Goal: Submit feedback/report problem

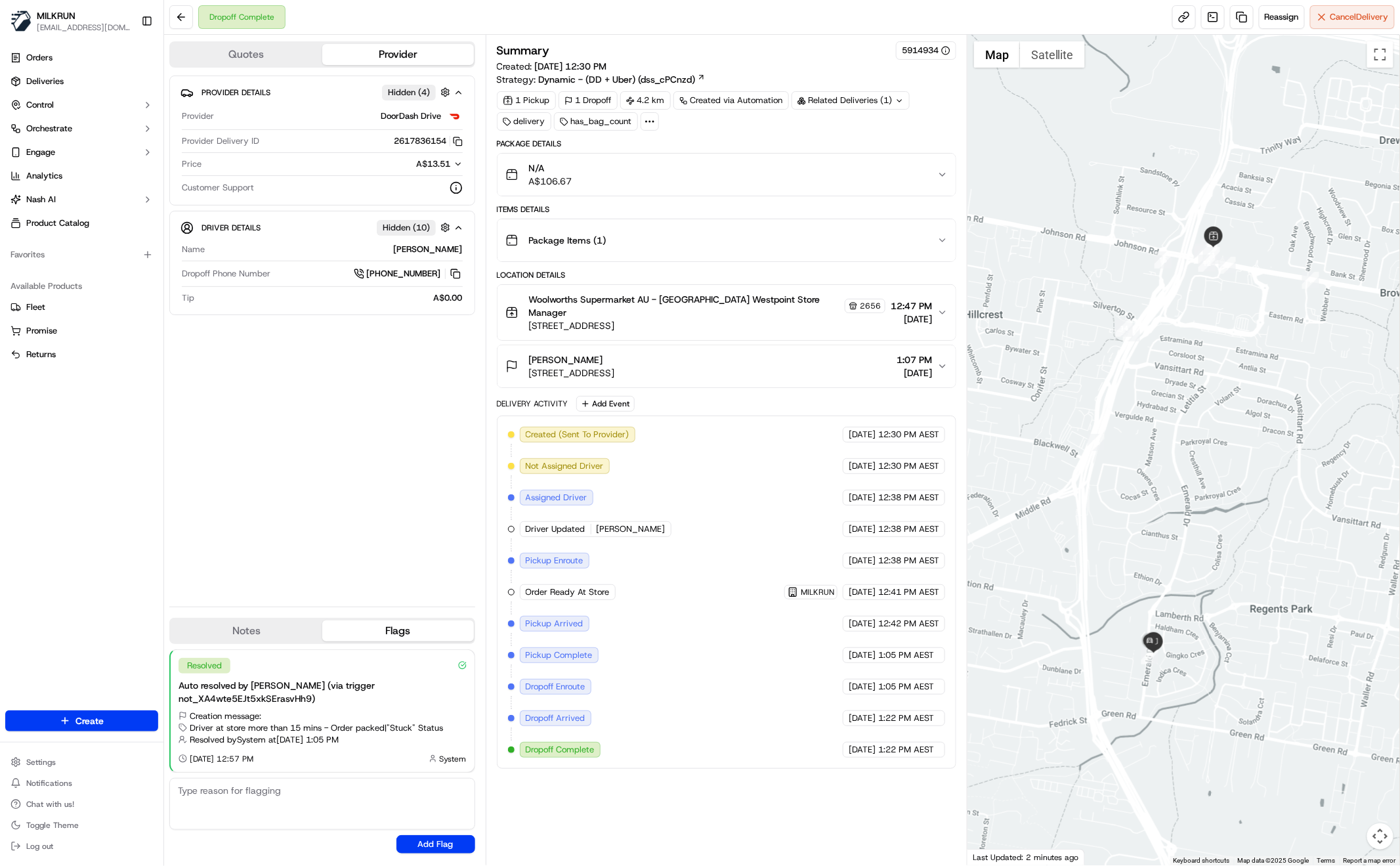
drag, startPoint x: 345, startPoint y: 417, endPoint x: 361, endPoint y: 408, distance: 18.4
click at [345, 415] on div "Provider Details Hidden ( 4 ) Provider DoorDash Drive Provider Delivery ID 2617…" at bounding box center [322, 335] width 306 height 521
click at [307, 407] on div "Provider Details Hidden ( 4 ) Provider DoorDash Drive Provider Delivery ID 2617…" at bounding box center [322, 335] width 306 height 521
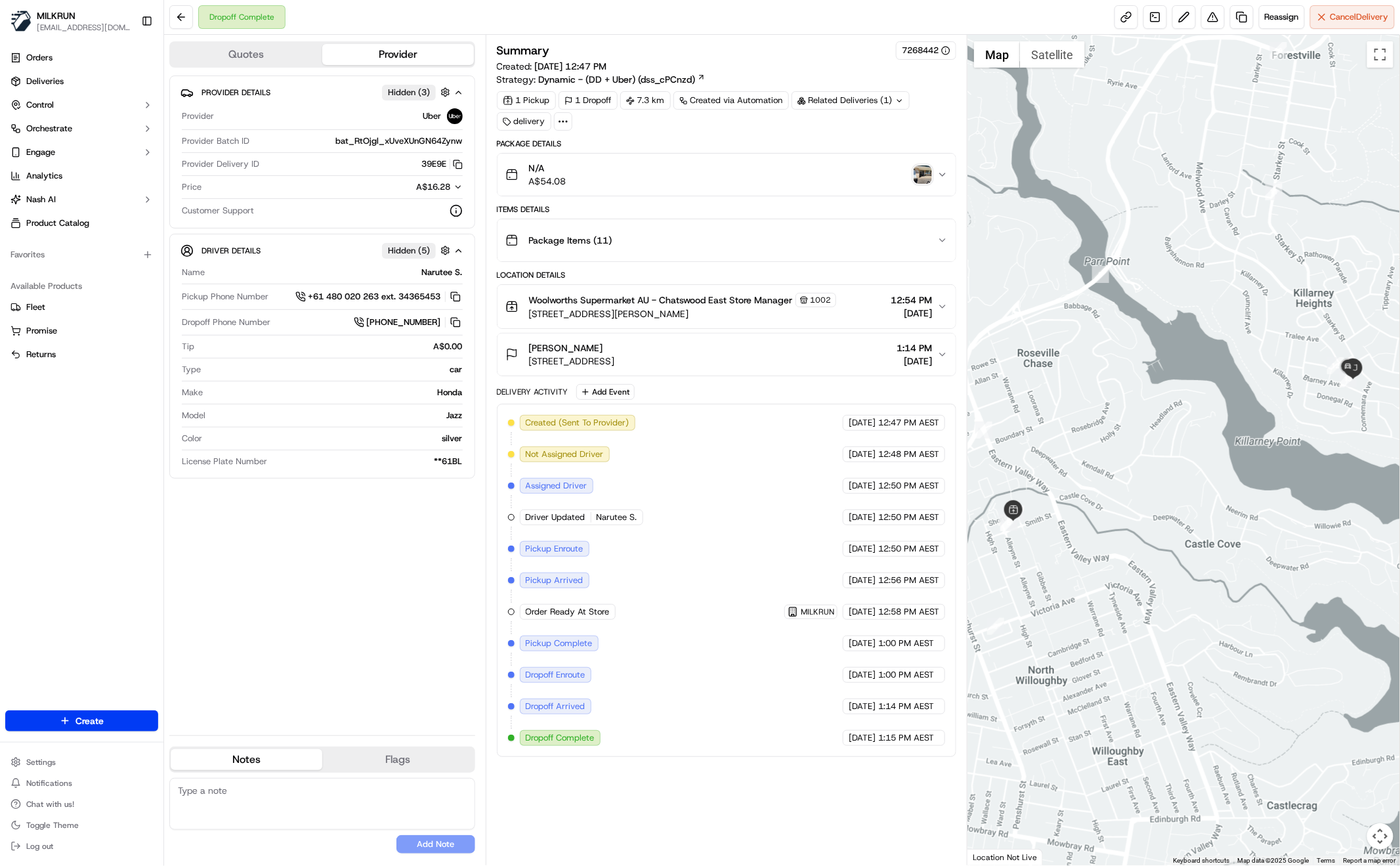
click at [923, 178] on img "button" at bounding box center [923, 174] width 18 height 18
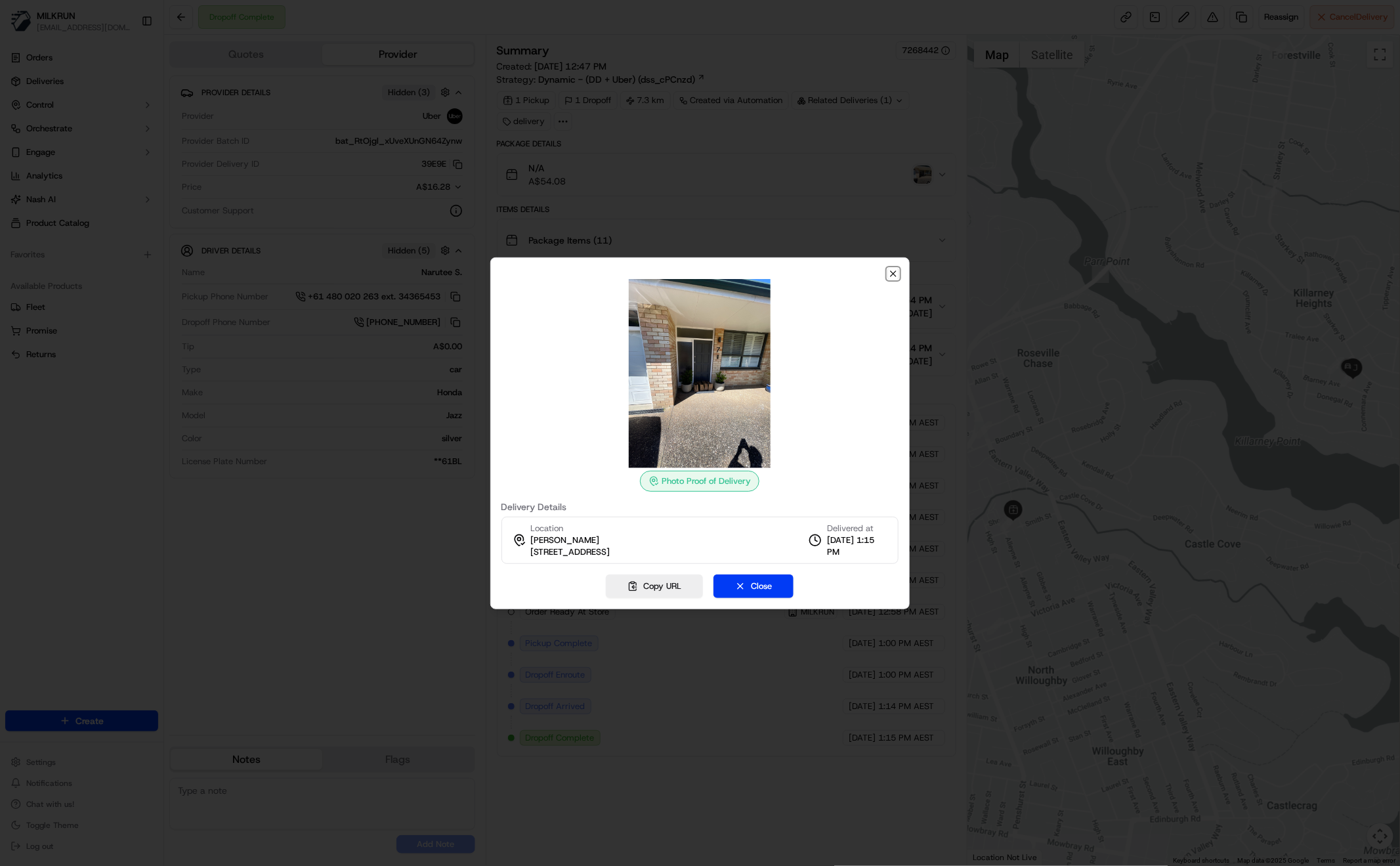
click at [891, 277] on icon "button" at bounding box center [893, 274] width 11 height 11
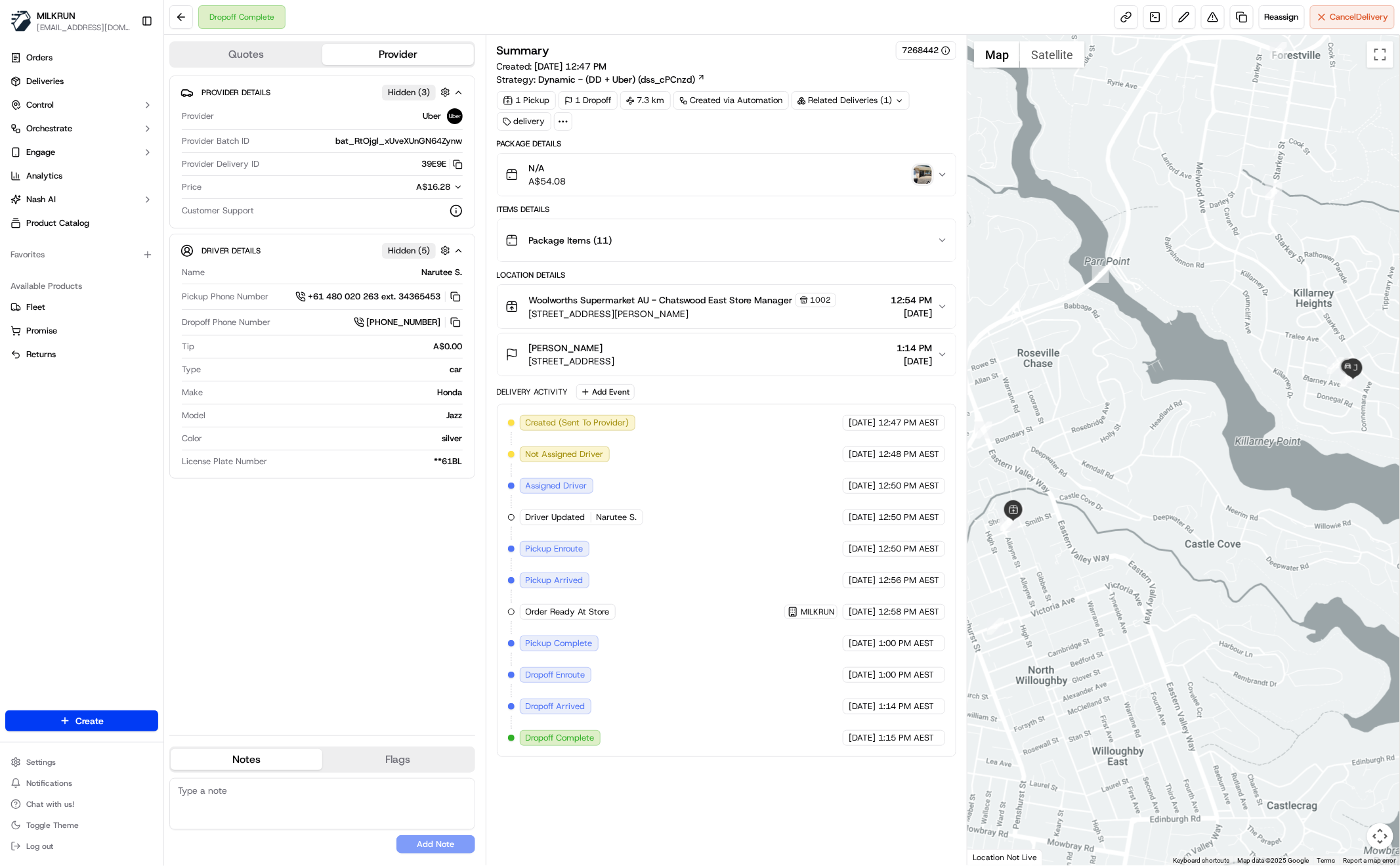
click at [312, 609] on div "Provider Details Hidden ( 3 ) Provider Uber Provider Batch ID bat_RtOjgl_xUveXU…" at bounding box center [322, 400] width 306 height 649
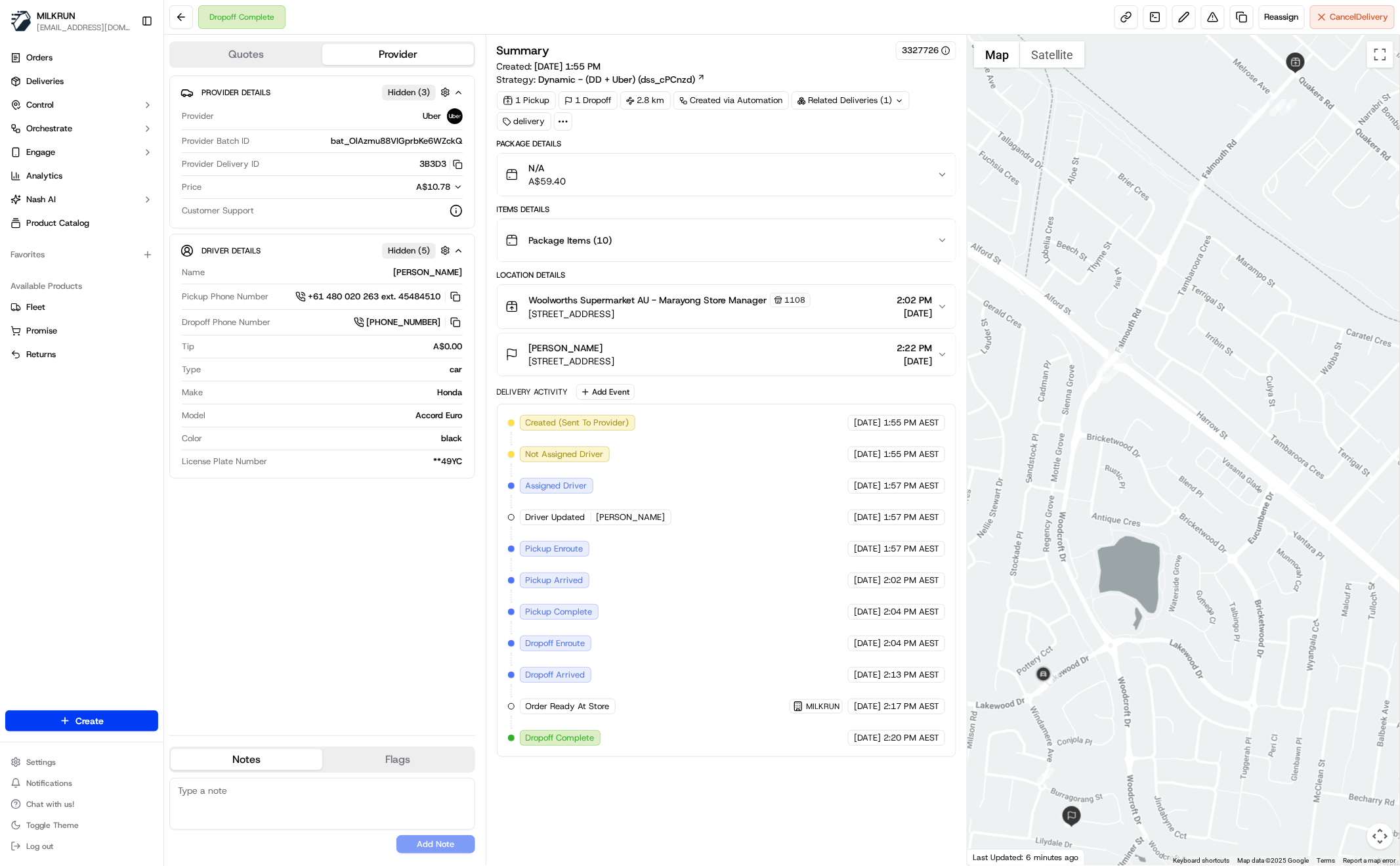
click at [820, 302] on div "Woolworths Supermarket AU - Marayong Store Manager [STREET_ADDRESS] 2:02 PM [DA…" at bounding box center [722, 306] width 432 height 28
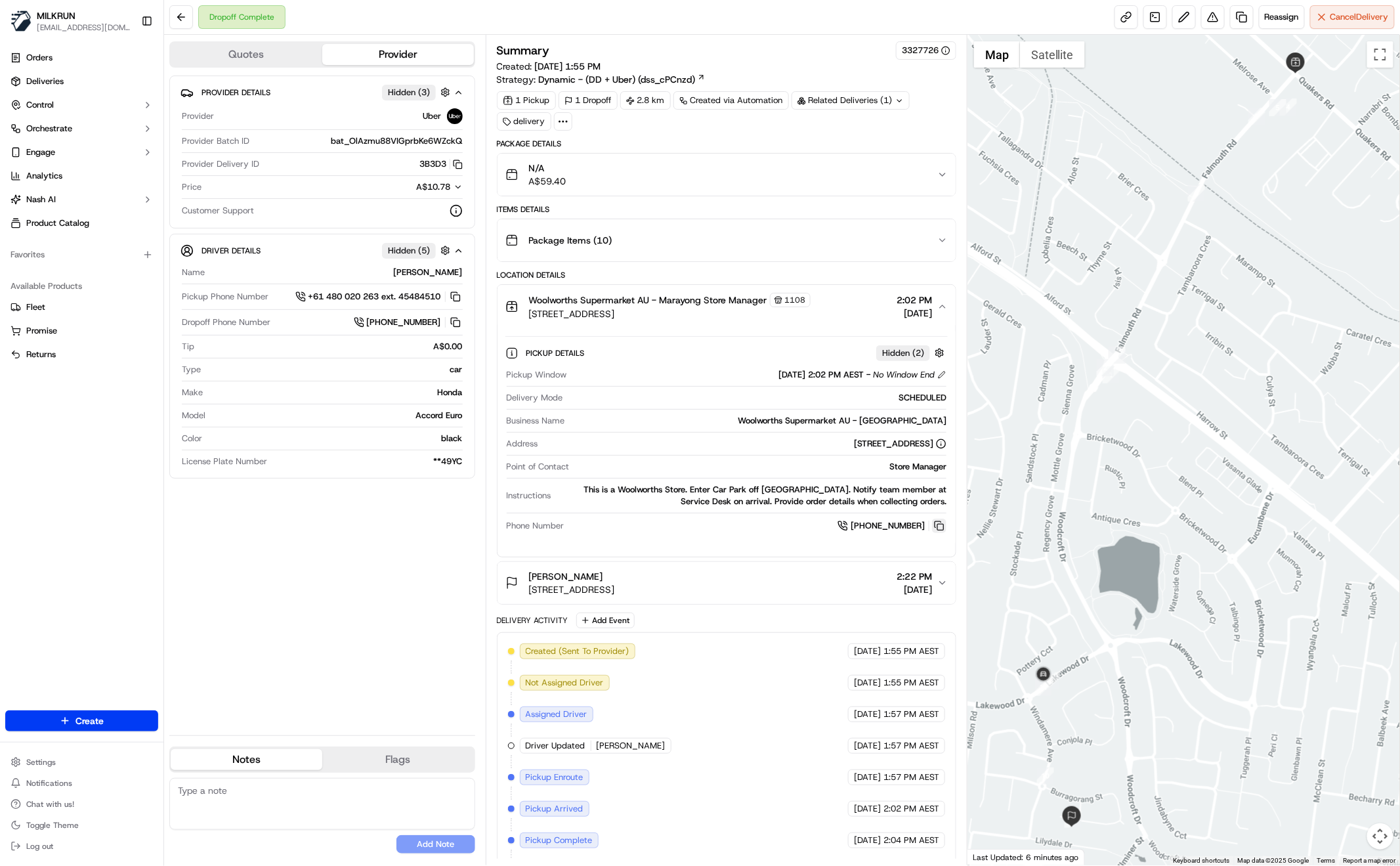
click at [942, 525] on button at bounding box center [939, 525] width 14 height 14
drag, startPoint x: 569, startPoint y: 299, endPoint x: 569, endPoint y: 306, distance: 7.0
click at [568, 299] on span "Woolworths Supermarket AU - Marayong Store Manager" at bounding box center [648, 300] width 238 height 13
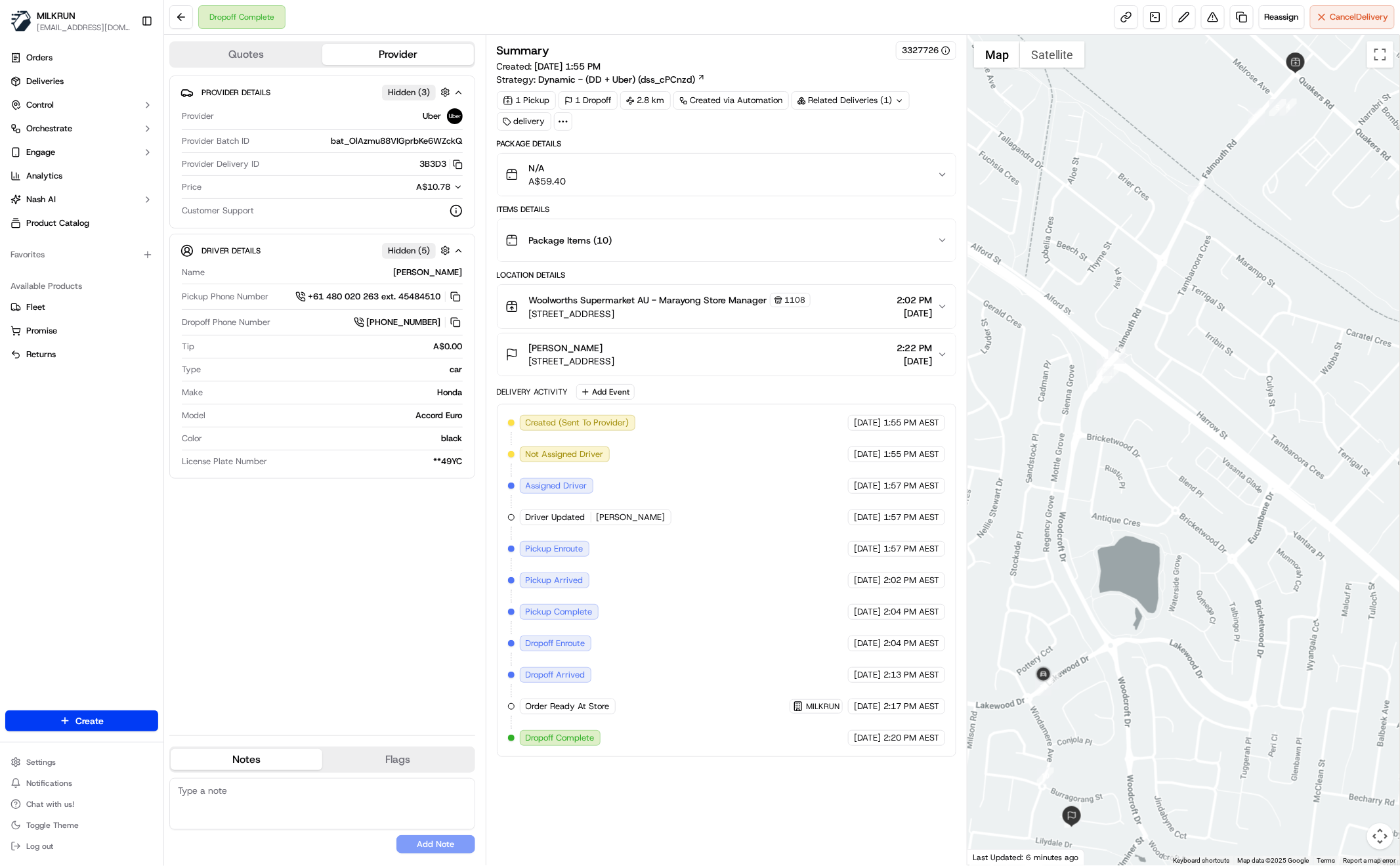
drag, startPoint x: 530, startPoint y: 344, endPoint x: 600, endPoint y: 347, distance: 70.1
click at [604, 345] on div "Amanda Barlow 26 Callabona Ave, Woodcroft, NSW 2767, AU" at bounding box center [560, 354] width 110 height 26
drag, startPoint x: 396, startPoint y: 552, endPoint x: 411, endPoint y: 525, distance: 30.9
click at [397, 551] on div "Provider Details Hidden ( 3 ) Provider Uber Provider Batch ID bat_OlAzmu88VIGpr…" at bounding box center [322, 400] width 306 height 649
drag, startPoint x: 361, startPoint y: 615, endPoint x: 354, endPoint y: 606, distance: 11.4
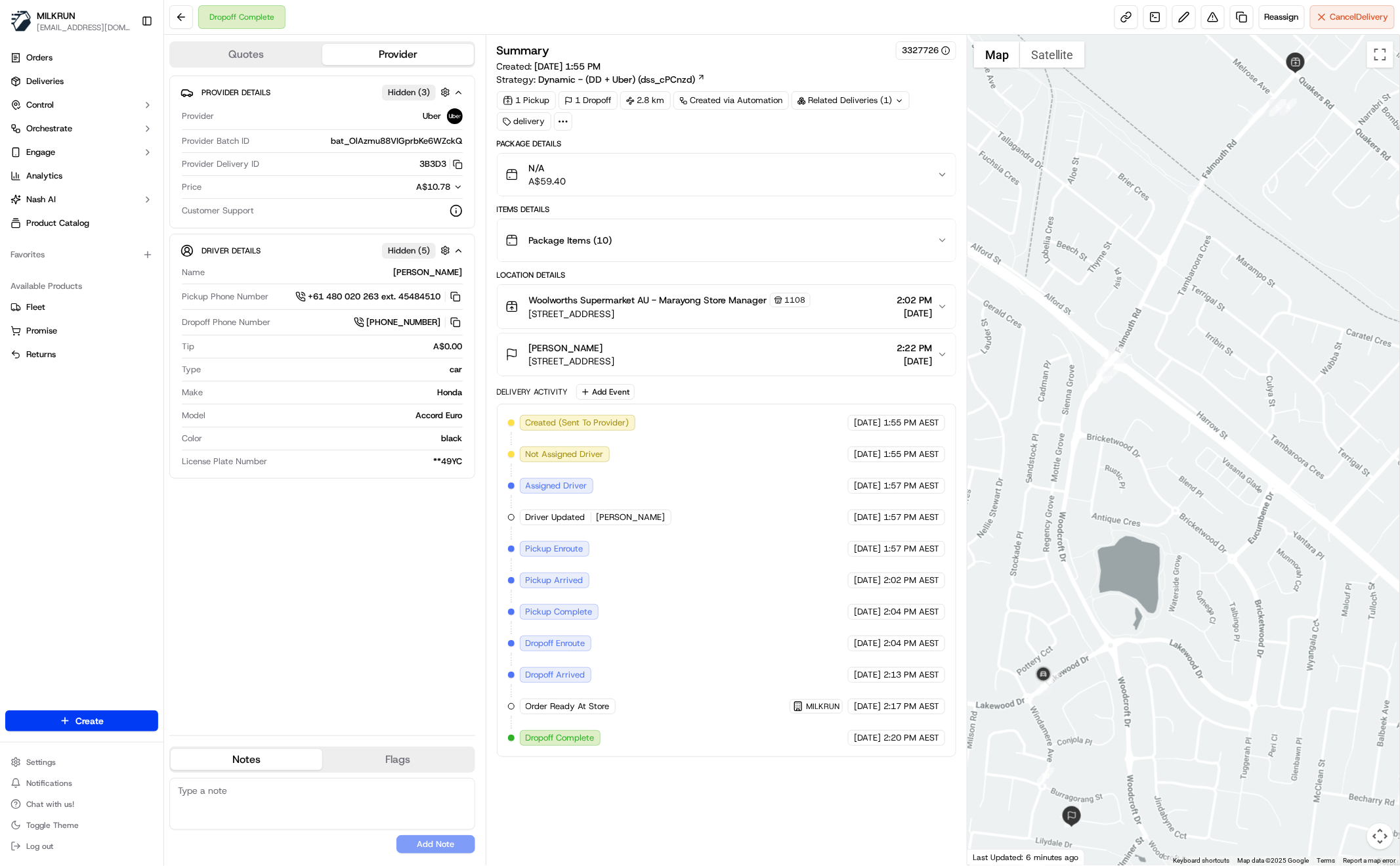
click at [359, 605] on div "Provider Details Hidden ( 3 ) Provider Uber Provider Batch ID bat_OlAzmu88VIGpr…" at bounding box center [322, 400] width 306 height 649
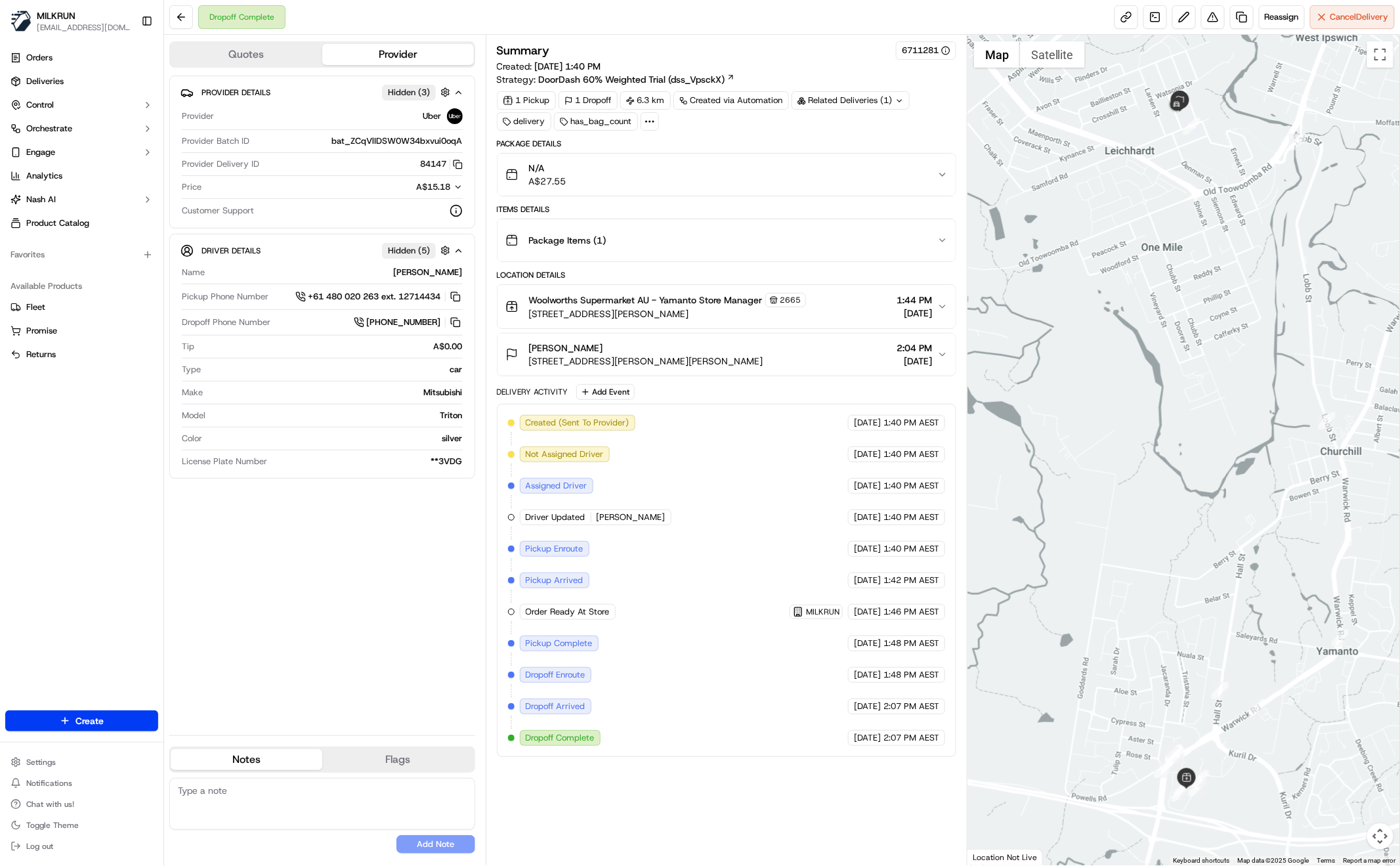
click at [396, 613] on div "Provider Details Hidden ( 3 ) Provider Uber Provider Batch ID bat_ZCqVlIDSW0W34…" at bounding box center [322, 400] width 306 height 649
click at [943, 349] on icon "button" at bounding box center [943, 355] width 11 height 11
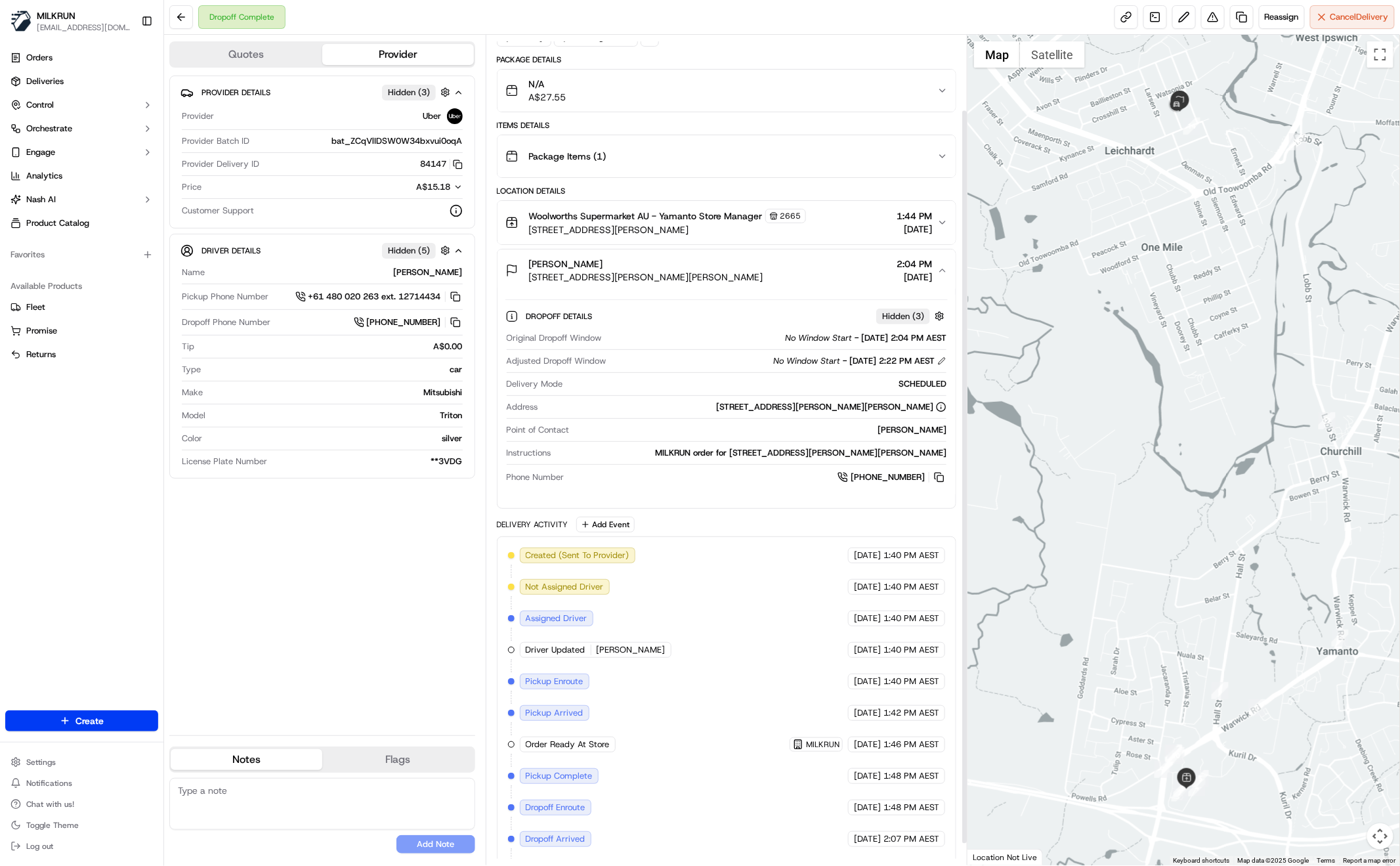
scroll to position [86, 0]
click at [942, 217] on icon "button" at bounding box center [943, 221] width 11 height 11
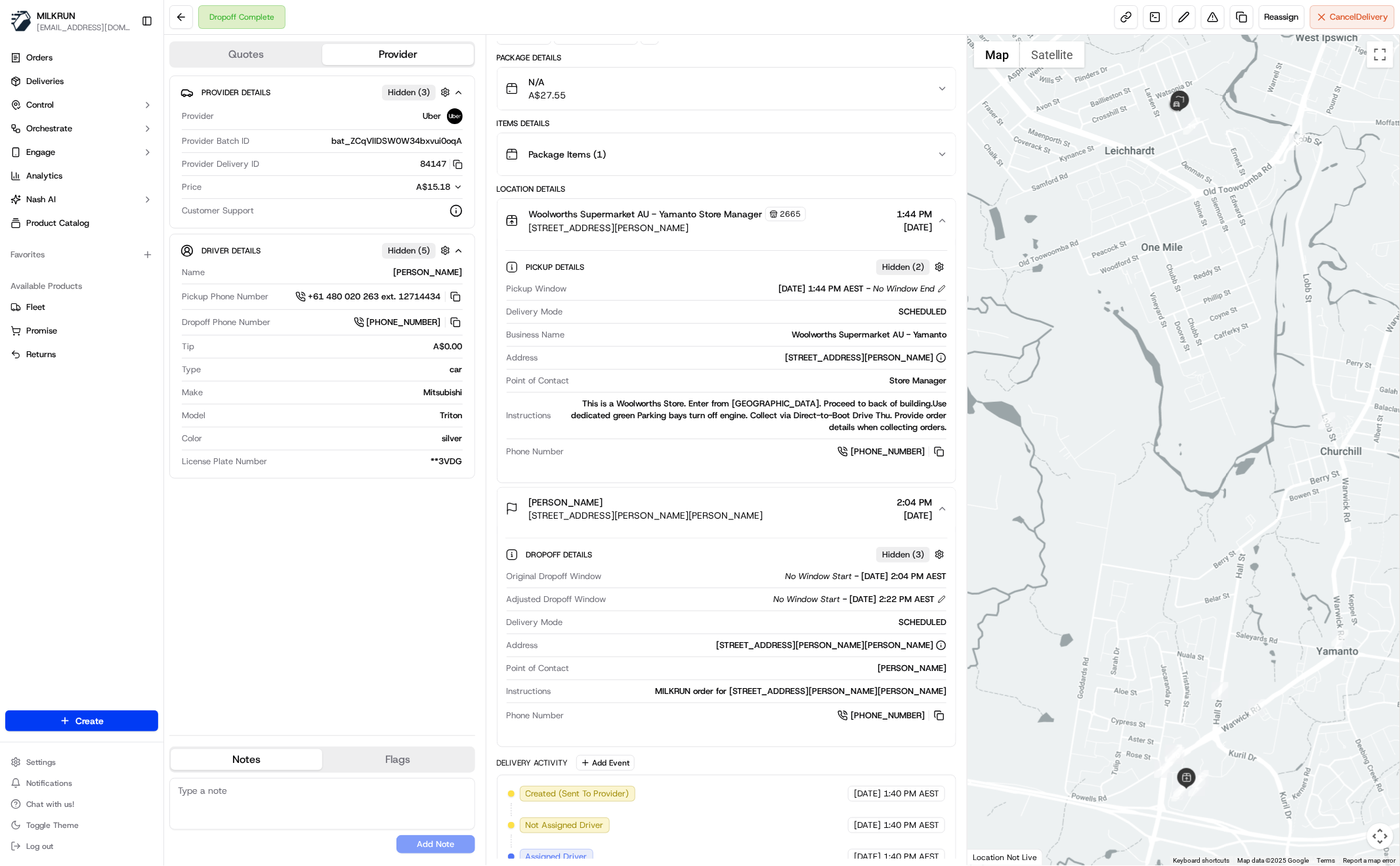
click at [938, 222] on icon "button" at bounding box center [943, 221] width 11 height 11
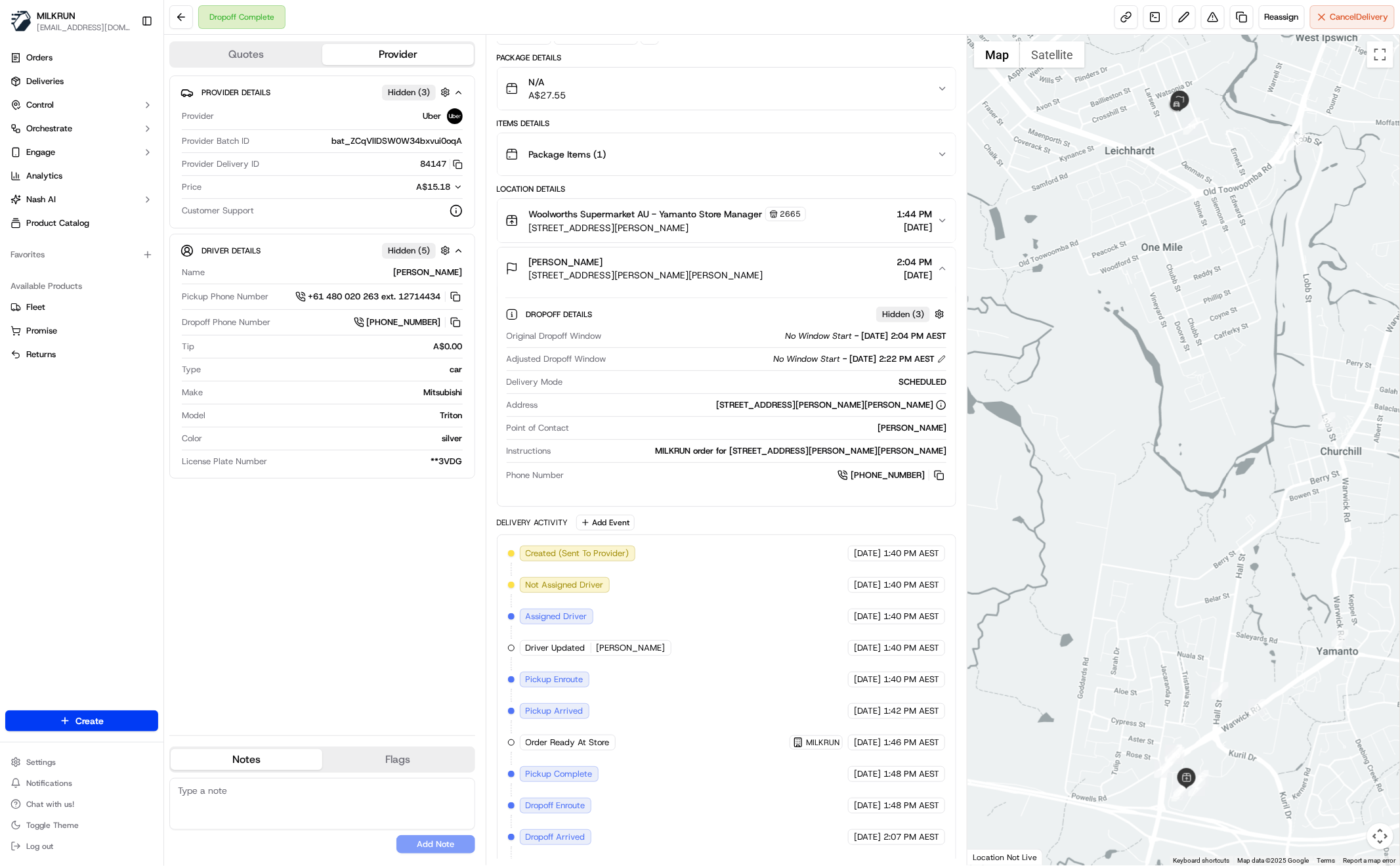
click at [945, 96] on button "N/A A$27.55" at bounding box center [726, 88] width 458 height 42
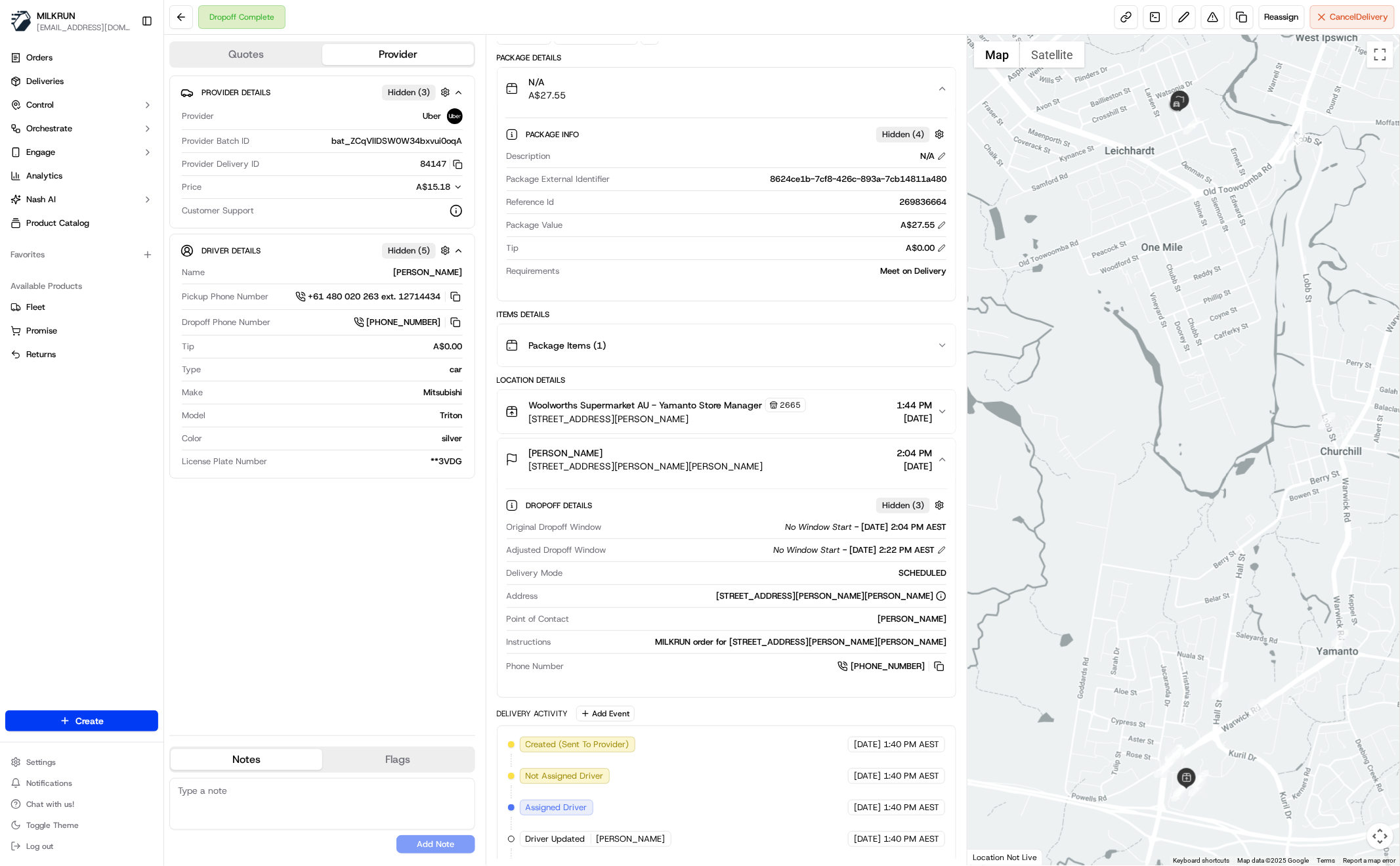
drag, startPoint x: 936, startPoint y: 92, endPoint x: 932, endPoint y: 215, distance: 123.1
click at [936, 91] on div "N/A A$27.55" at bounding box center [722, 88] width 432 height 26
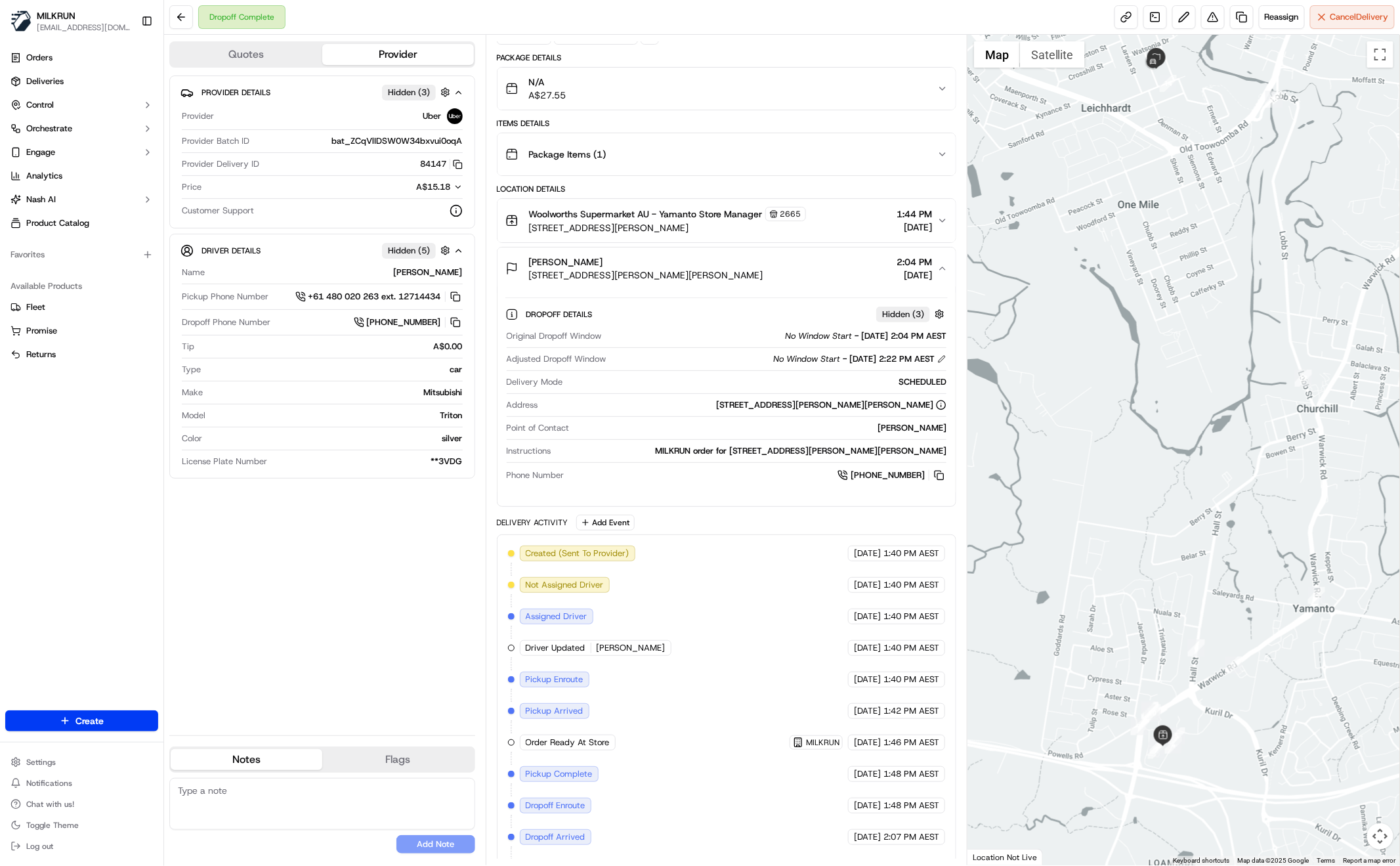
drag, startPoint x: 1218, startPoint y: 735, endPoint x: 1206, endPoint y: 702, distance: 35.1
click at [1206, 711] on div at bounding box center [1183, 451] width 433 height 831
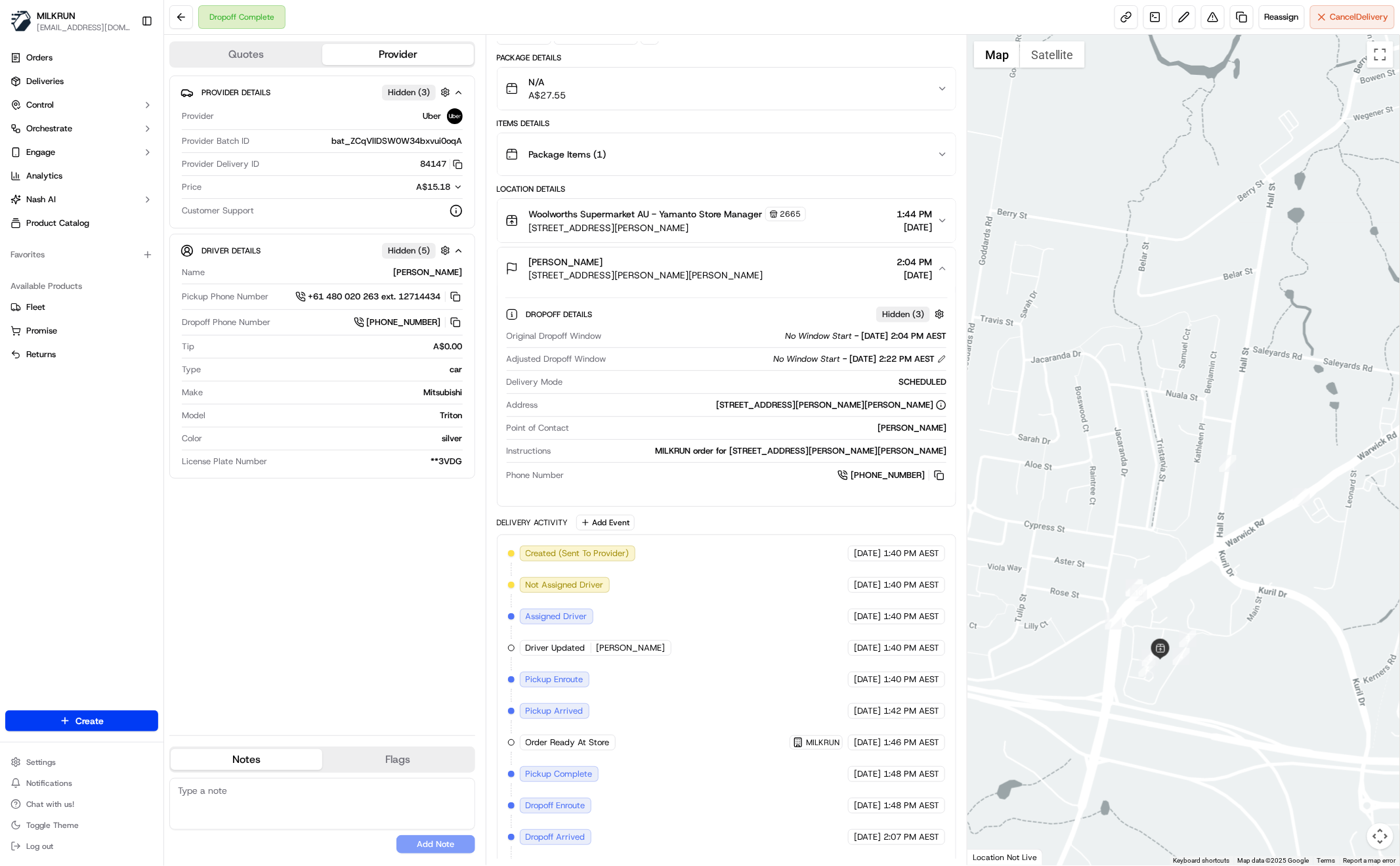
drag, startPoint x: 1230, startPoint y: 606, endPoint x: 1215, endPoint y: 638, distance: 35.3
click at [1210, 640] on div at bounding box center [1183, 451] width 433 height 831
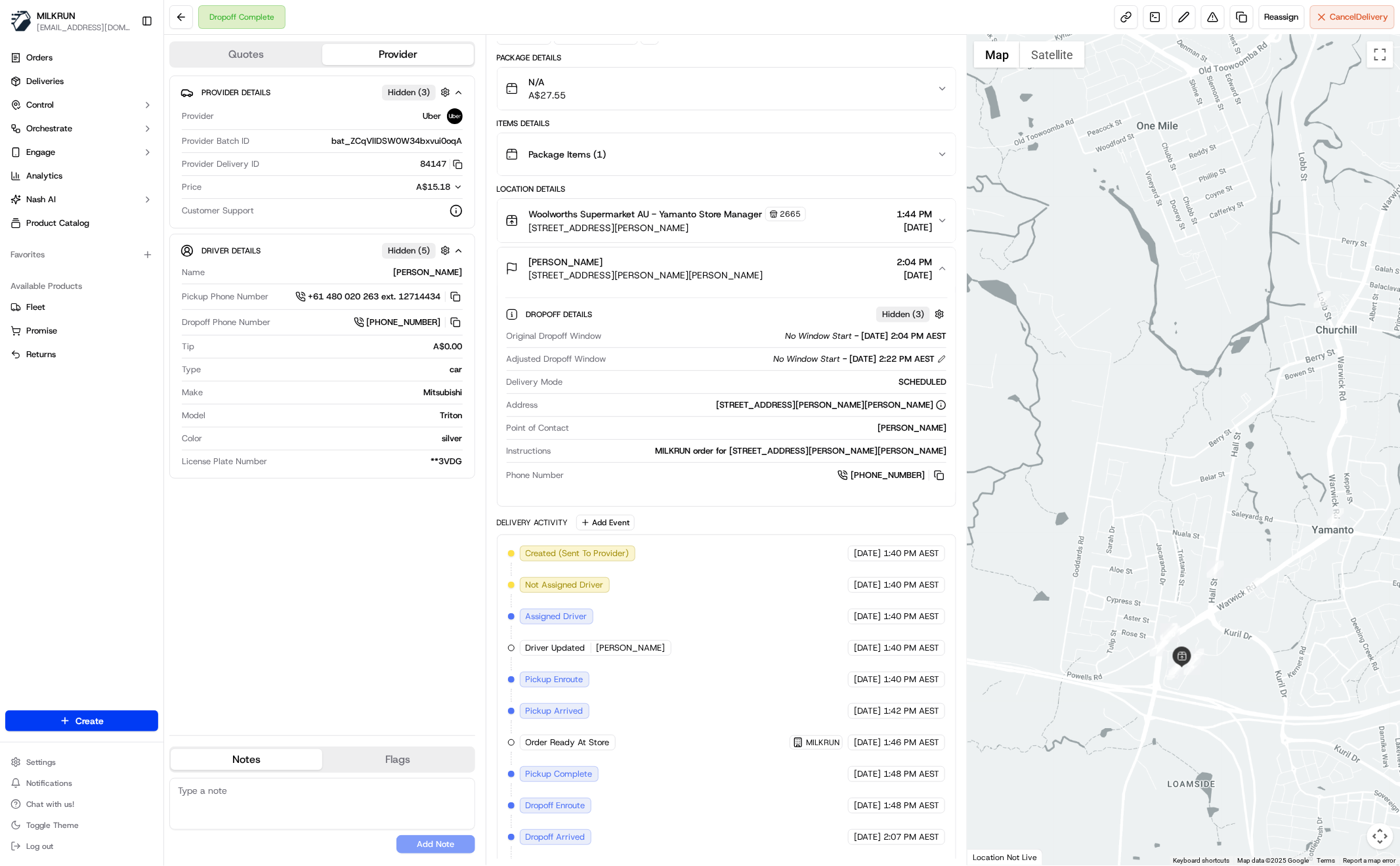
drag, startPoint x: 1243, startPoint y: 653, endPoint x: 1226, endPoint y: 663, distance: 19.7
click at [1225, 664] on div at bounding box center [1183, 451] width 433 height 831
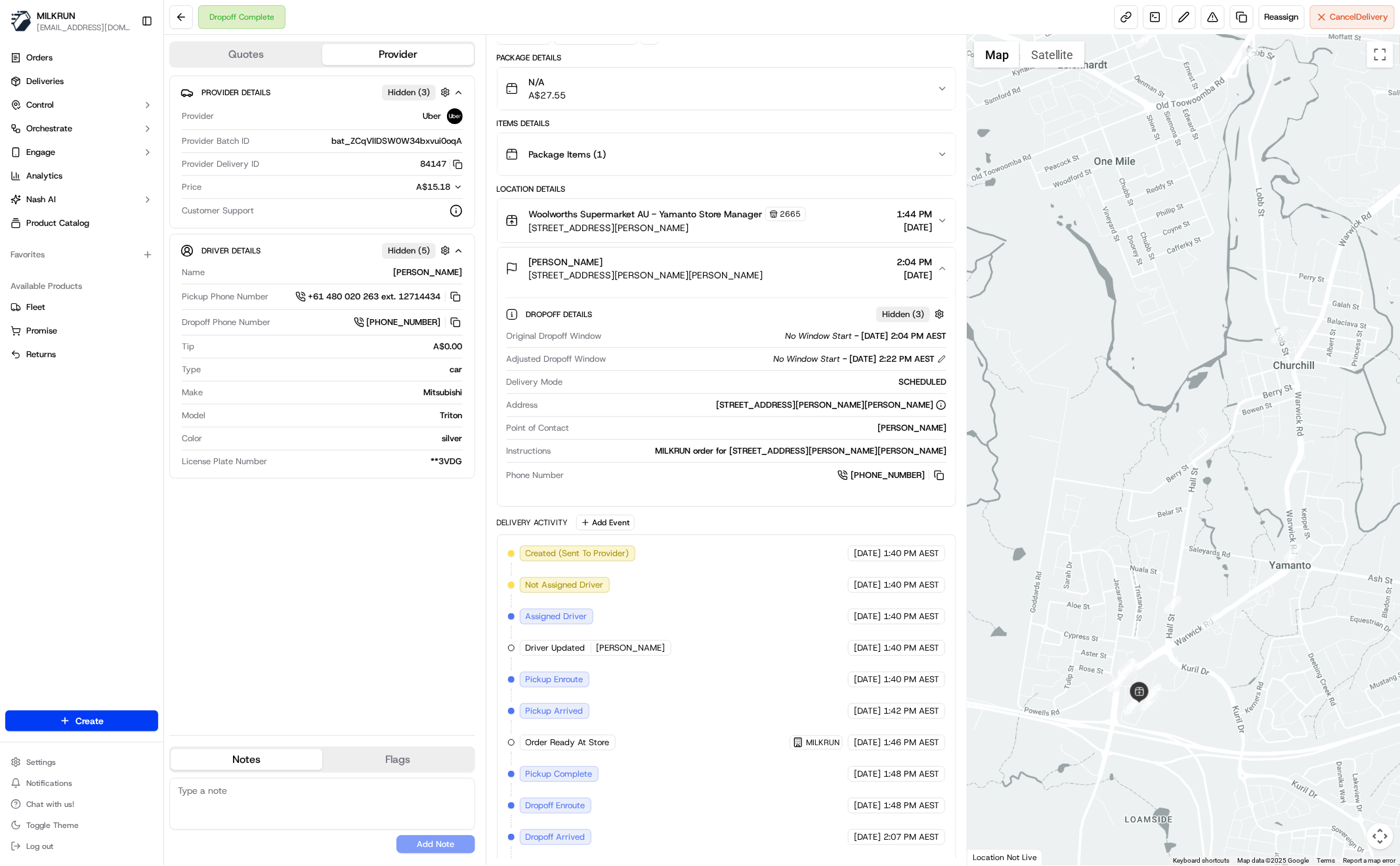
drag, startPoint x: 1288, startPoint y: 597, endPoint x: 1275, endPoint y: 640, distance: 44.9
click at [1271, 644] on div at bounding box center [1183, 451] width 433 height 831
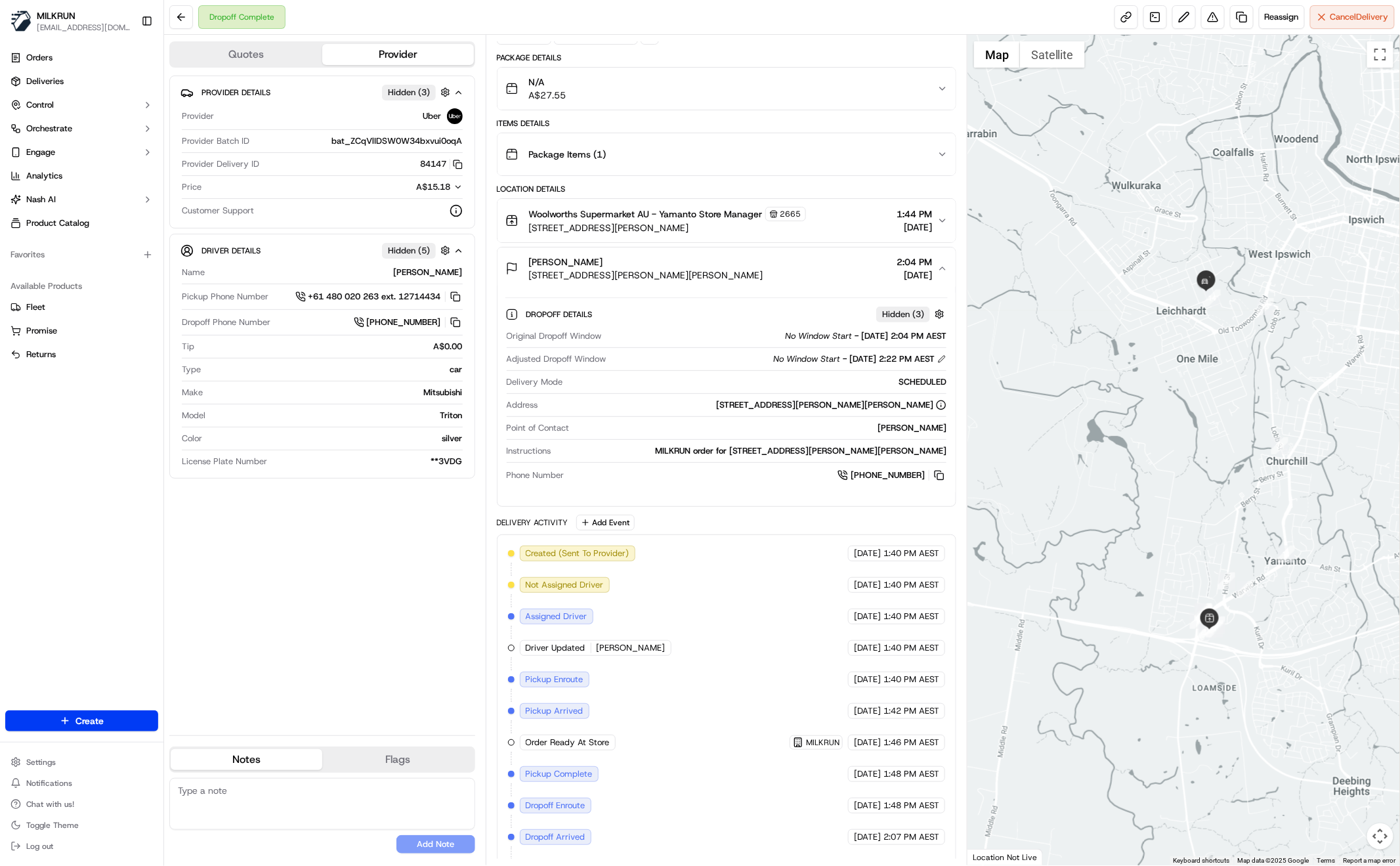
click at [324, 597] on div "Provider Details Hidden ( 3 ) Provider Uber Provider Batch ID bat_ZCqVlIDSW0W34…" at bounding box center [322, 400] width 306 height 649
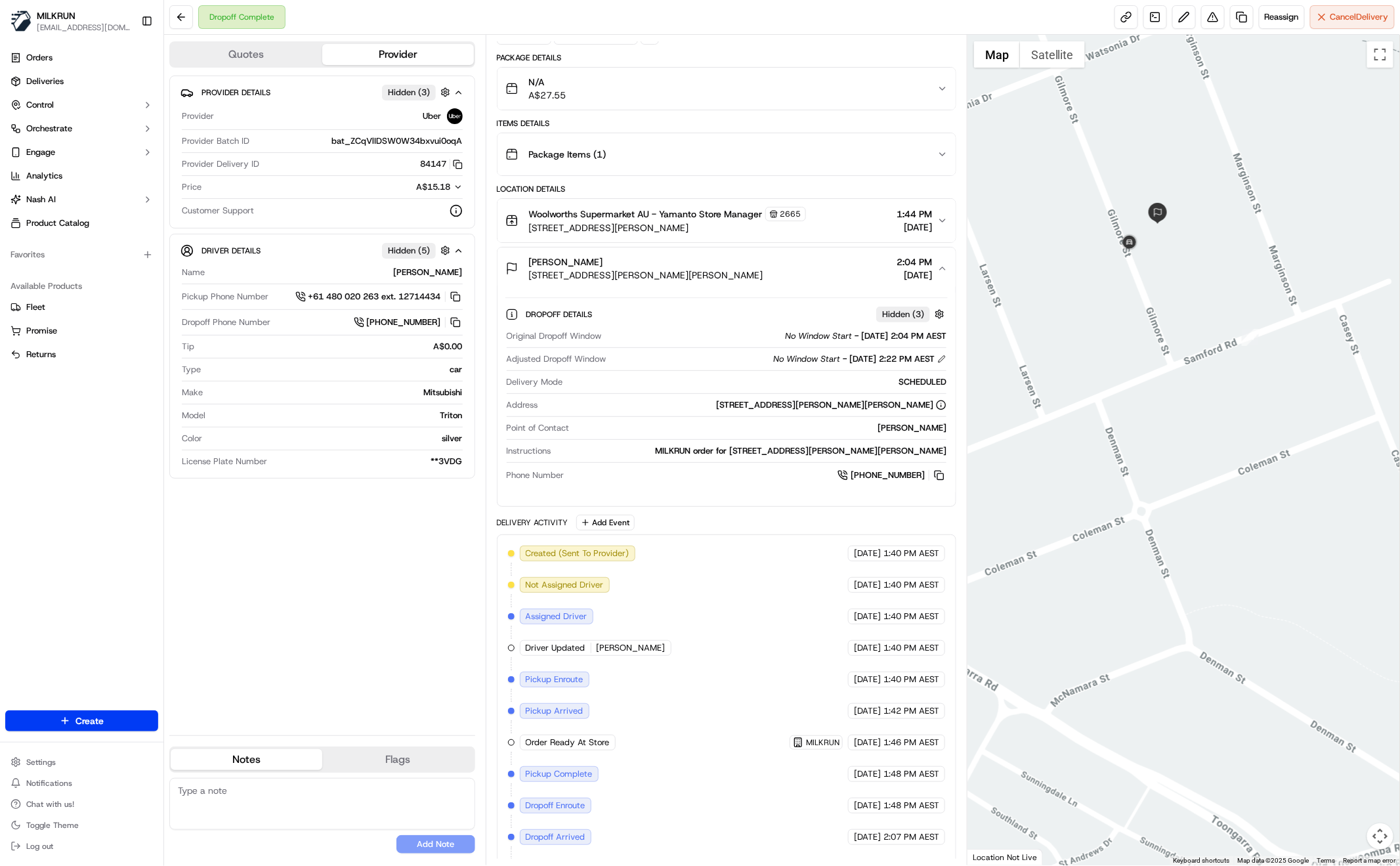
click at [934, 149] on div "Package Items ( 1 )" at bounding box center [722, 154] width 432 height 26
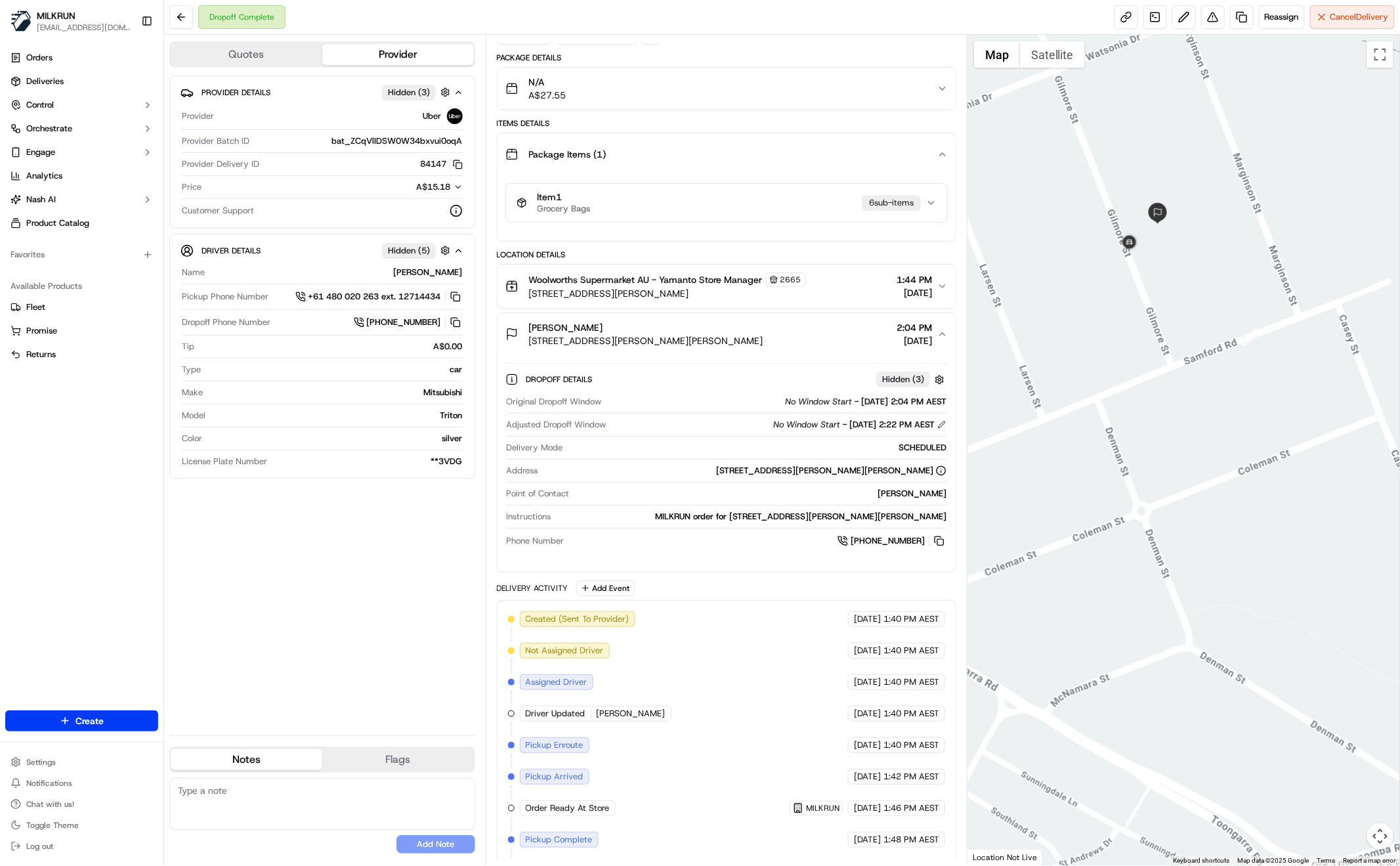
click at [938, 149] on div "Package Items ( 1 )" at bounding box center [722, 154] width 432 height 26
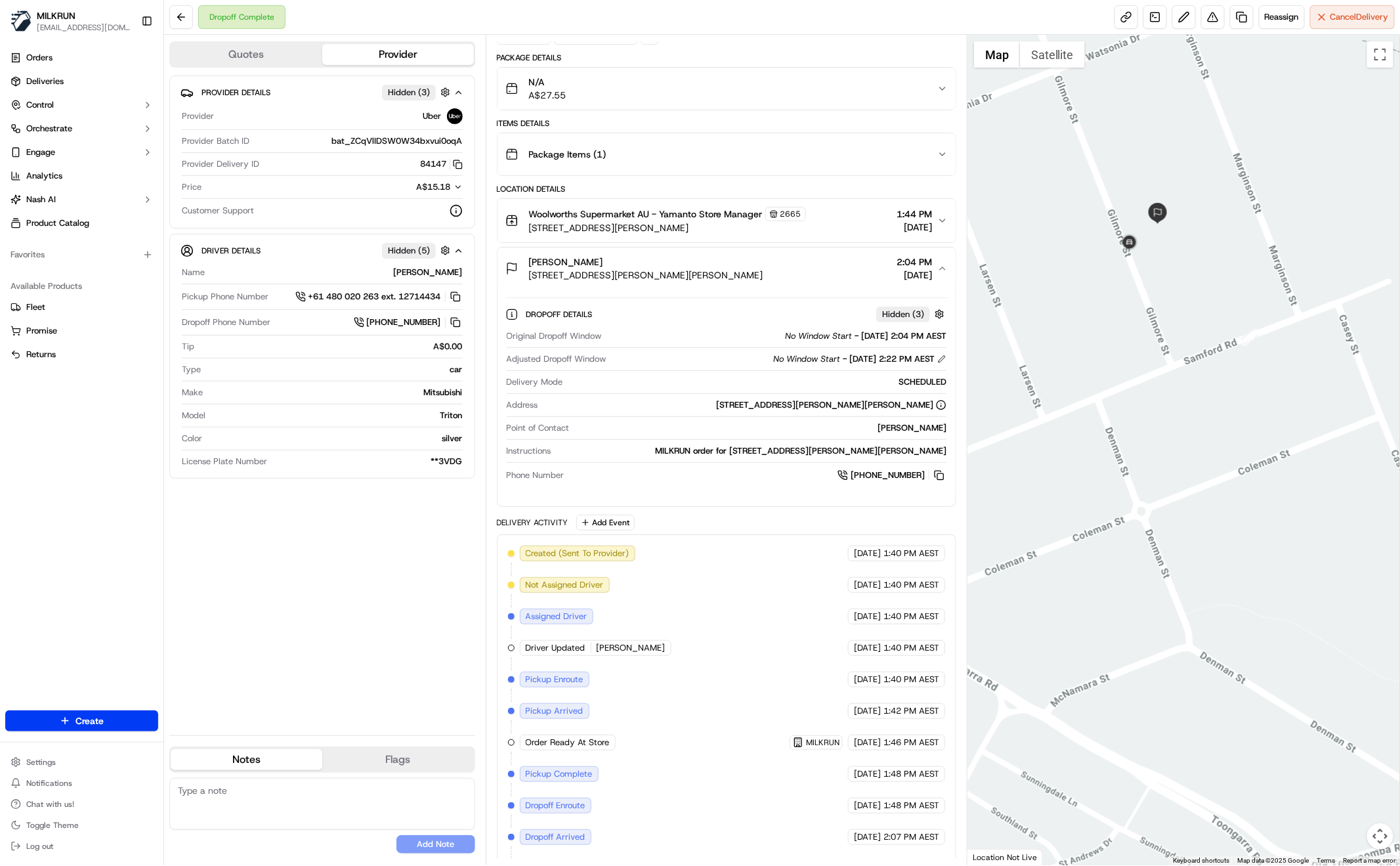
click at [938, 89] on icon "button" at bounding box center [943, 89] width 11 height 11
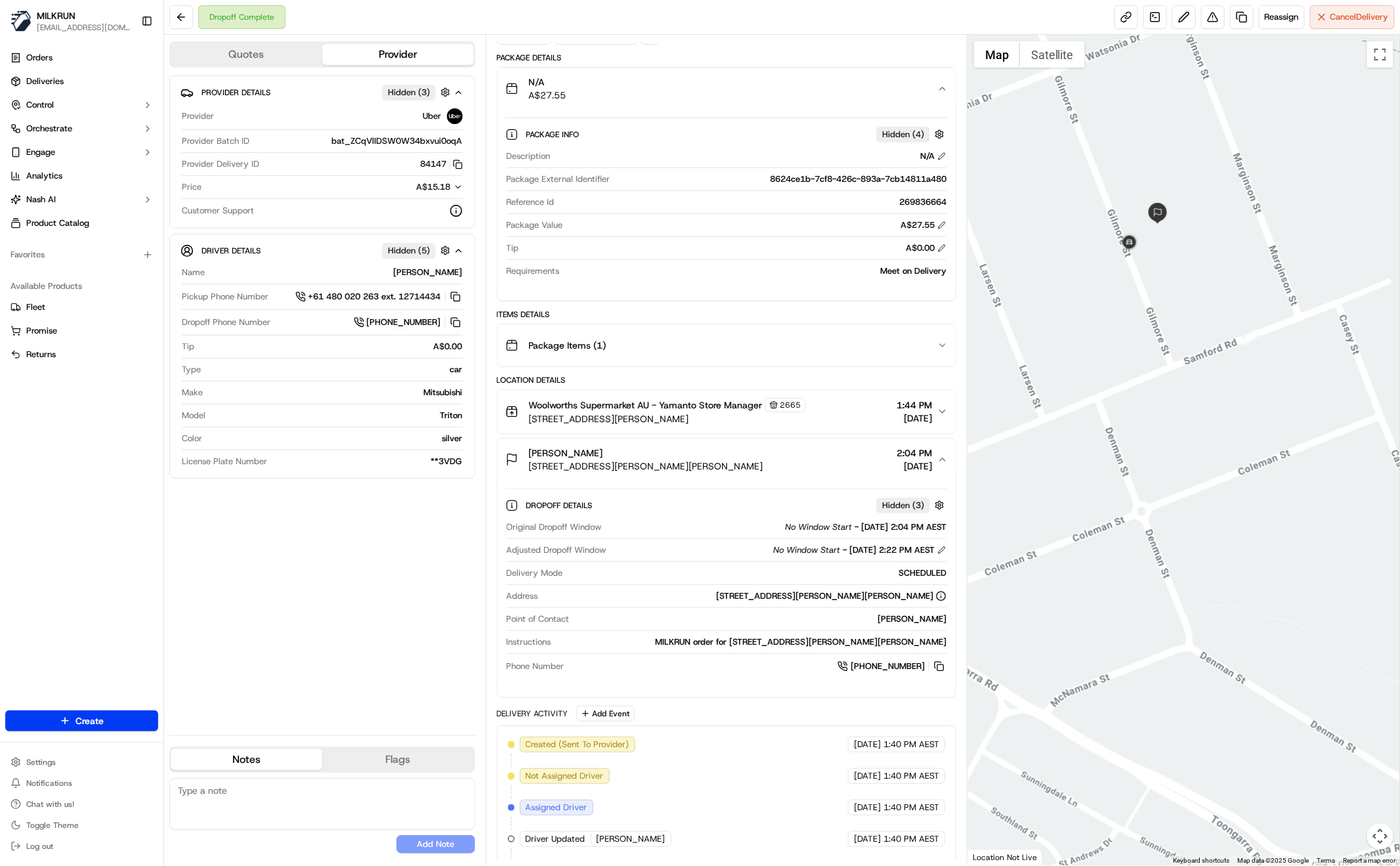
click at [946, 92] on icon "button" at bounding box center [943, 89] width 11 height 11
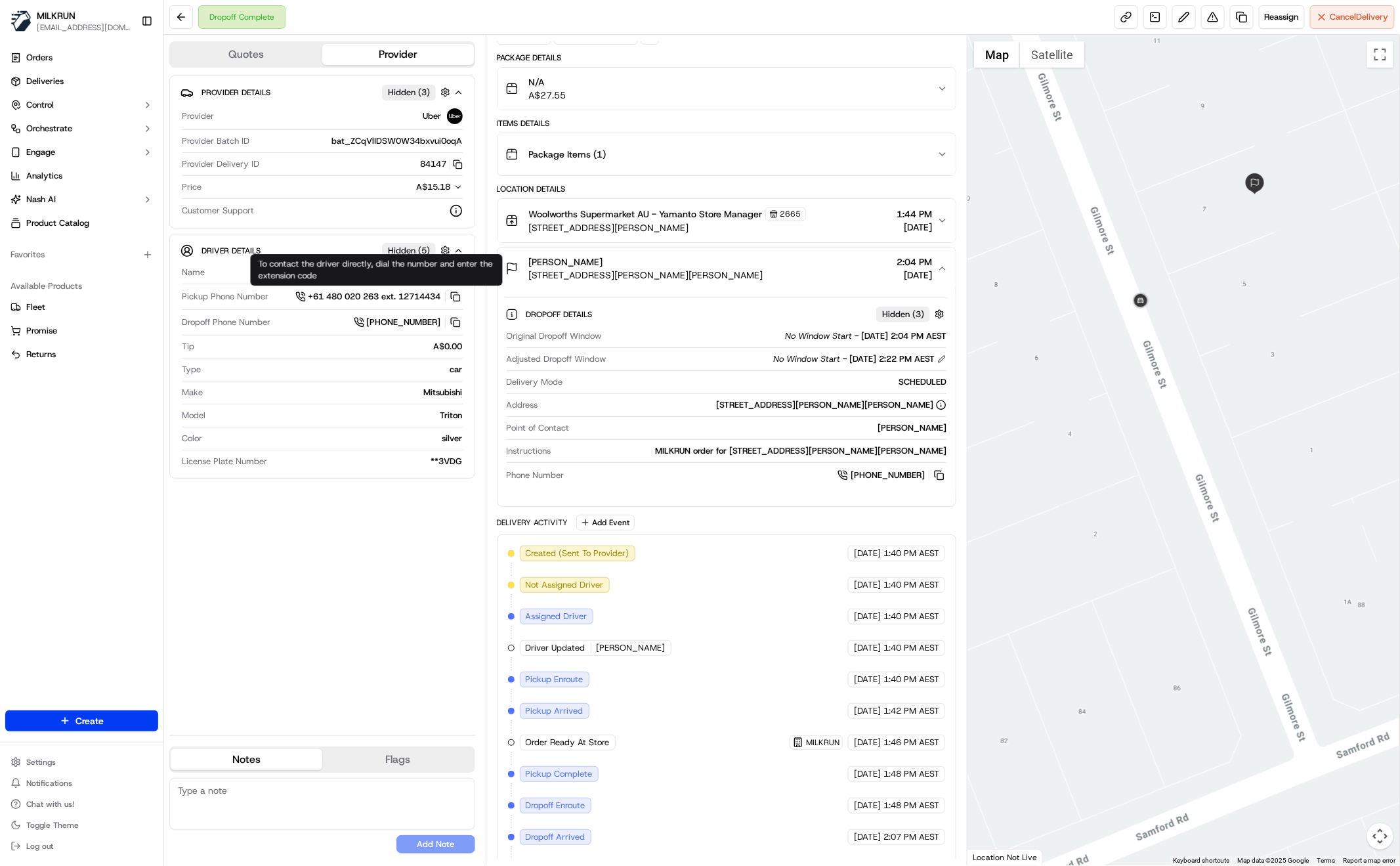
click at [269, 614] on div "Provider Details Hidden ( 3 ) Provider Uber Provider Batch ID bat_ZCqVlIDSW0W34…" at bounding box center [322, 400] width 306 height 649
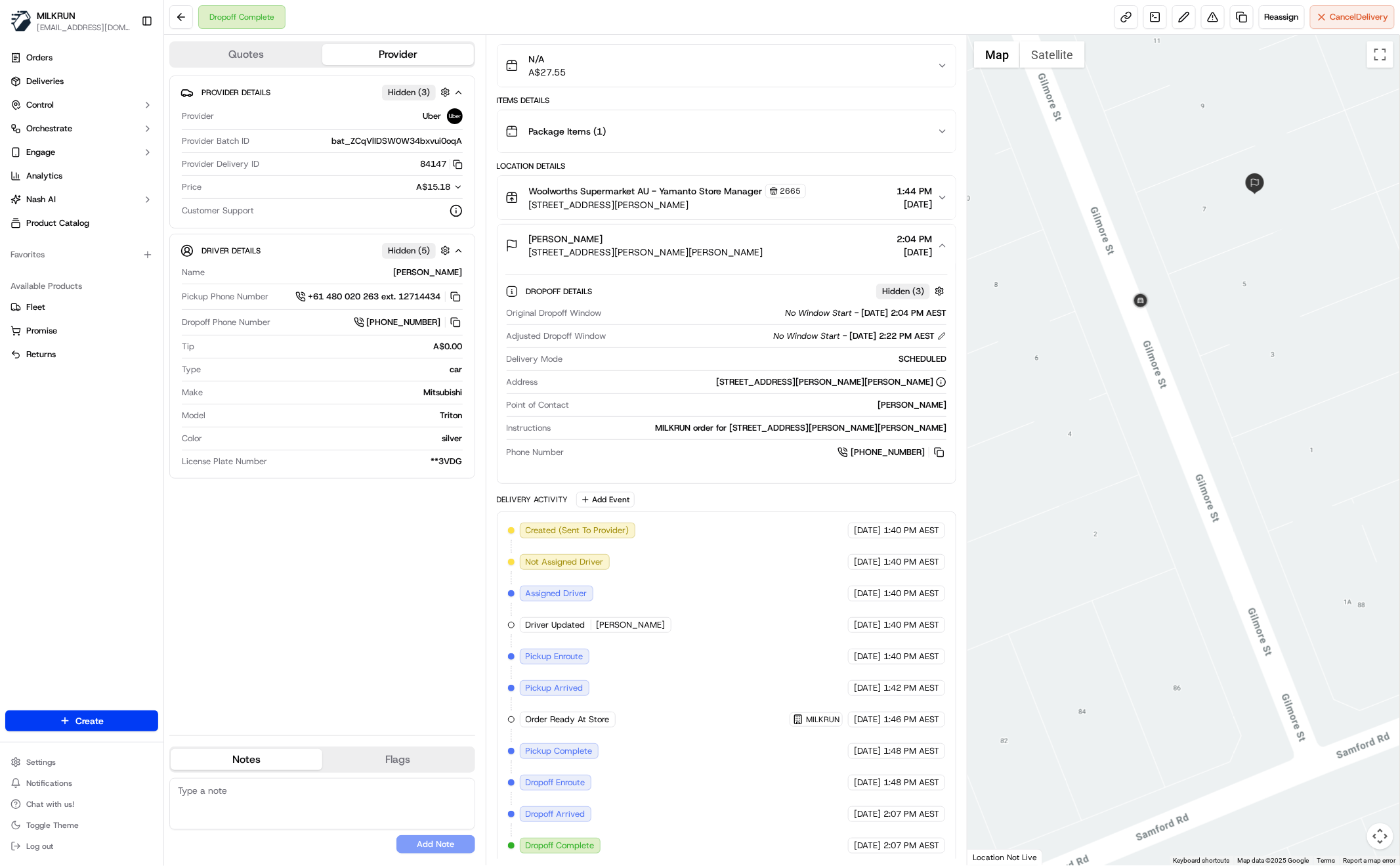
scroll to position [0, 0]
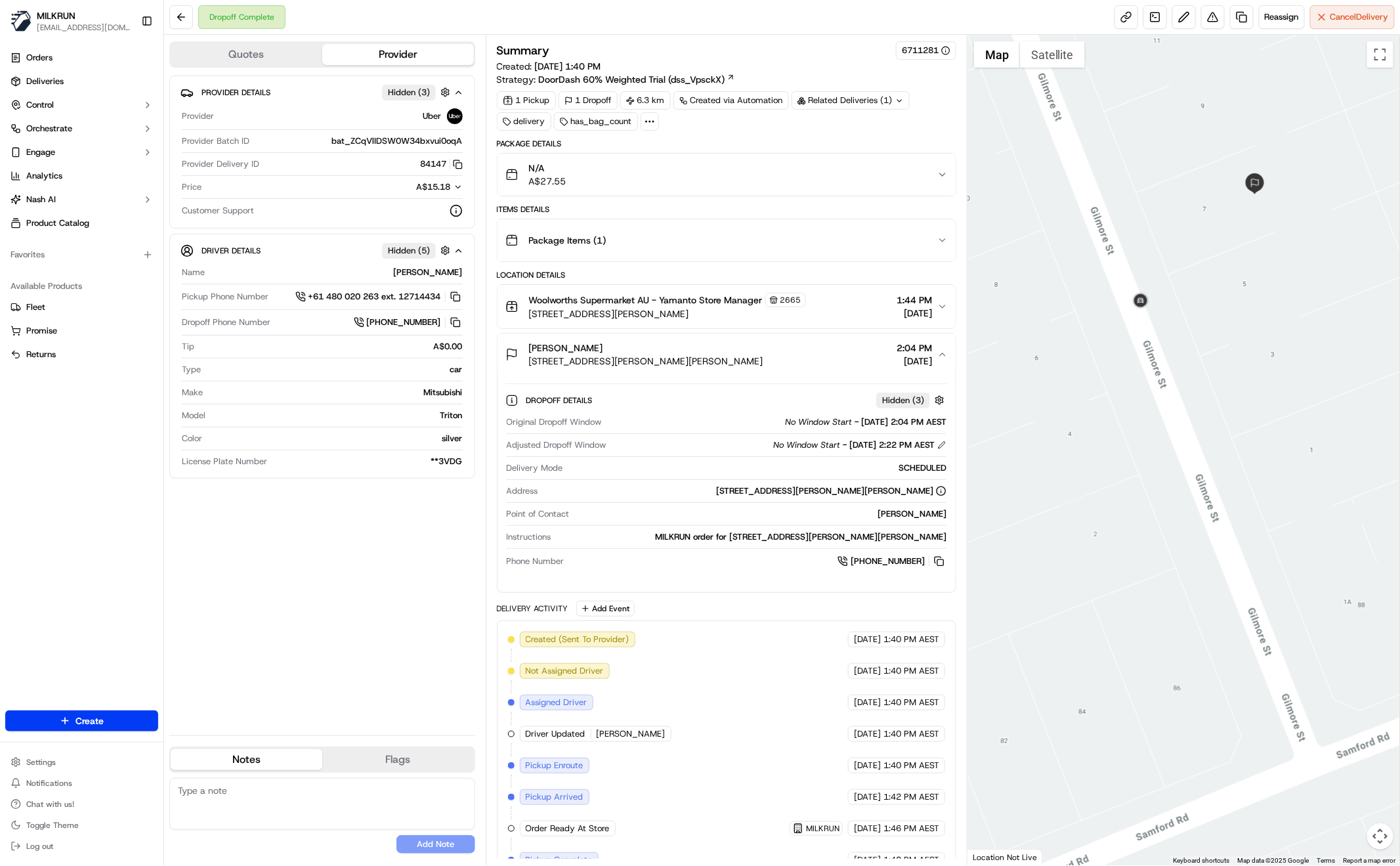
click at [409, 580] on div "Provider Details Hidden ( 3 ) Provider Uber Provider Batch ID bat_ZCqVlIDSW0W34…" at bounding box center [322, 400] width 306 height 649
click at [298, 616] on div "Provider Details Hidden ( 3 ) Provider Uber Provider Batch ID bat_ZCqVlIDSW0W34…" at bounding box center [322, 400] width 306 height 649
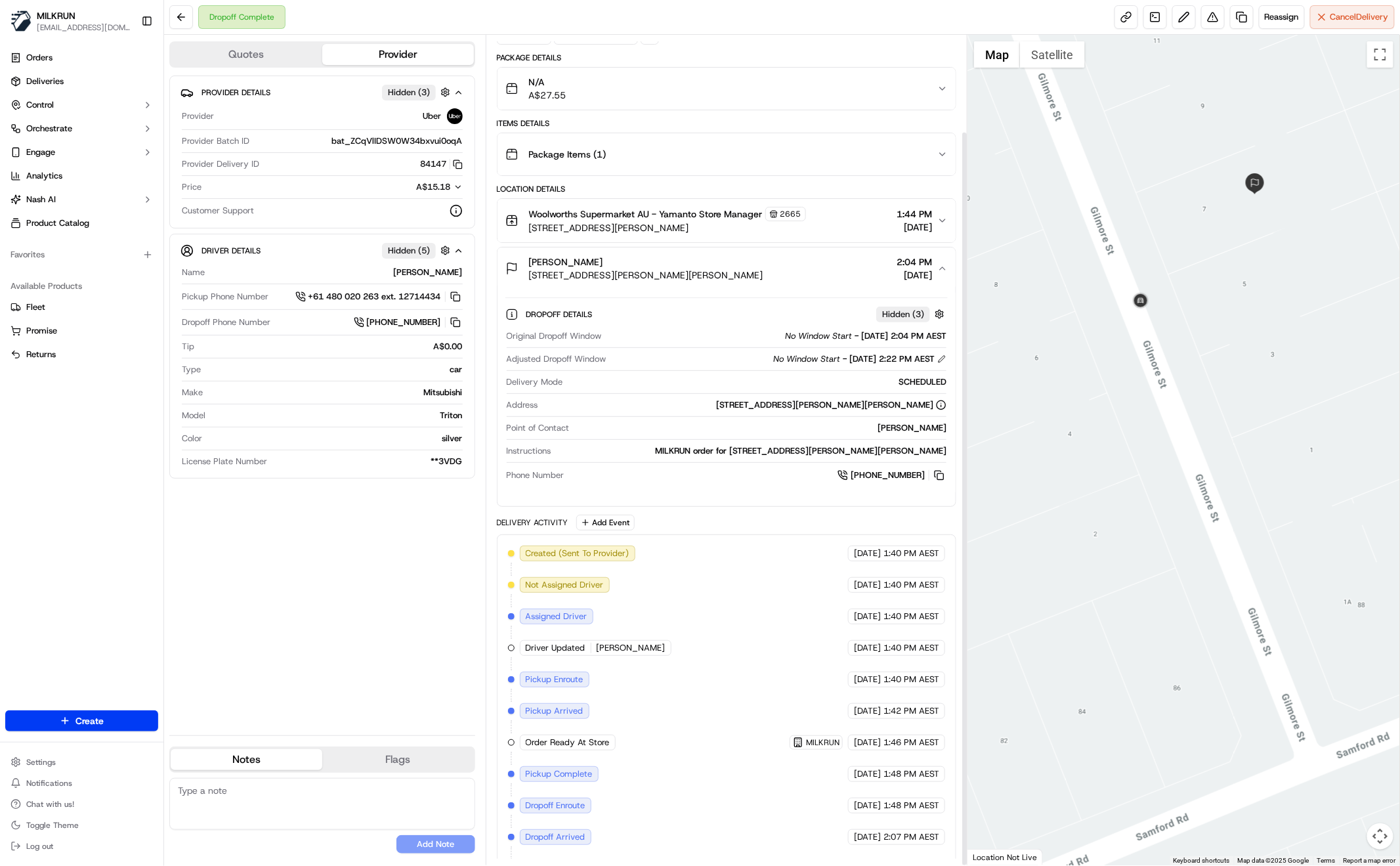
scroll to position [109, 0]
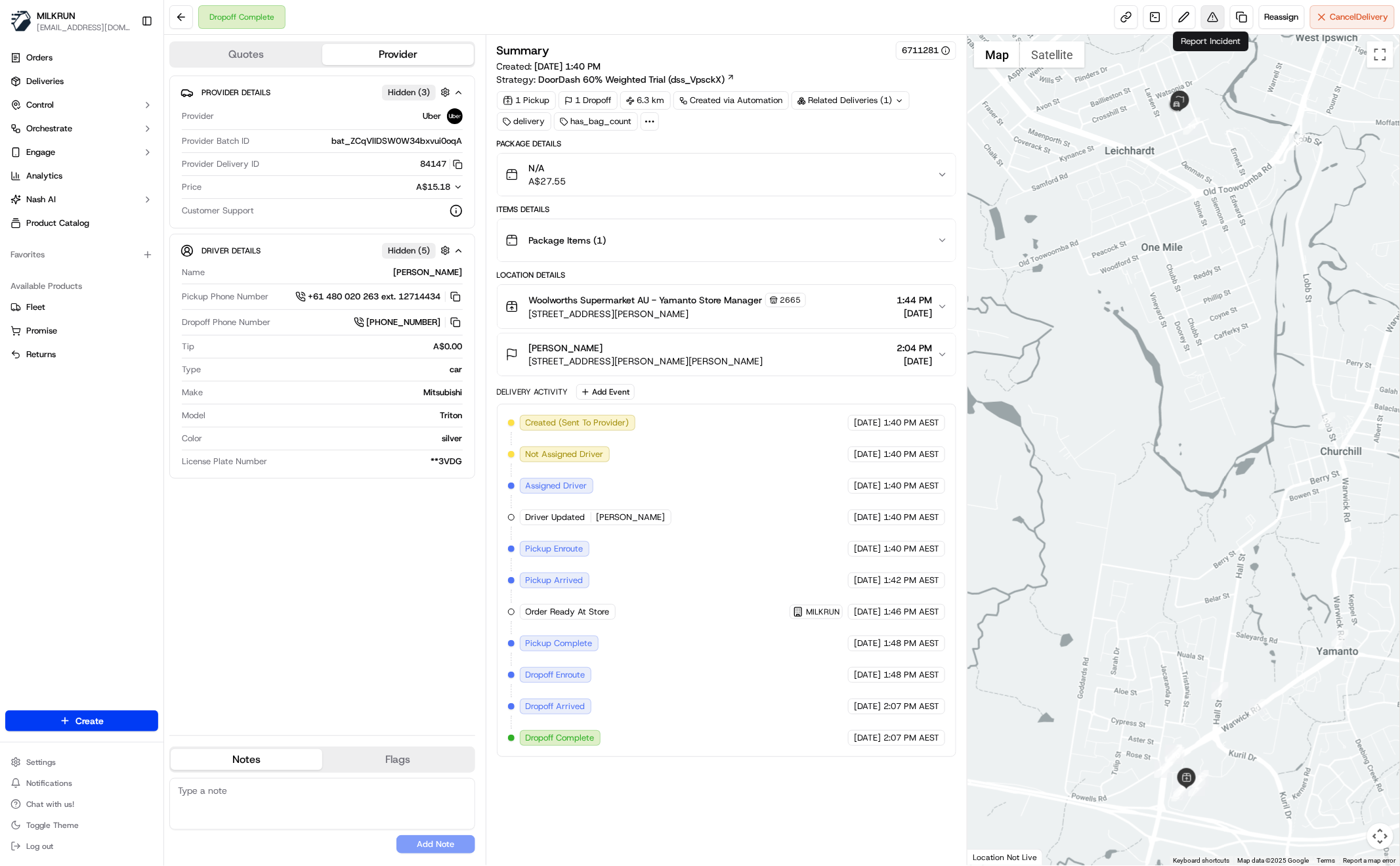
click at [1213, 20] on button at bounding box center [1213, 17] width 24 height 24
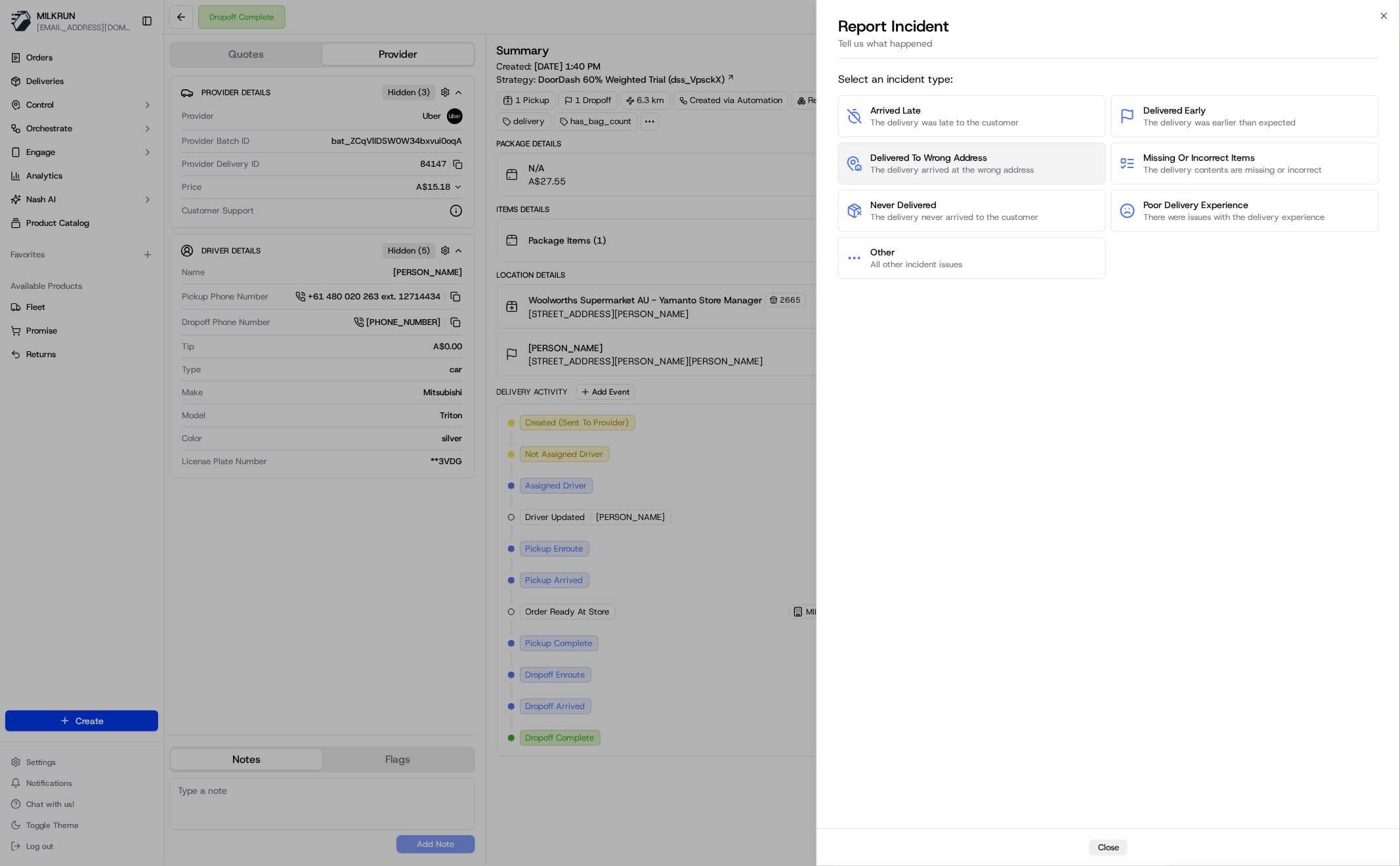
click at [912, 170] on span "The delivery arrived at the wrong address" at bounding box center [952, 170] width 164 height 12
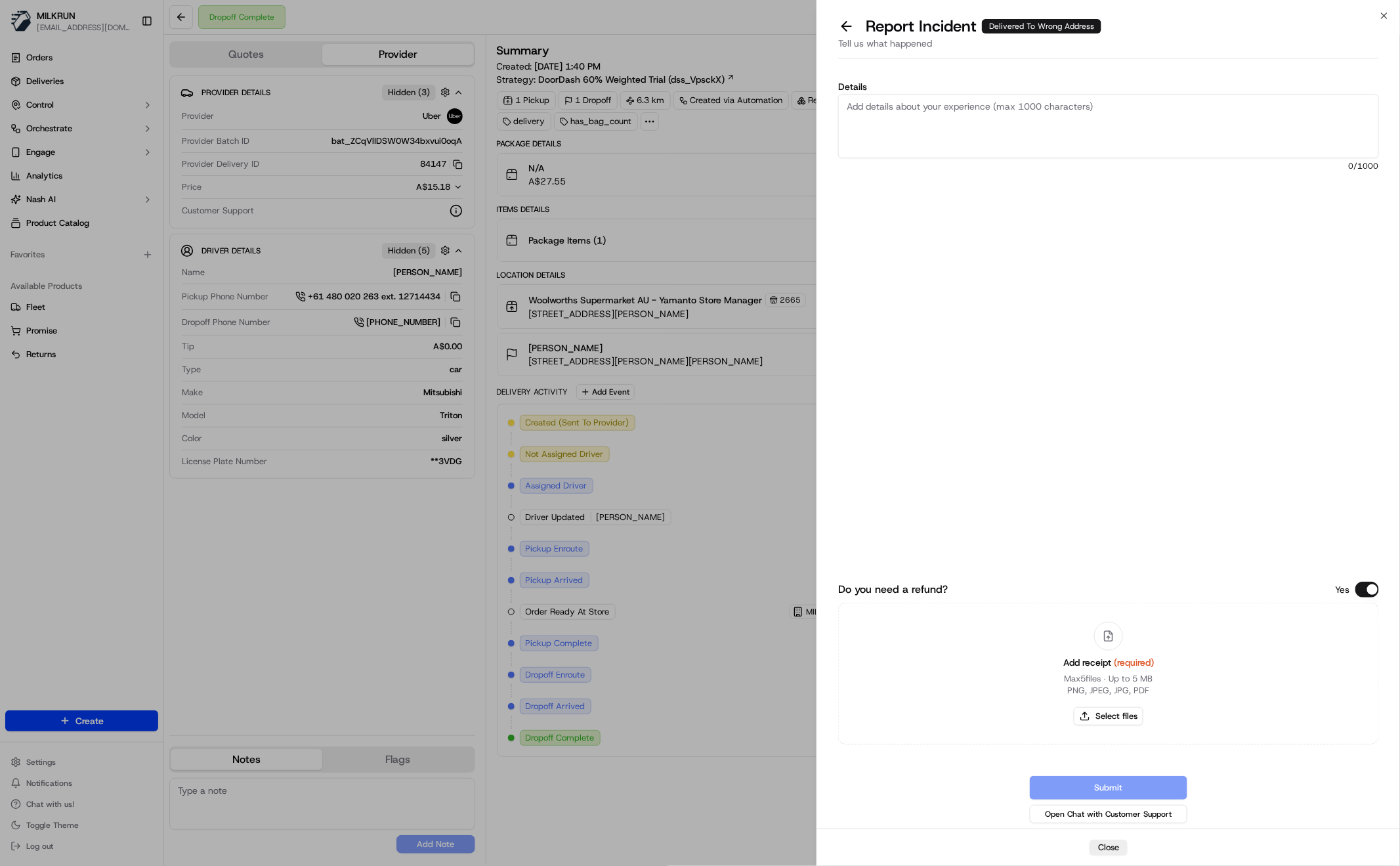
drag, startPoint x: 944, startPoint y: 127, endPoint x: 951, endPoint y: 126, distance: 7.1
click at [944, 127] on textarea "Details" at bounding box center [1109, 126] width 541 height 65
type textarea "Driver delivered to the wrong address please Refund $27.55"
click at [1123, 727] on div "Add receipt (required) Max 5 files ∙ Up to 5 MB PNG, JPEG, JPG, PDF Select files" at bounding box center [1109, 673] width 112 height 119
click at [1125, 723] on button "Select files" at bounding box center [1108, 716] width 69 height 18
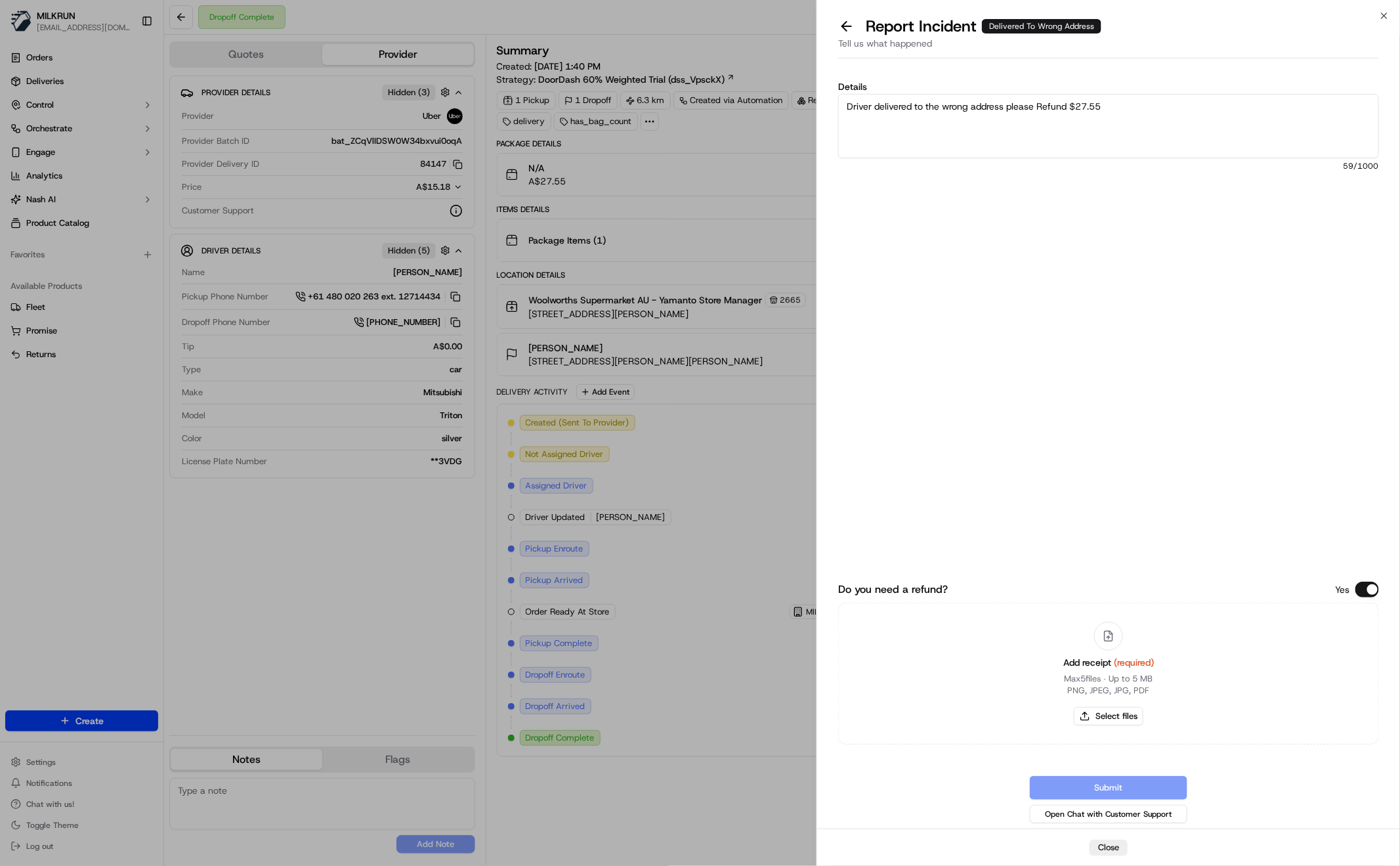
type input "C:\fakepath\Screen Shot 2025-09-17 at 2.58.01 pm.png"
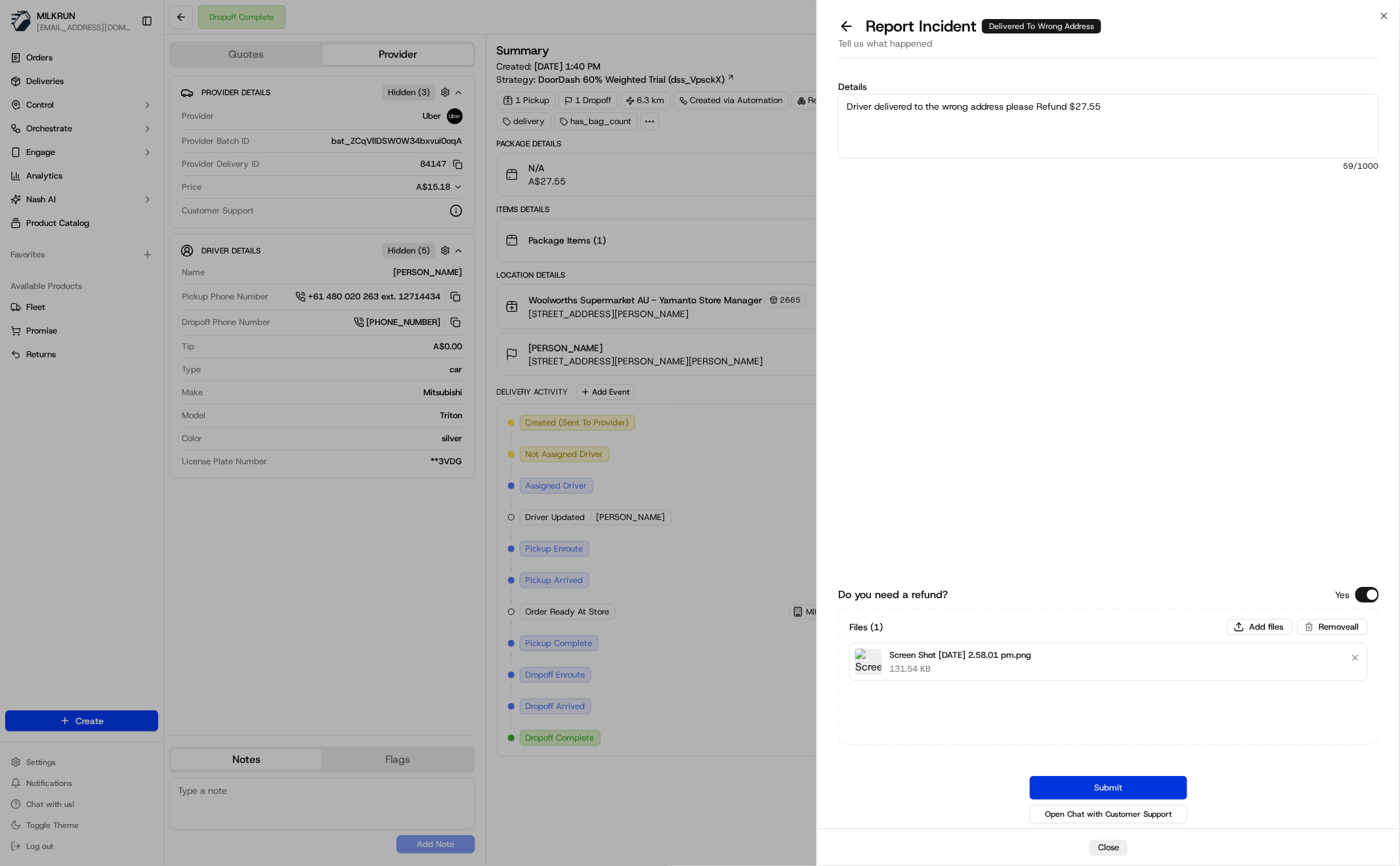
click at [1128, 782] on button "Submit" at bounding box center [1109, 788] width 158 height 24
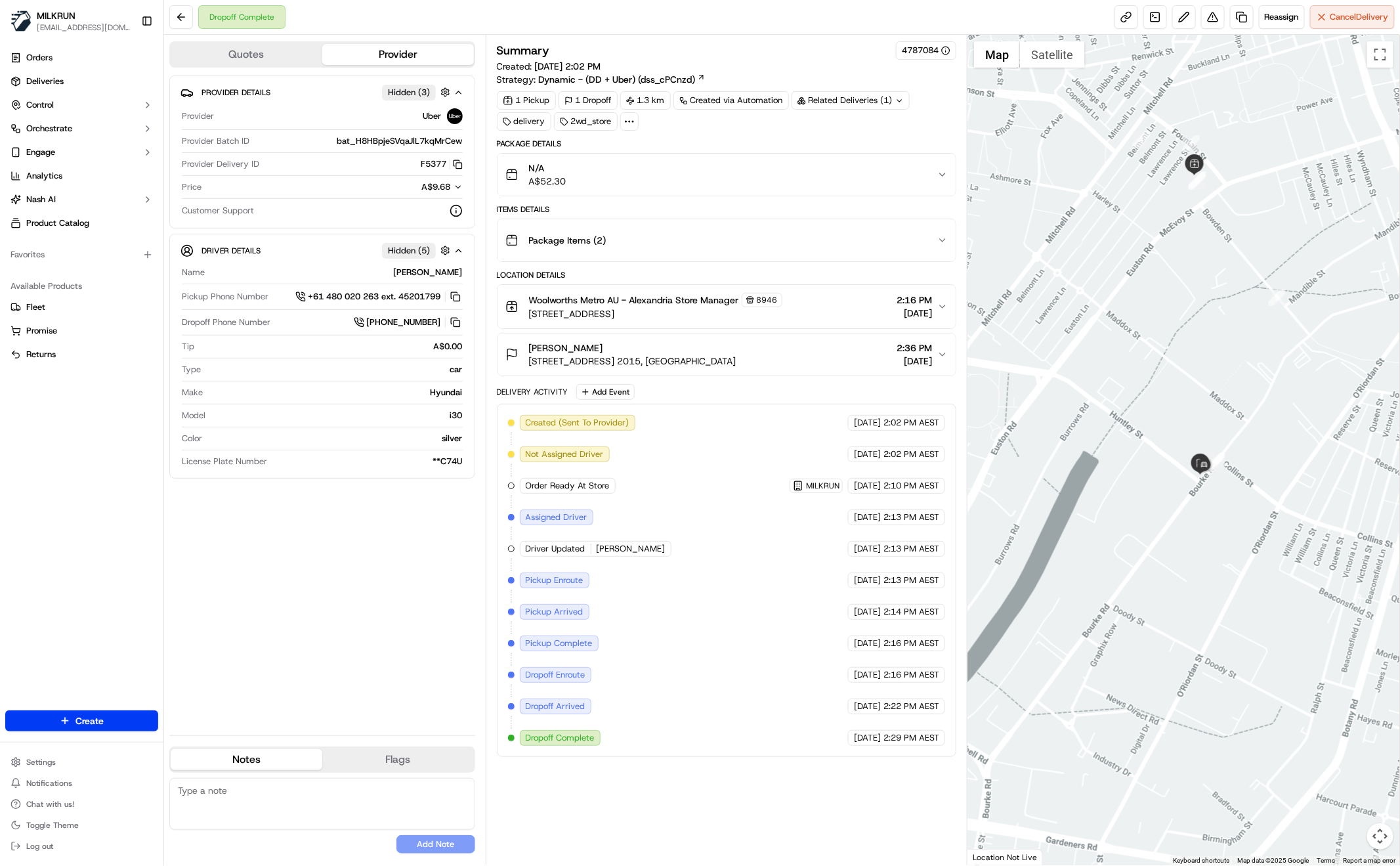
drag, startPoint x: 1193, startPoint y: 311, endPoint x: 1192, endPoint y: 357, distance: 46.0
click at [1193, 356] on div at bounding box center [1183, 451] width 433 height 831
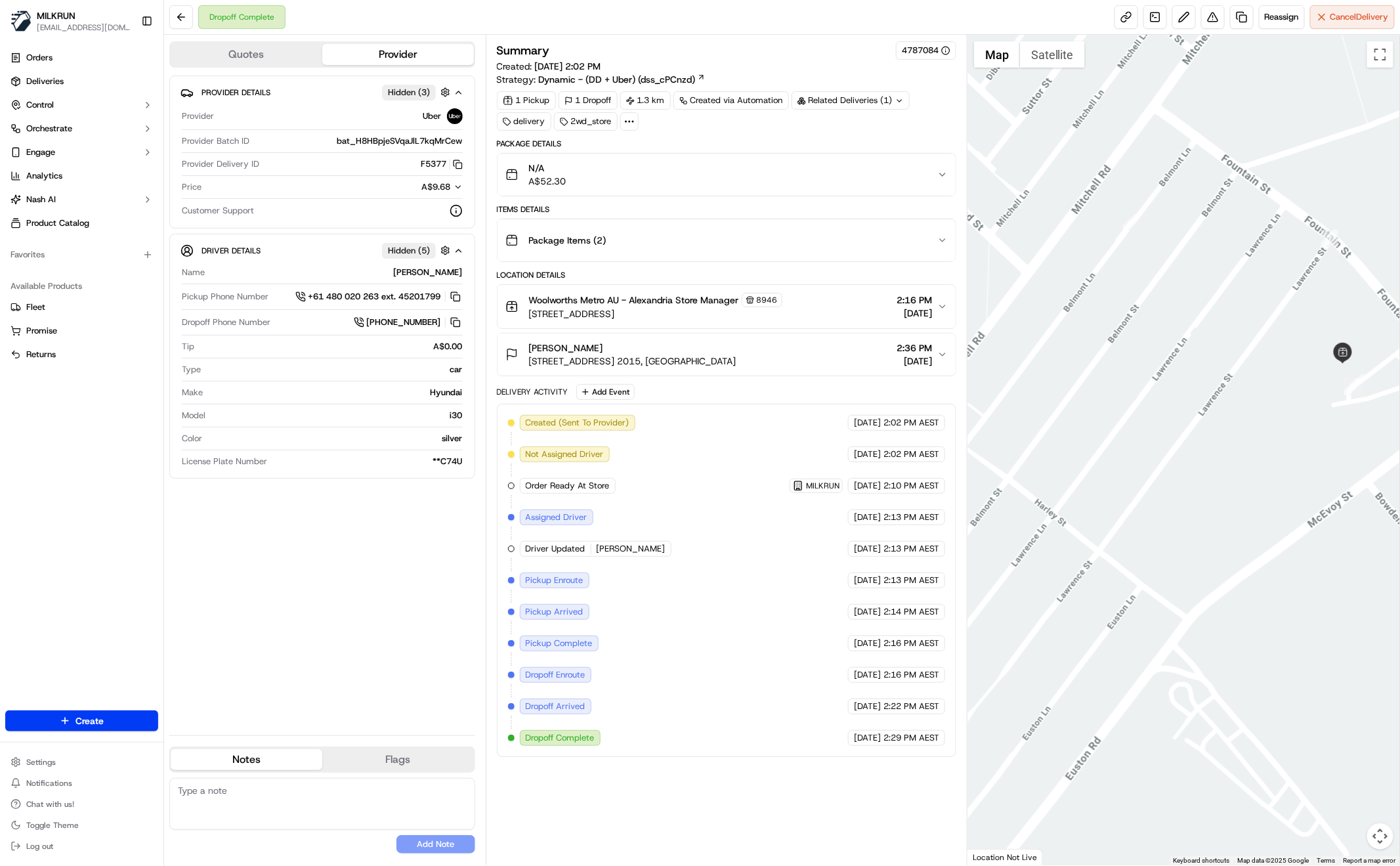
click at [318, 619] on div "Provider Details Hidden ( 3 ) Provider Uber Provider Batch ID bat_H8HBpjeSVqaJl…" at bounding box center [322, 400] width 306 height 649
drag, startPoint x: 527, startPoint y: 360, endPoint x: 689, endPoint y: 361, distance: 162.0
click at [689, 361] on div "Anthony Brady Unit A1/35-39 Bourke Rd, Alexandria, NSW 2015, AU" at bounding box center [621, 354] width 231 height 26
copy span "Unit A1/35-39 Bourke Rd, Alexandria,"
click at [342, 457] on div "**C74U" at bounding box center [368, 462] width 190 height 12
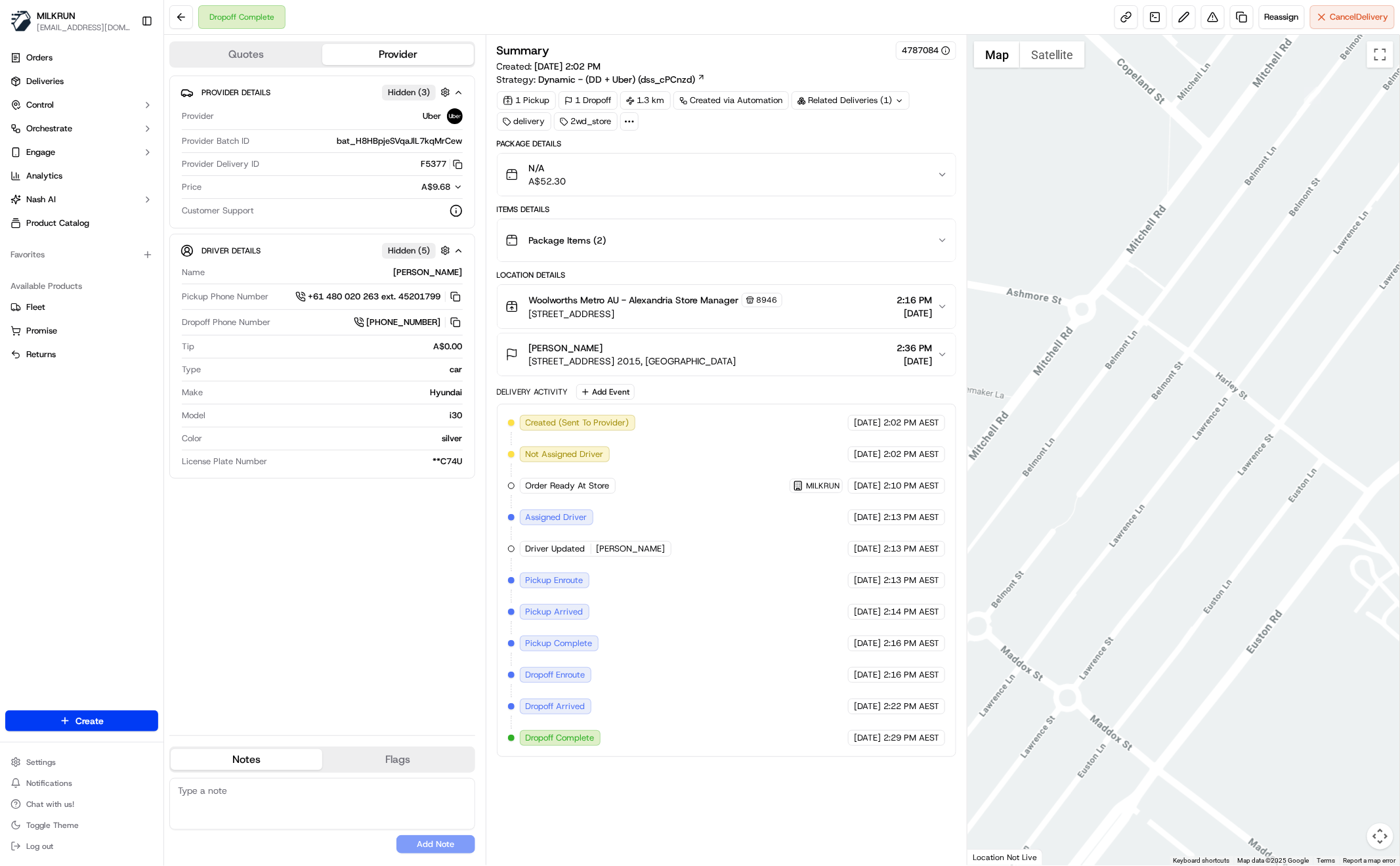
click at [941, 174] on icon "button" at bounding box center [943, 175] width 11 height 11
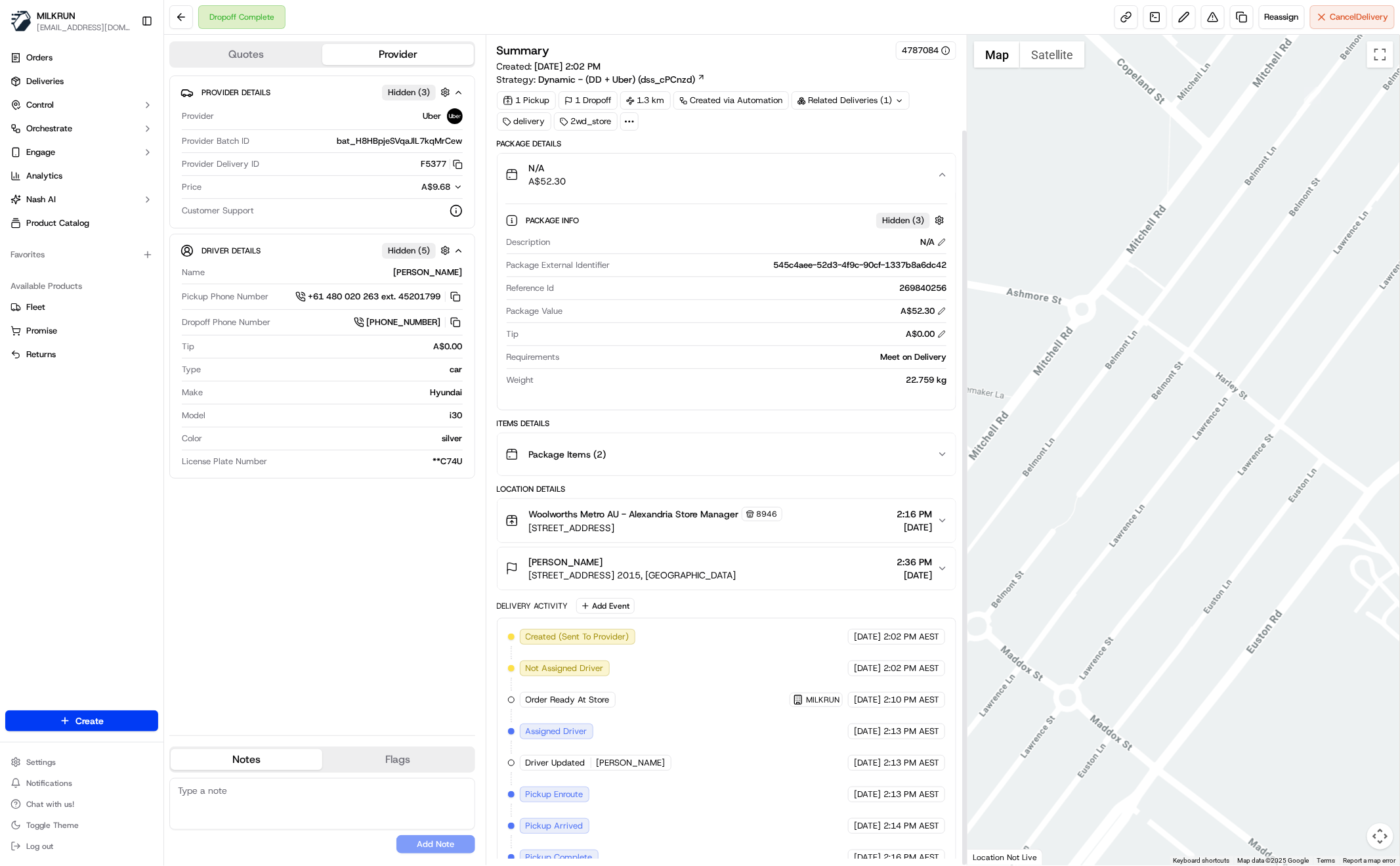
scroll to position [106, 0]
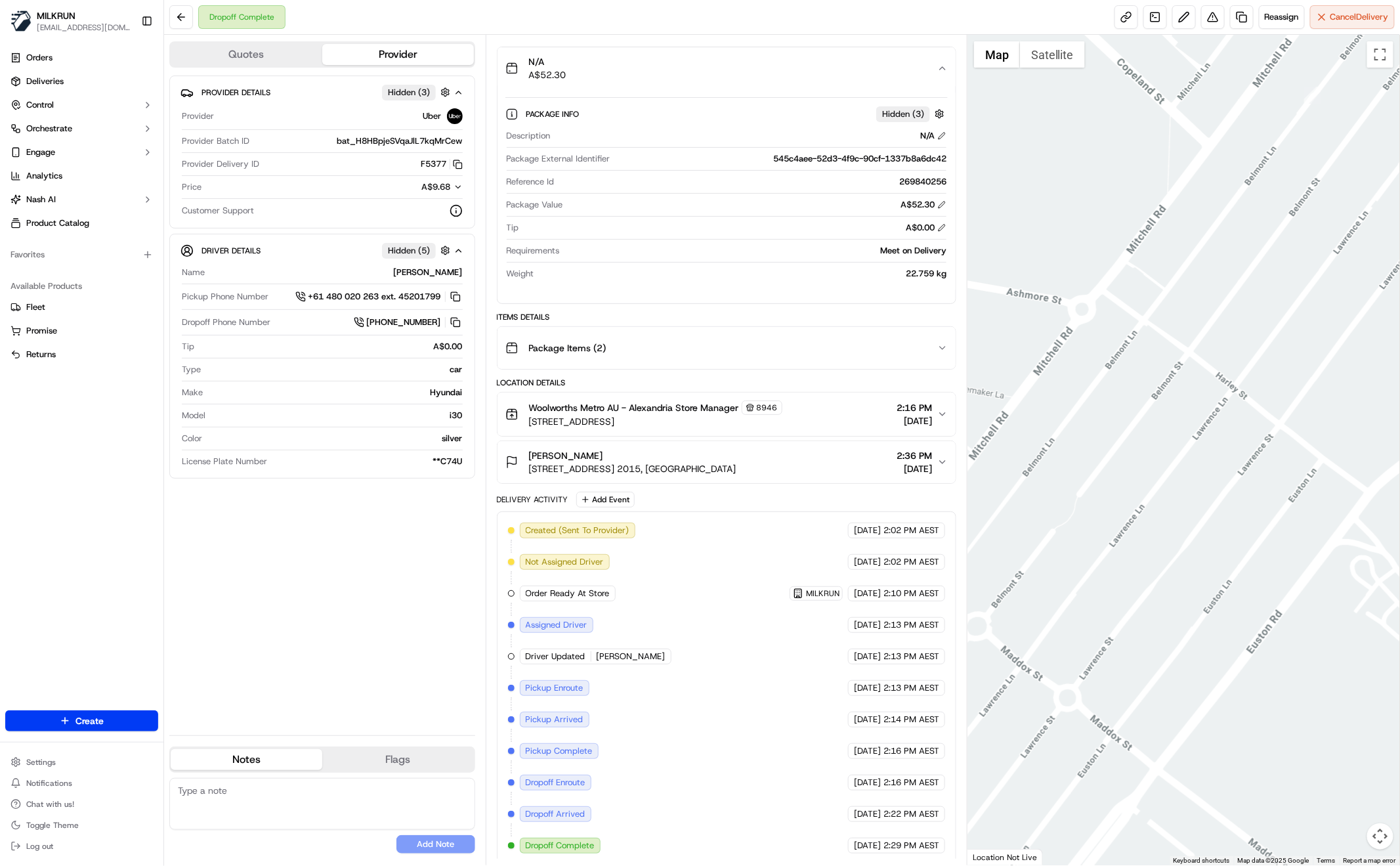
click at [945, 67] on icon "button" at bounding box center [943, 69] width 11 height 11
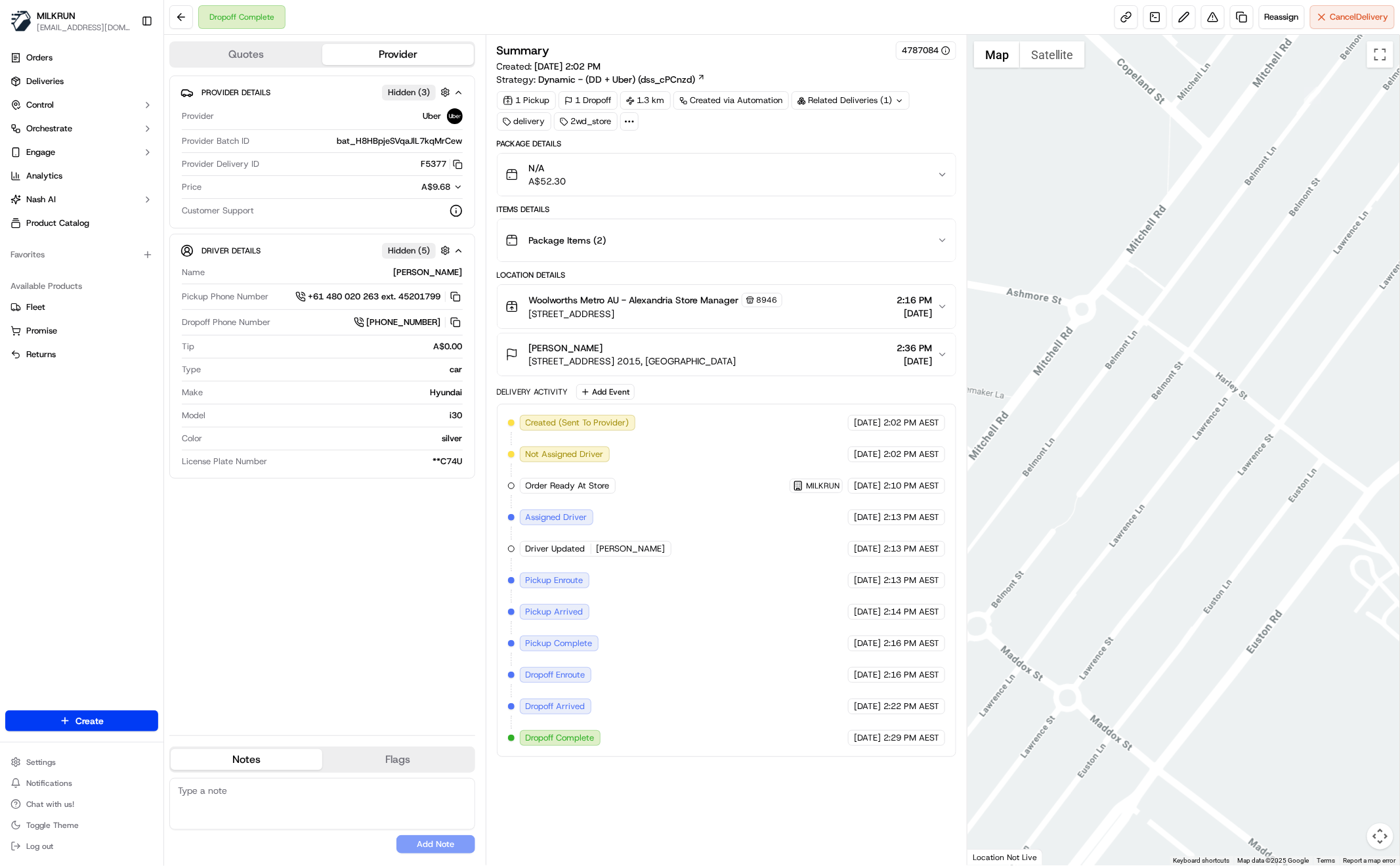
click at [940, 237] on icon "button" at bounding box center [943, 240] width 11 height 11
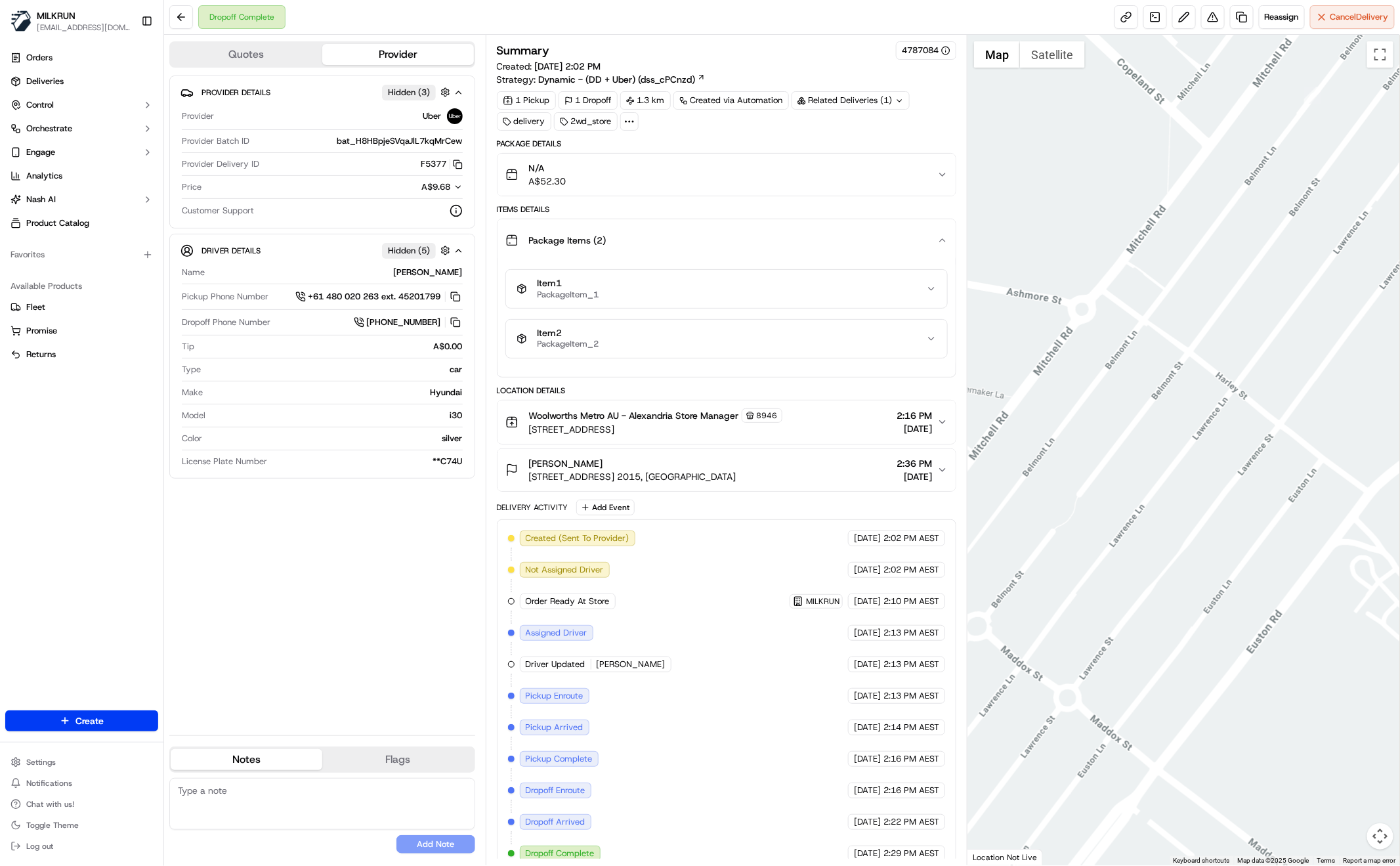
drag, startPoint x: 934, startPoint y: 238, endPoint x: 639, endPoint y: 343, distance: 313.1
click at [934, 238] on div "Package Items ( 2 )" at bounding box center [722, 240] width 432 height 26
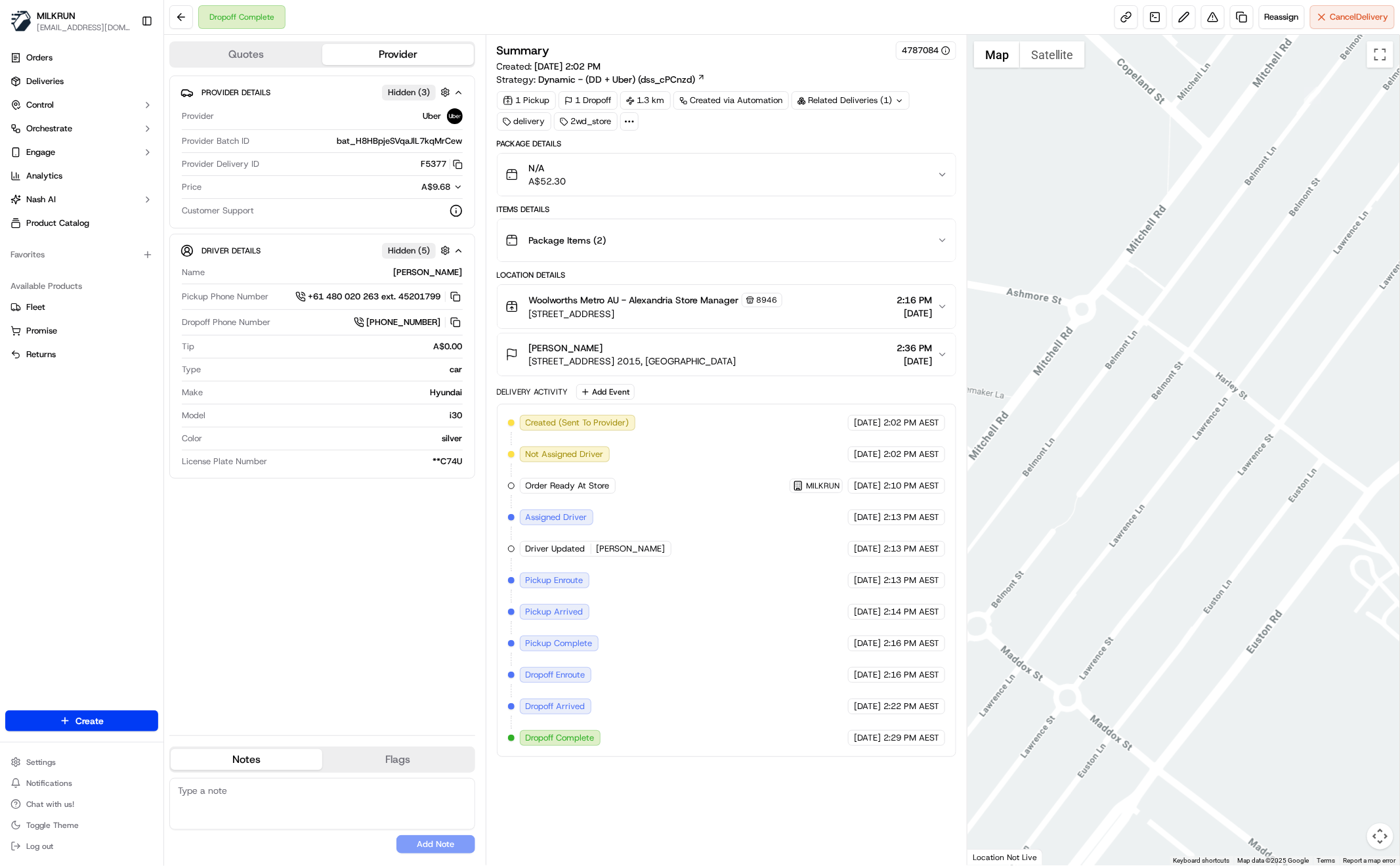
click at [442, 607] on div "Provider Details Hidden ( 3 ) Provider Uber Provider Batch ID bat_H8HBpjeSVqaJl…" at bounding box center [322, 400] width 306 height 649
click at [1216, 22] on button at bounding box center [1213, 17] width 24 height 24
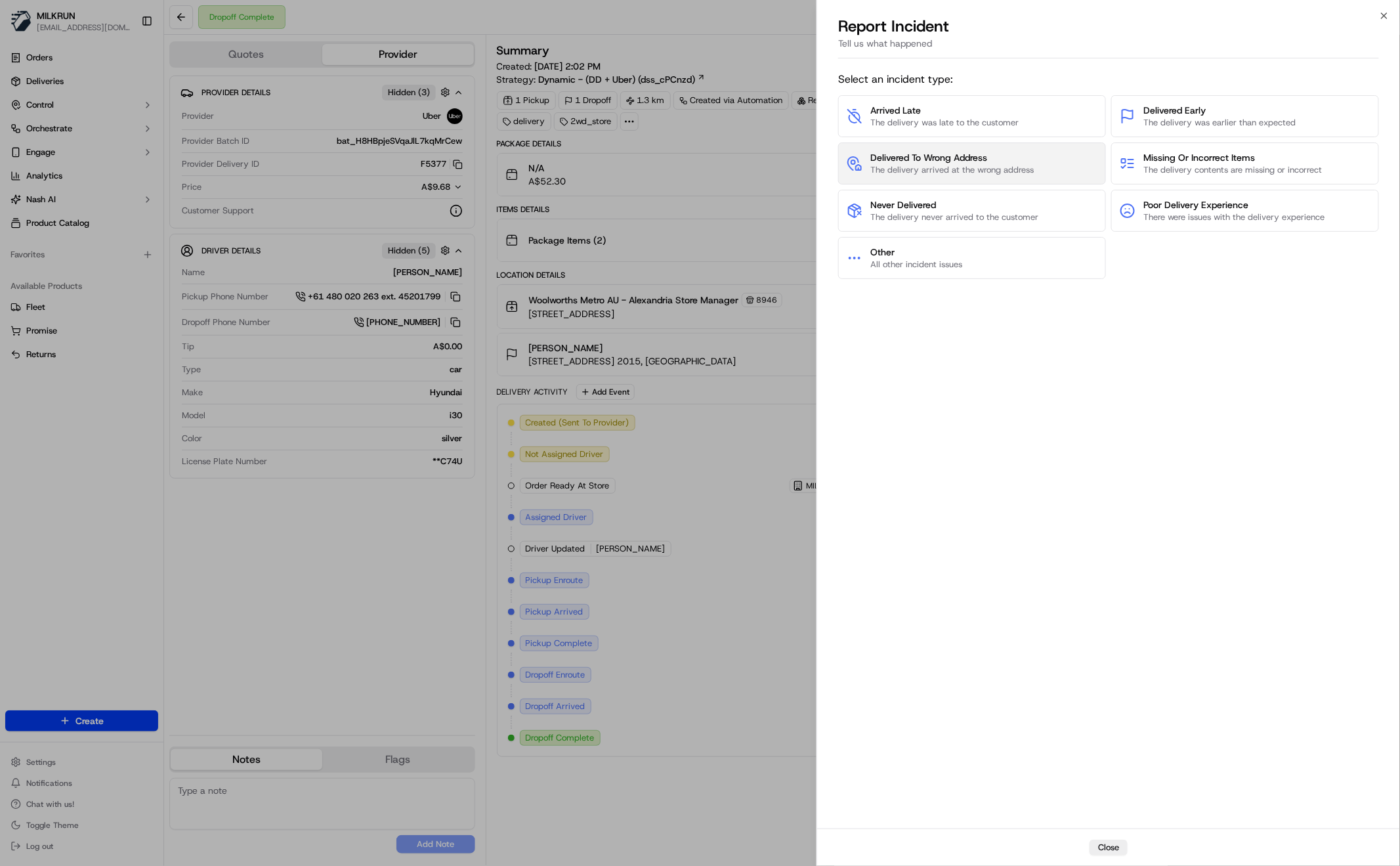
click at [973, 176] on button "Delivered To Wrong Address The delivery arrived at the wrong address" at bounding box center [972, 164] width 268 height 42
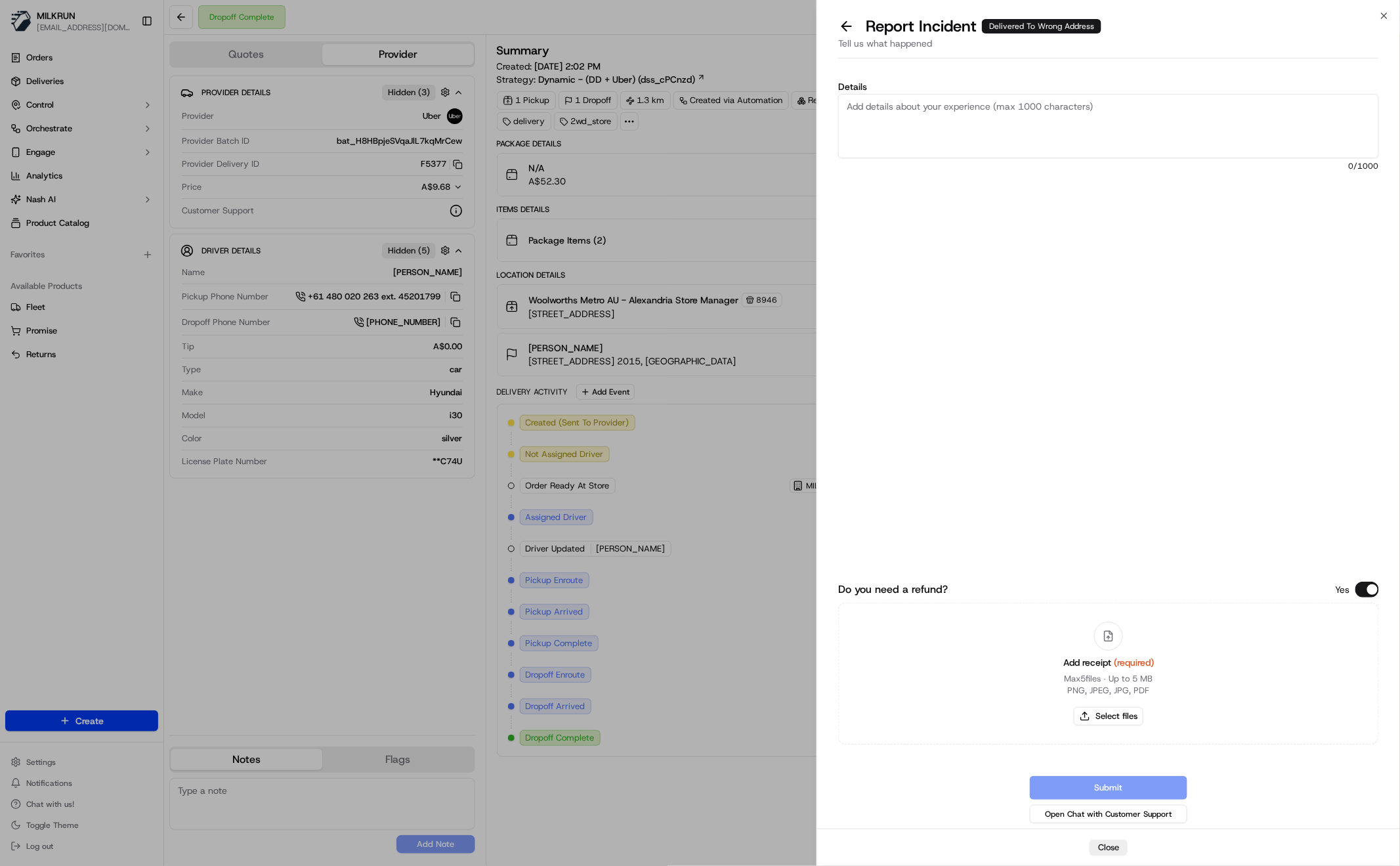
click at [952, 113] on textarea "Details" at bounding box center [1109, 126] width 541 height 65
type textarea "Driver delivered to the wrong address please Refund $52.30"
click at [1111, 721] on button "Select files" at bounding box center [1108, 716] width 69 height 18
type input "C:\fakepath\Screen Shot 2025-09-17 at 3.08.19 pm.png"
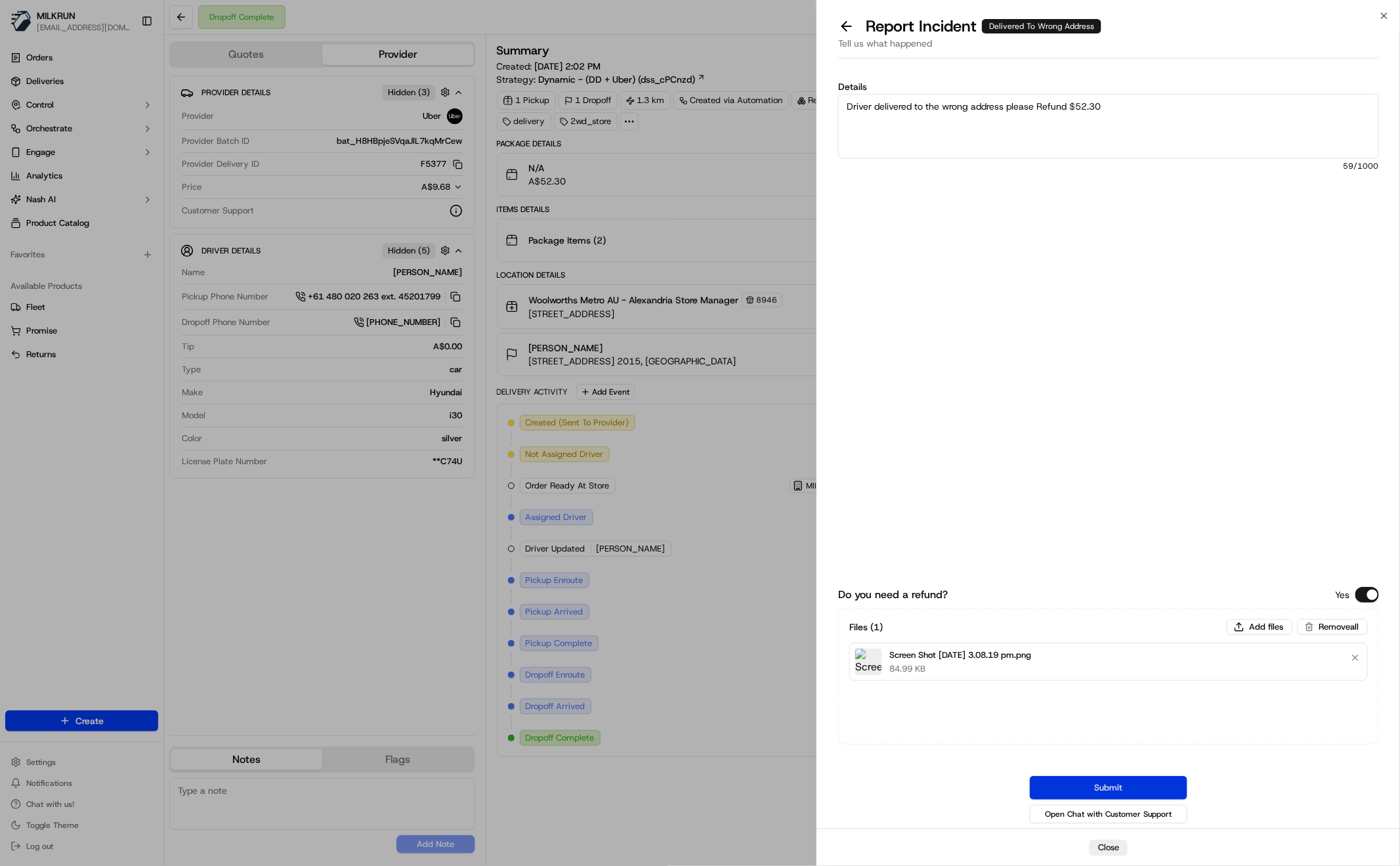
click at [1115, 787] on button "Submit" at bounding box center [1109, 788] width 158 height 24
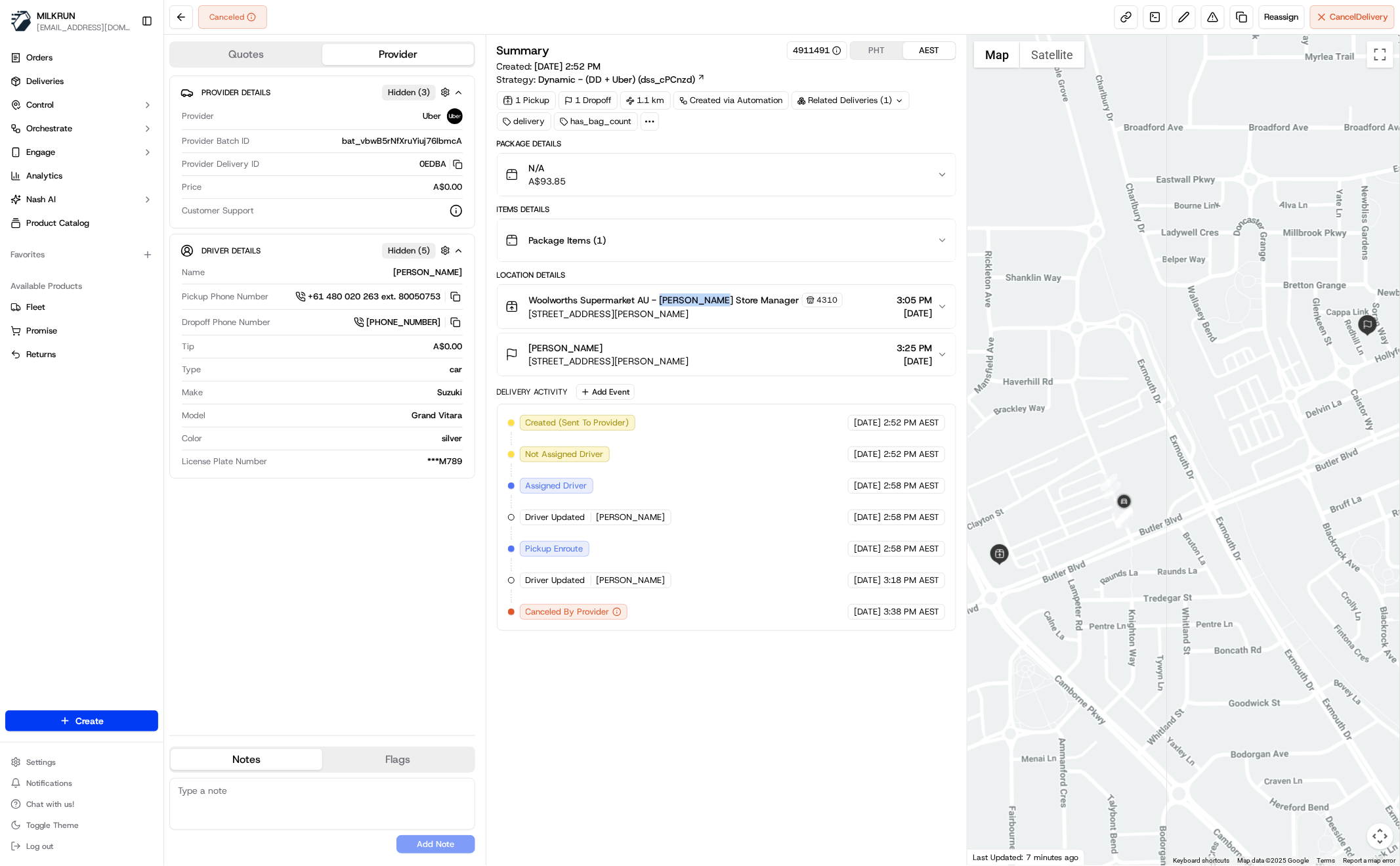
drag, startPoint x: 659, startPoint y: 298, endPoint x: 710, endPoint y: 296, distance: 51.0
click at [710, 296] on span "Woolworths Supermarket AU - [PERSON_NAME] Store Manager" at bounding box center [664, 300] width 271 height 13
copy span "[PERSON_NAME] Store"
drag, startPoint x: 661, startPoint y: 296, endPoint x: 685, endPoint y: 307, distance: 26.4
click at [704, 298] on span "Woolworths Supermarket AU - Butler Store Manager" at bounding box center [664, 300] width 271 height 13
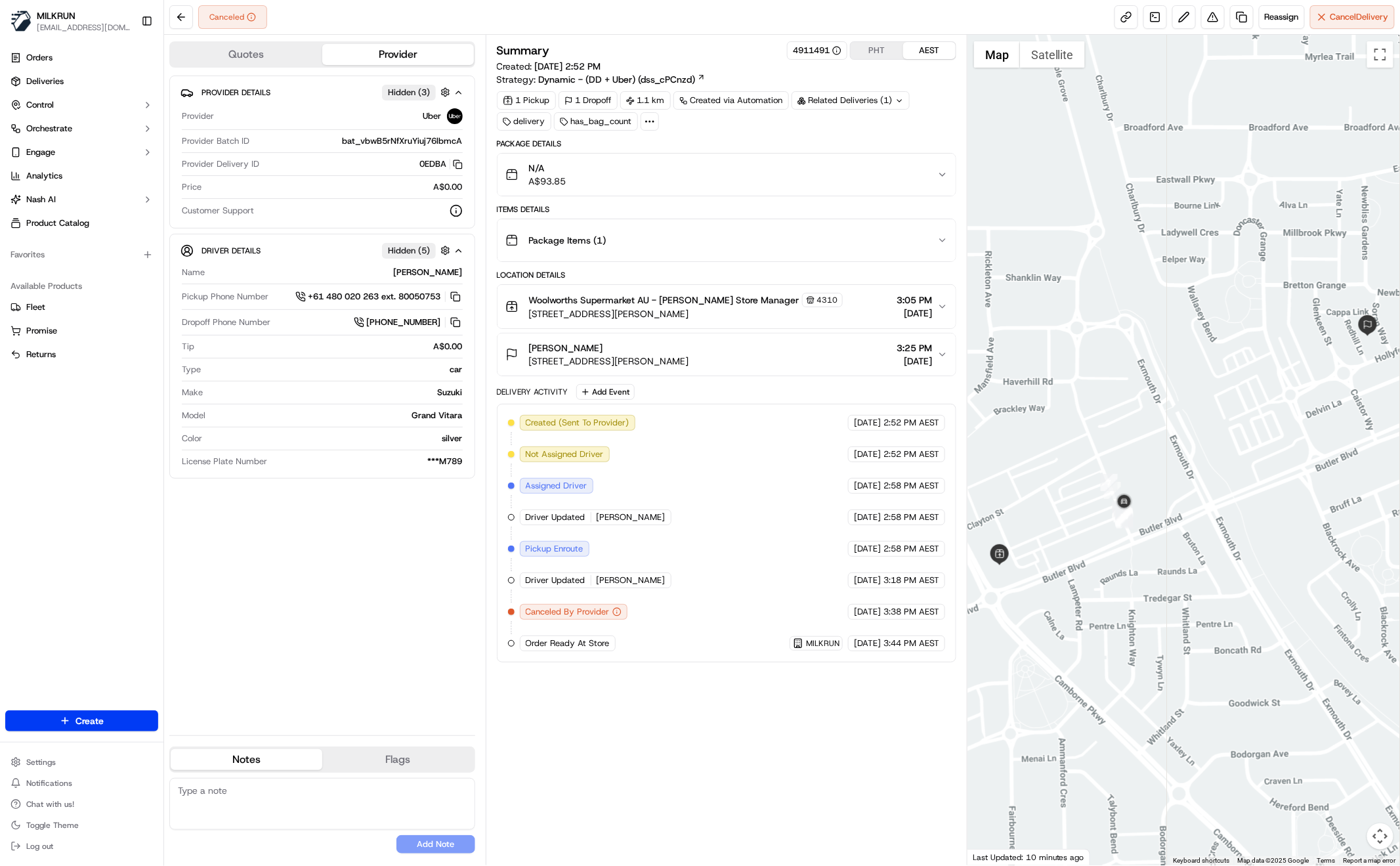
click at [748, 782] on div "Summary 4911491 PHT AEST Created: 17/09/2025 2:52 PM Strategy: Dynamic - (DD + …" at bounding box center [726, 450] width 460 height 818
click at [635, 774] on div "Summary 4911491 PHT AEST Created: 17/09/2025 2:52 PM Strategy: Dynamic - (DD + …" at bounding box center [726, 450] width 460 height 818
click at [675, 789] on div "Summary 4911491 PHT AEST Created: 17/09/2025 2:52 PM Strategy: Dynamic - (DD + …" at bounding box center [726, 450] width 460 height 818
drag, startPoint x: 677, startPoint y: 706, endPoint x: 685, endPoint y: 718, distance: 14.4
click at [677, 707] on div "Summary 4911491 PHT AEST Created: 17/09/2025 2:52 PM Strategy: Dynamic - (DD + …" at bounding box center [726, 450] width 460 height 818
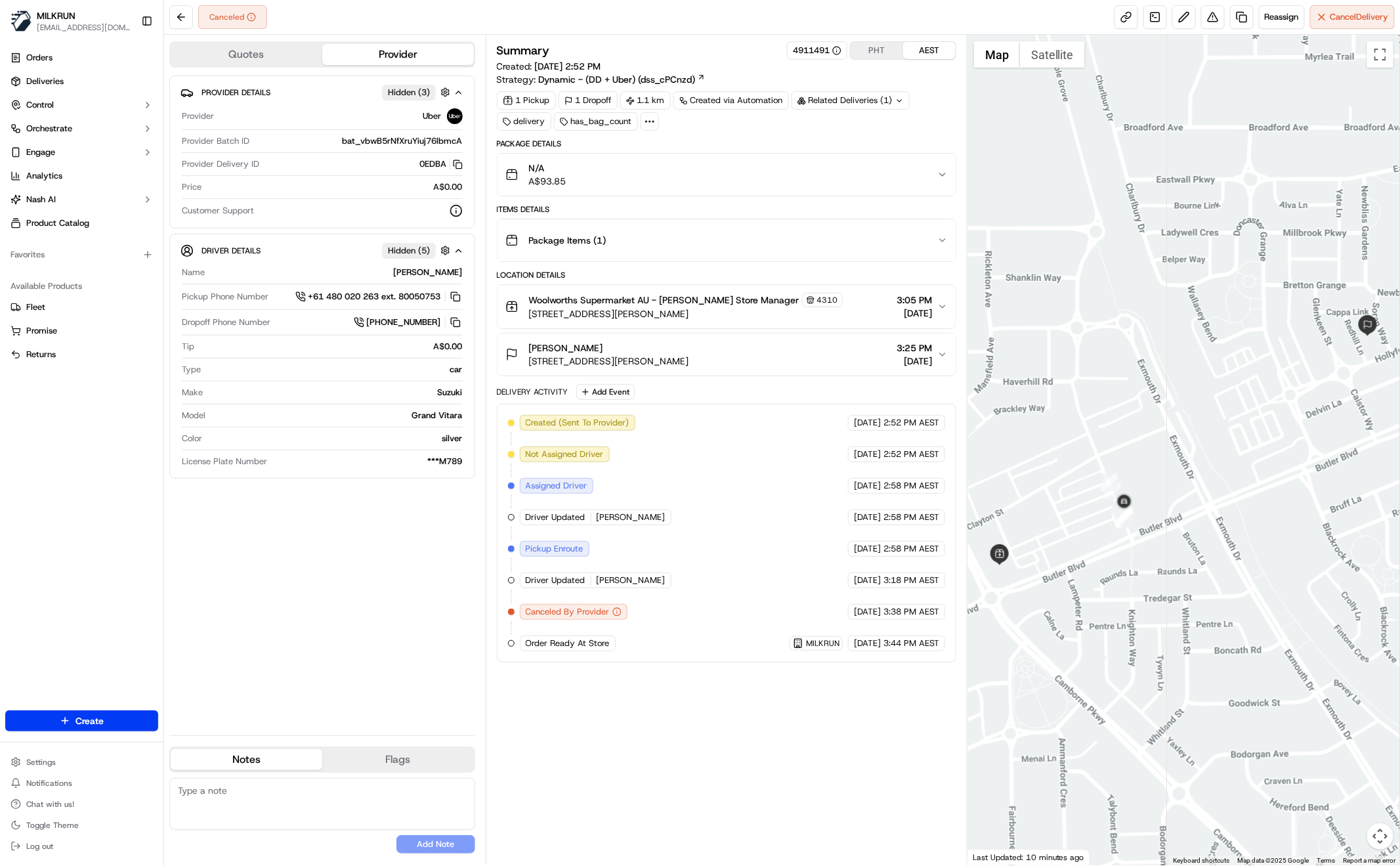
click at [676, 741] on div "Summary 4911491 PHT AEST Created: 17/09/2025 2:52 PM Strategy: Dynamic - (DD + …" at bounding box center [726, 450] width 460 height 818
click at [638, 710] on div "Summary 4911491 PHT AEST Created: 17/09/2025 2:52 PM Strategy: Dynamic - (DD + …" at bounding box center [726, 450] width 460 height 818
drag, startPoint x: 292, startPoint y: 603, endPoint x: 206, endPoint y: 452, distance: 173.8
click at [290, 597] on div "Provider Details Hidden ( 3 ) Provider Uber Provider Batch ID bat_vbwB5rNfXruYi…" at bounding box center [322, 400] width 306 height 649
drag, startPoint x: 662, startPoint y: 300, endPoint x: 684, endPoint y: 300, distance: 22.0
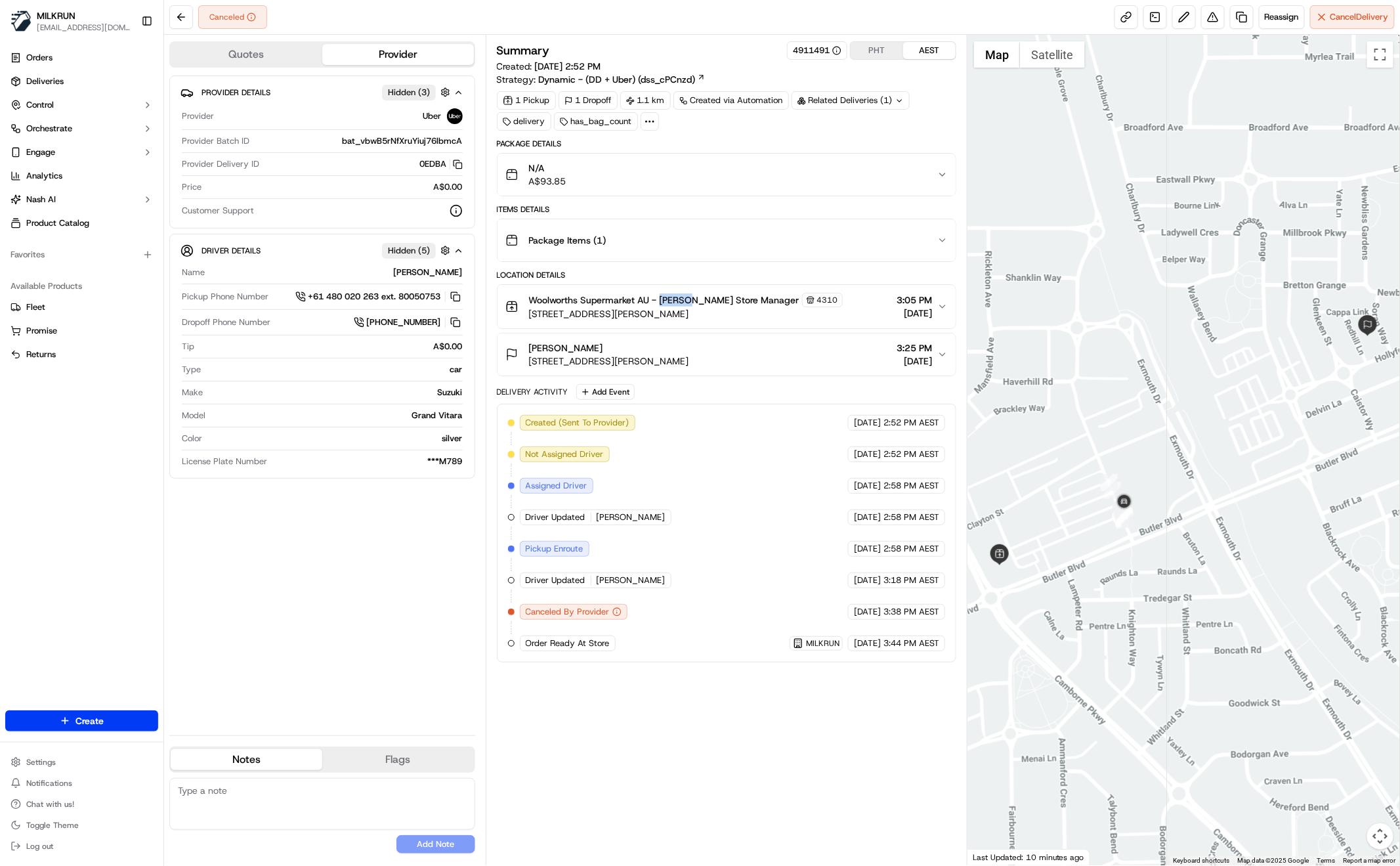
click at [685, 298] on span "Woolworths Supermarket AU - Butler Store Manager" at bounding box center [664, 300] width 271 height 13
copy span "Butler"
click at [943, 299] on button "Woolworths Supermarket AU - Butler Store Manager 4310 150 Camborne Pkwy, Butler…" at bounding box center [726, 306] width 458 height 43
click at [945, 302] on icon "button" at bounding box center [943, 307] width 11 height 11
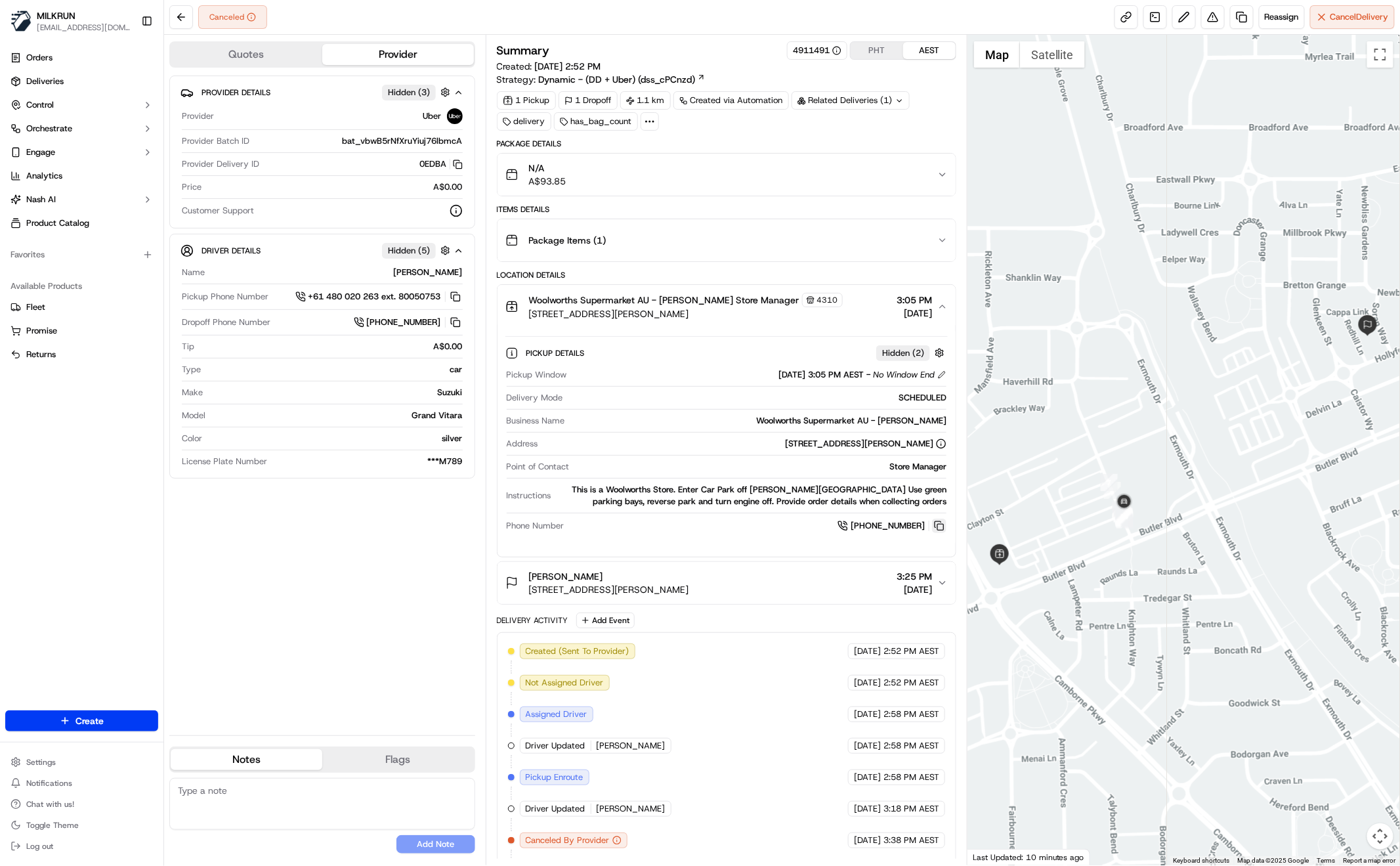
click at [941, 525] on button at bounding box center [939, 525] width 14 height 14
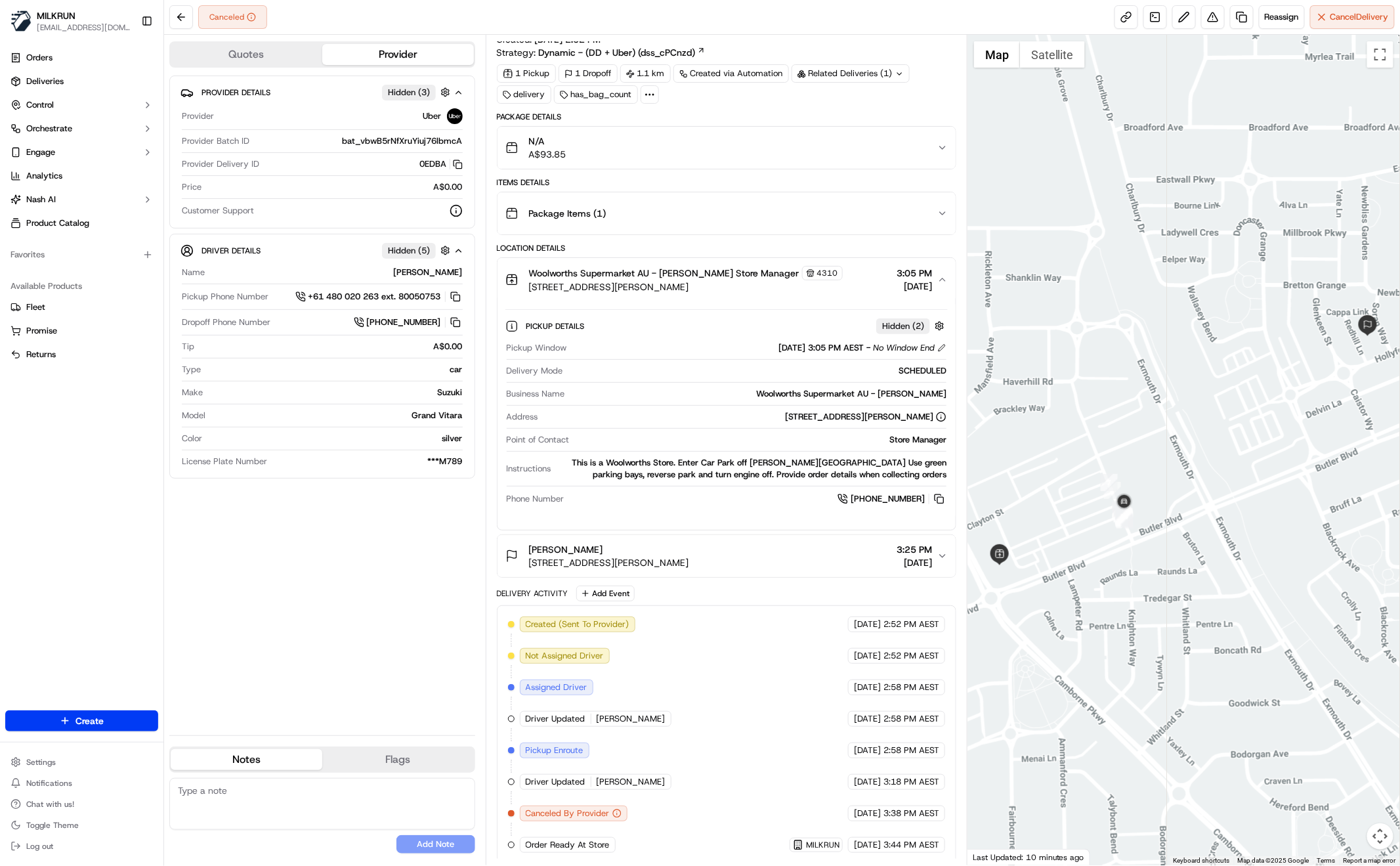
click at [358, 653] on div "Provider Details Hidden ( 3 ) Provider Uber Provider Batch ID bat_vbwB5rNfXruYi…" at bounding box center [322, 400] width 306 height 649
drag, startPoint x: 427, startPoint y: 638, endPoint x: 448, endPoint y: 642, distance: 21.4
click at [427, 637] on div "Provider Details Hidden ( 3 ) Provider Uber Provider Batch ID bat_vbwB5rNfXruYi…" at bounding box center [322, 400] width 306 height 649
click at [333, 603] on div "Provider Details Hidden ( 3 ) Provider Uber Provider Batch ID bat_vbwB5rNfXruYi…" at bounding box center [322, 400] width 306 height 649
click at [1285, 19] on span "Reassign" at bounding box center [1282, 18] width 34 height 12
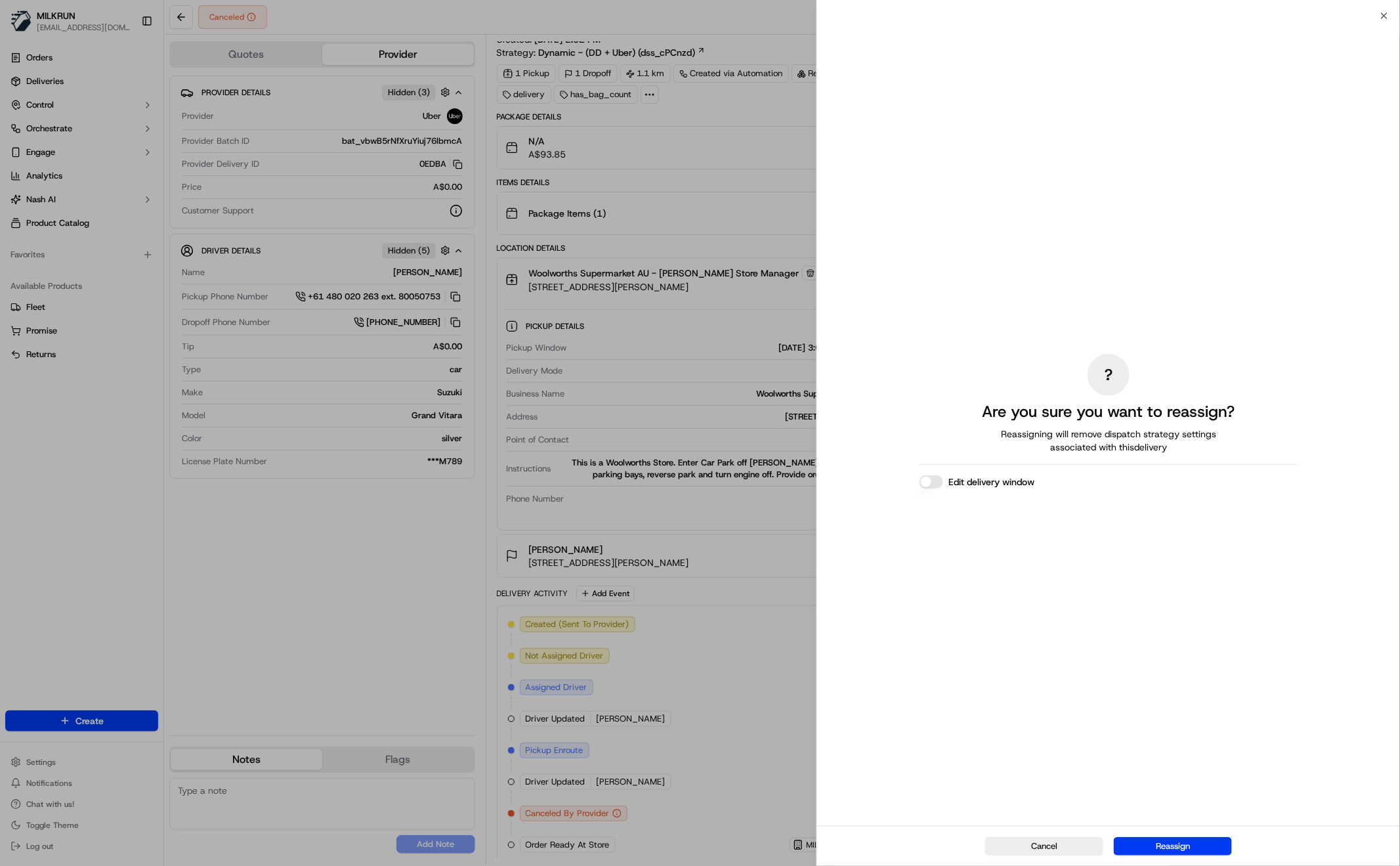
click at [1063, 855] on button "Cancel" at bounding box center [1045, 846] width 118 height 18
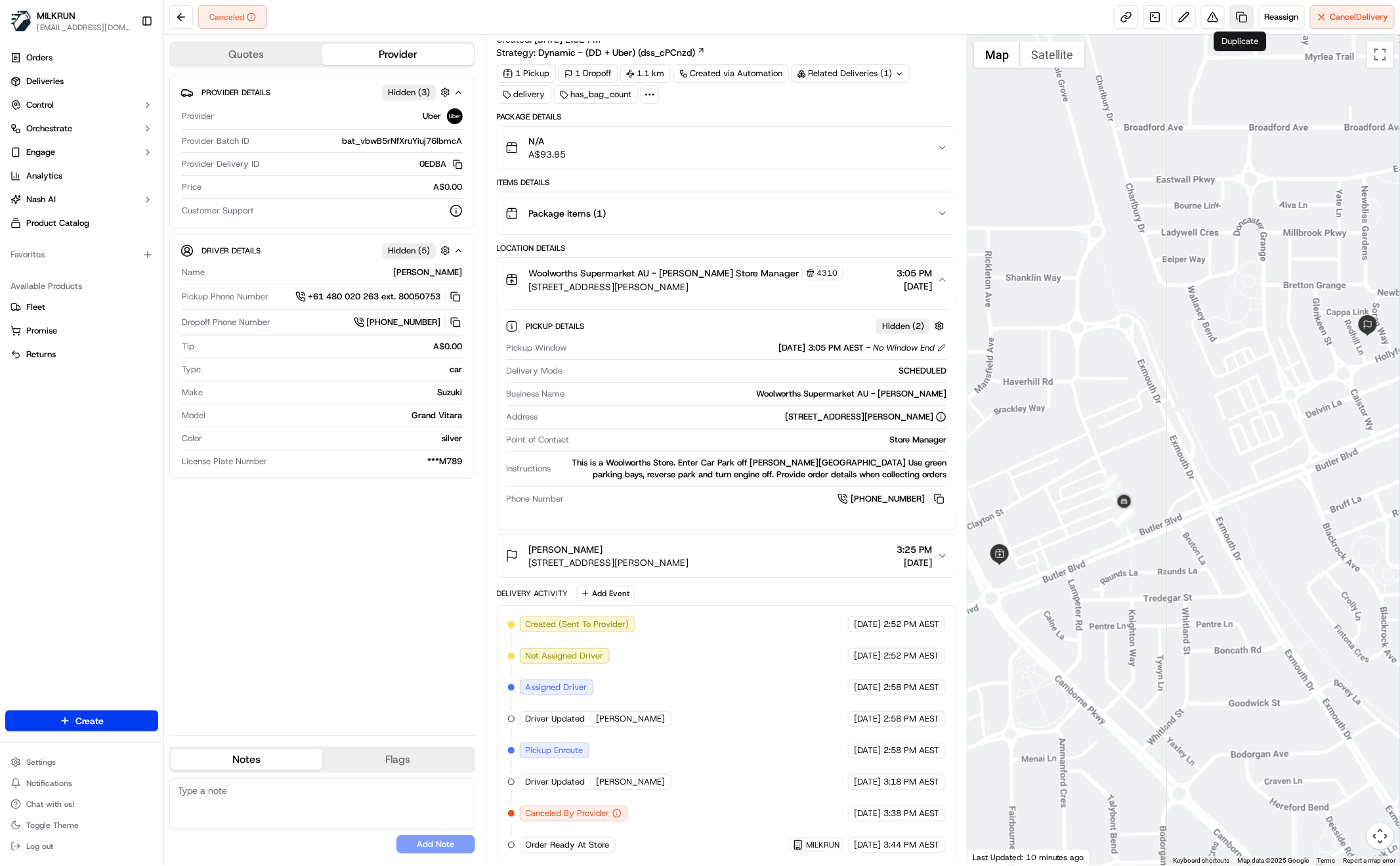
click at [1238, 15] on link at bounding box center [1242, 17] width 24 height 24
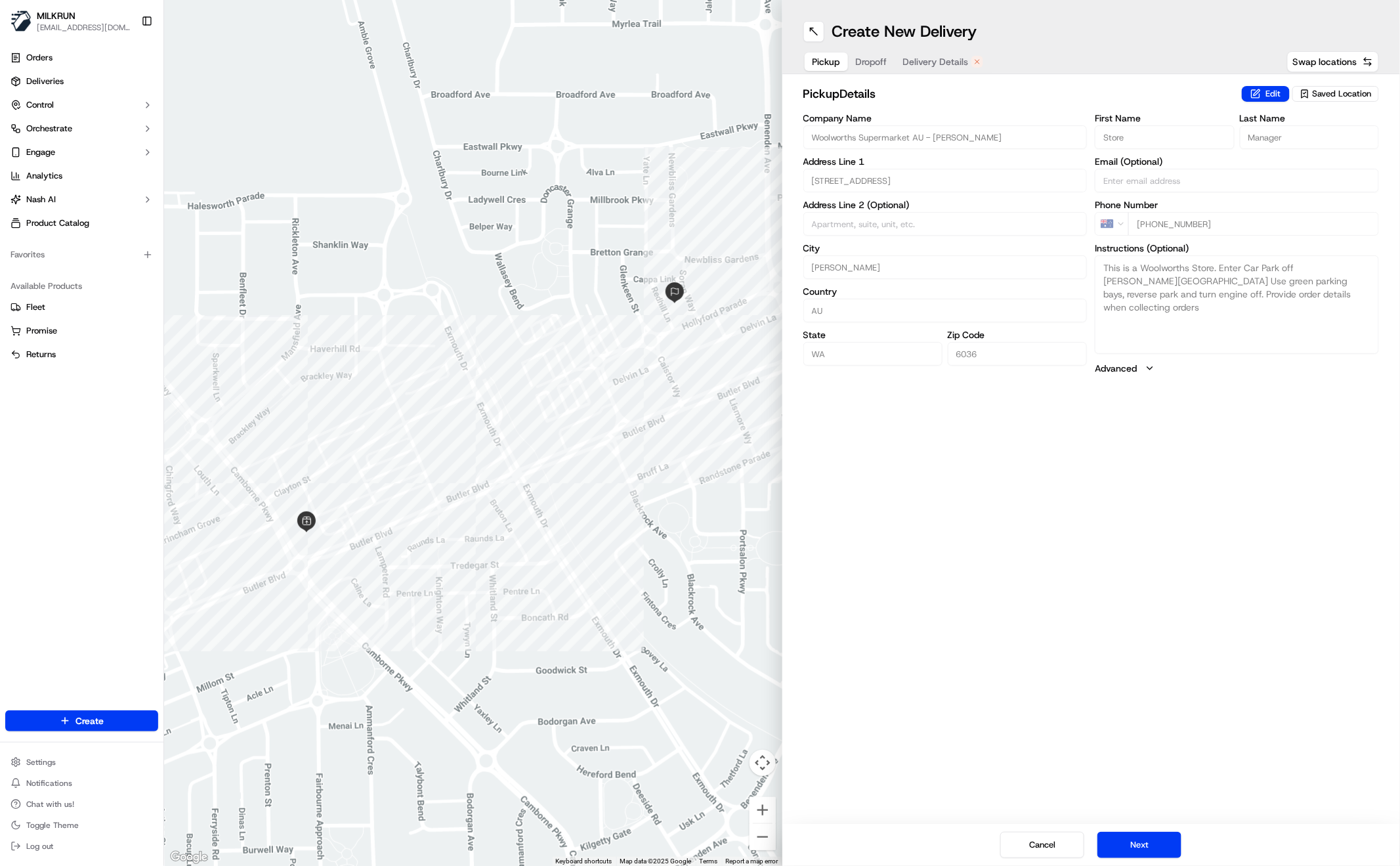
click at [933, 62] on span "Delivery Details" at bounding box center [936, 62] width 66 height 13
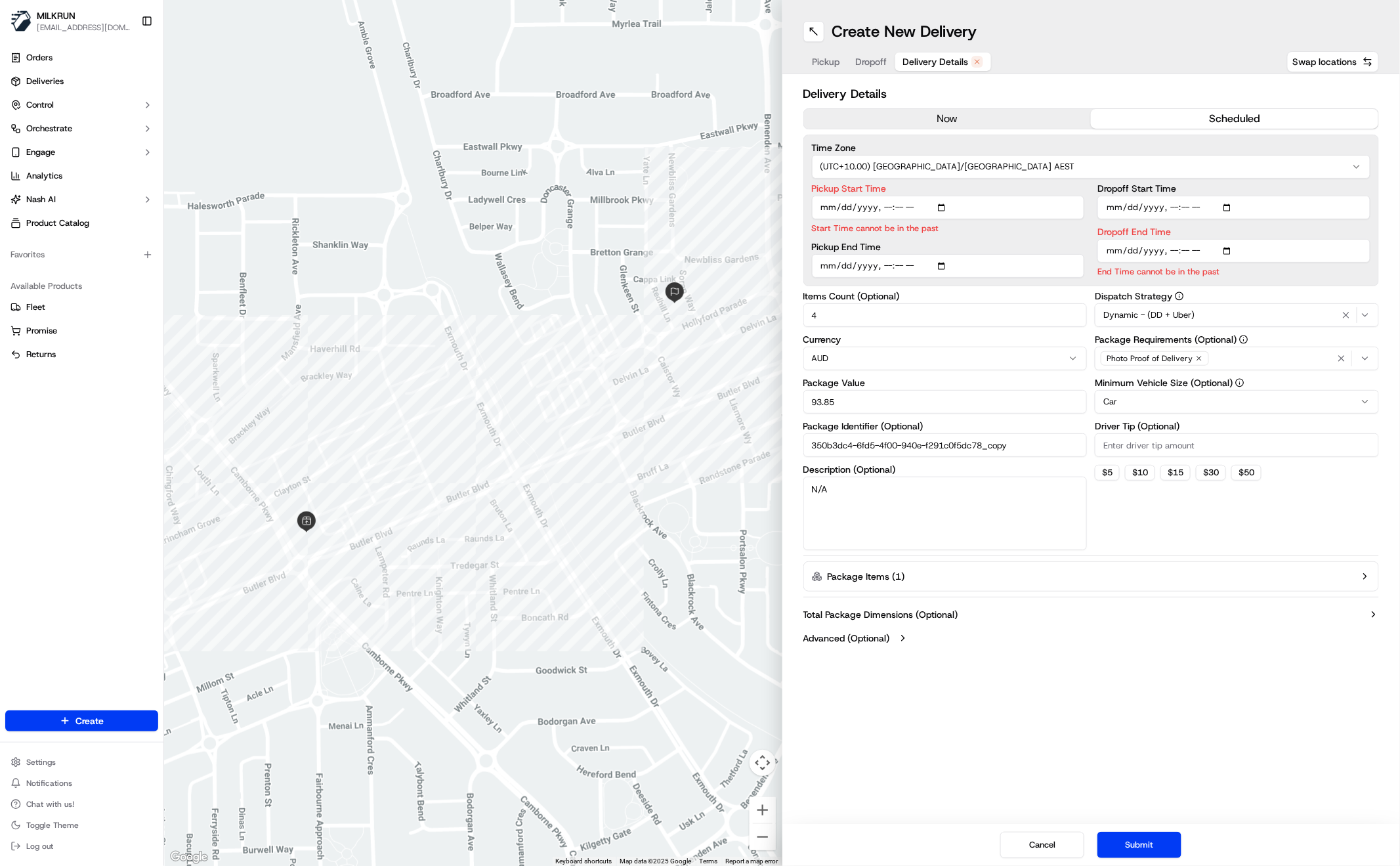
click at [948, 123] on button "now" at bounding box center [948, 119] width 287 height 20
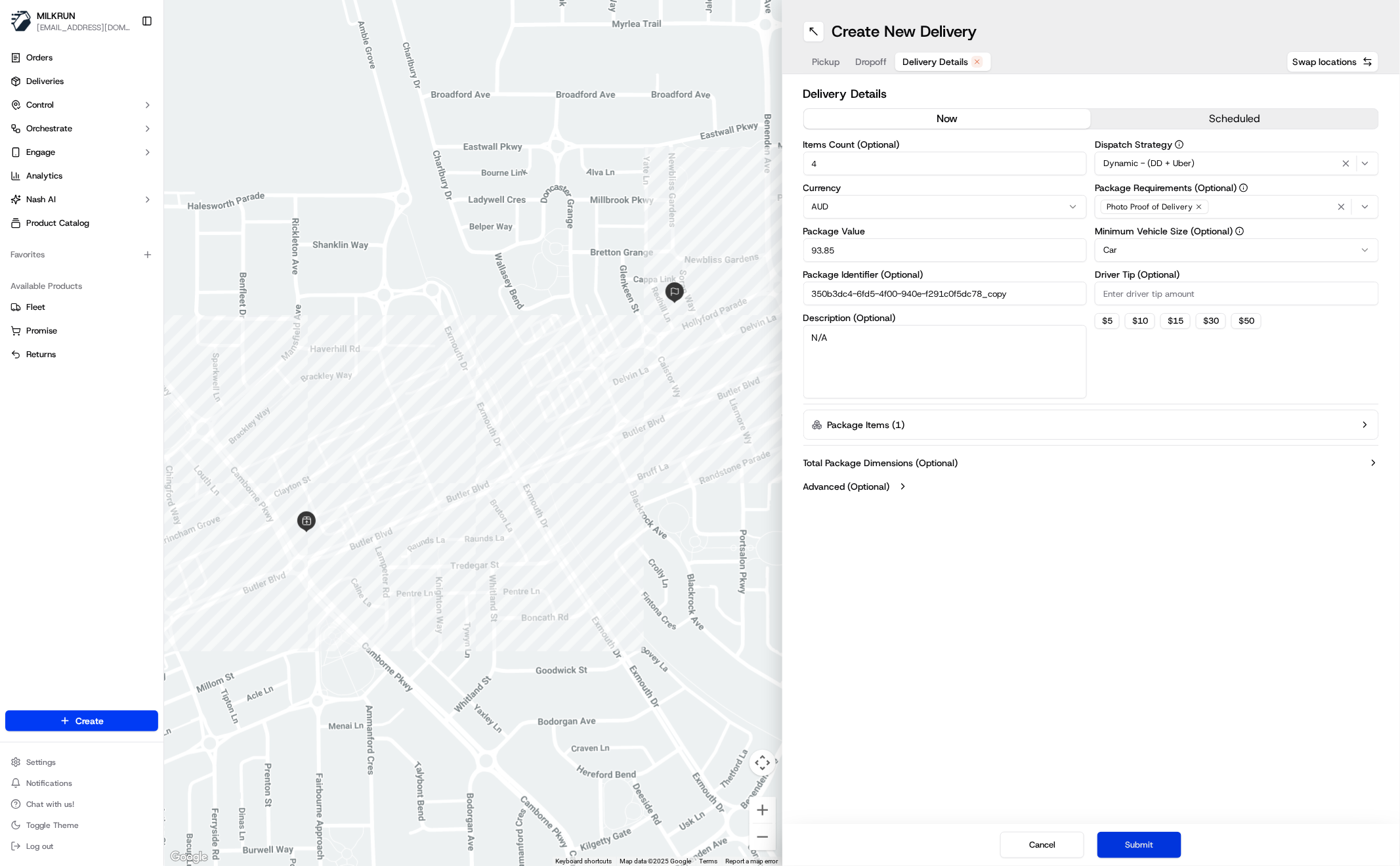
click at [1158, 840] on button "Submit" at bounding box center [1140, 845] width 84 height 26
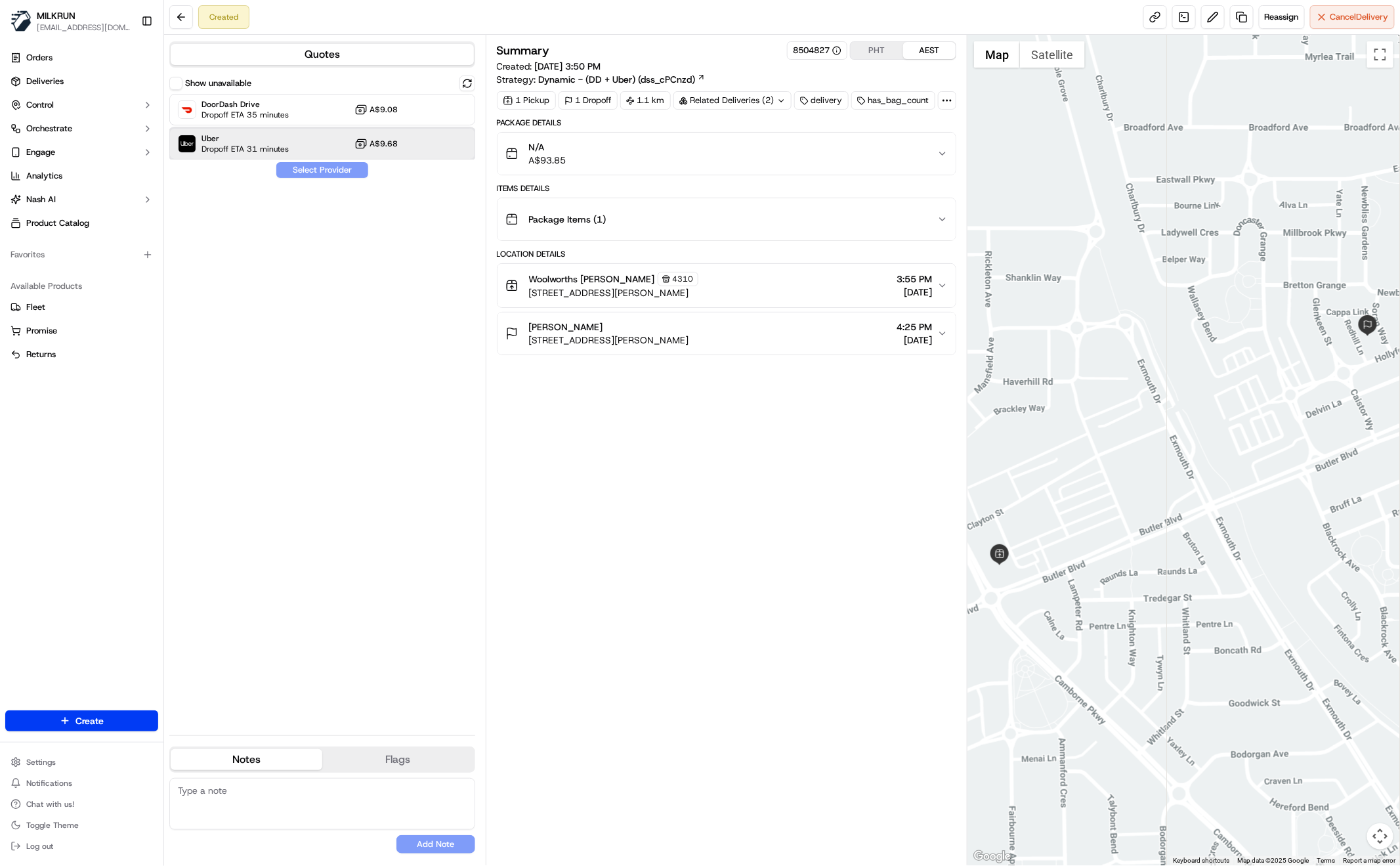
click at [270, 139] on span "Uber" at bounding box center [245, 139] width 88 height 11
click at [283, 116] on span "Dropoff ETA 35 minutes" at bounding box center [245, 115] width 88 height 11
click at [257, 149] on span "Dropoff ETA 30 minutes" at bounding box center [245, 149] width 88 height 11
click at [317, 172] on button "Assign Provider" at bounding box center [322, 170] width 93 height 15
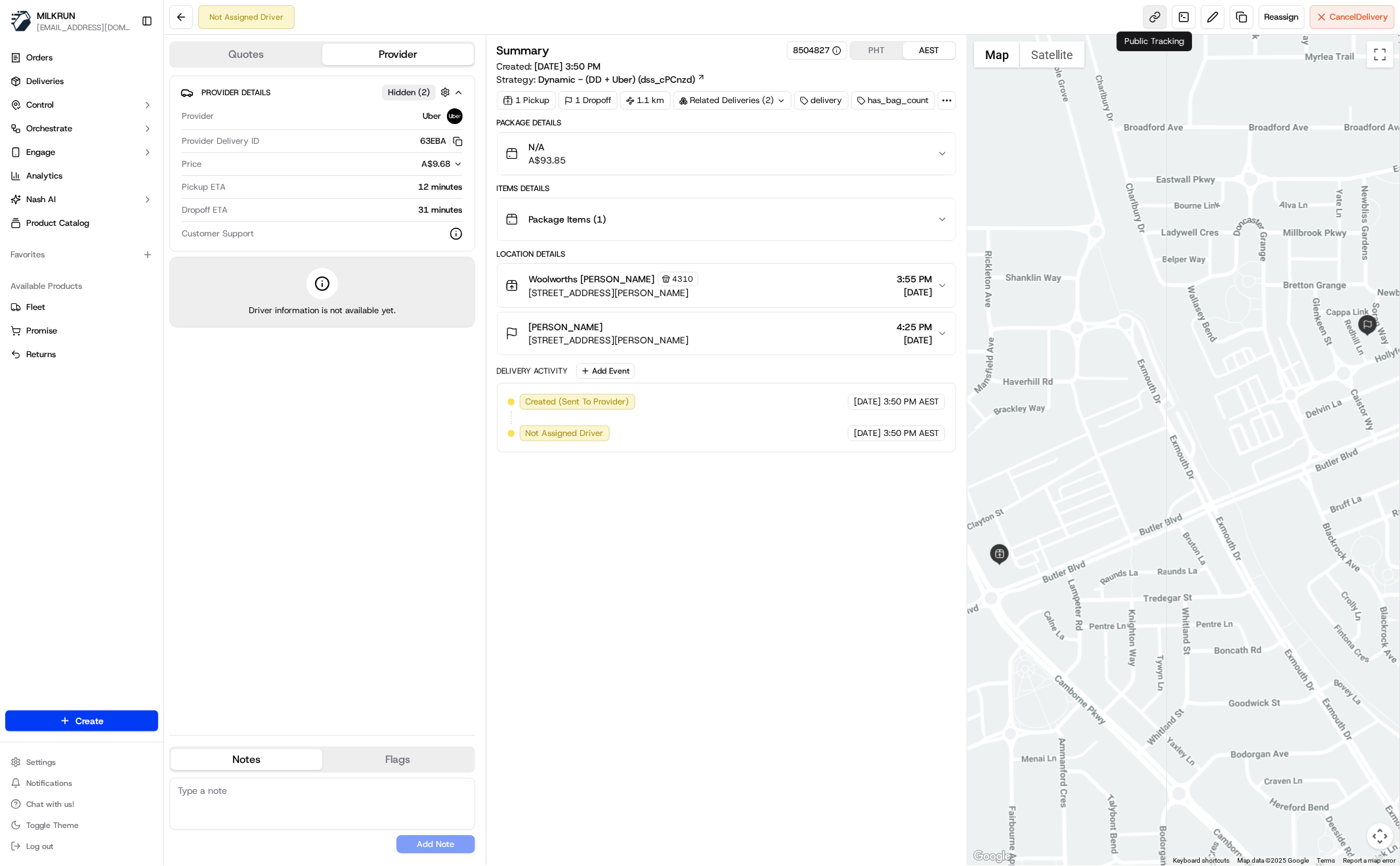
click at [1150, 18] on link at bounding box center [1155, 17] width 24 height 24
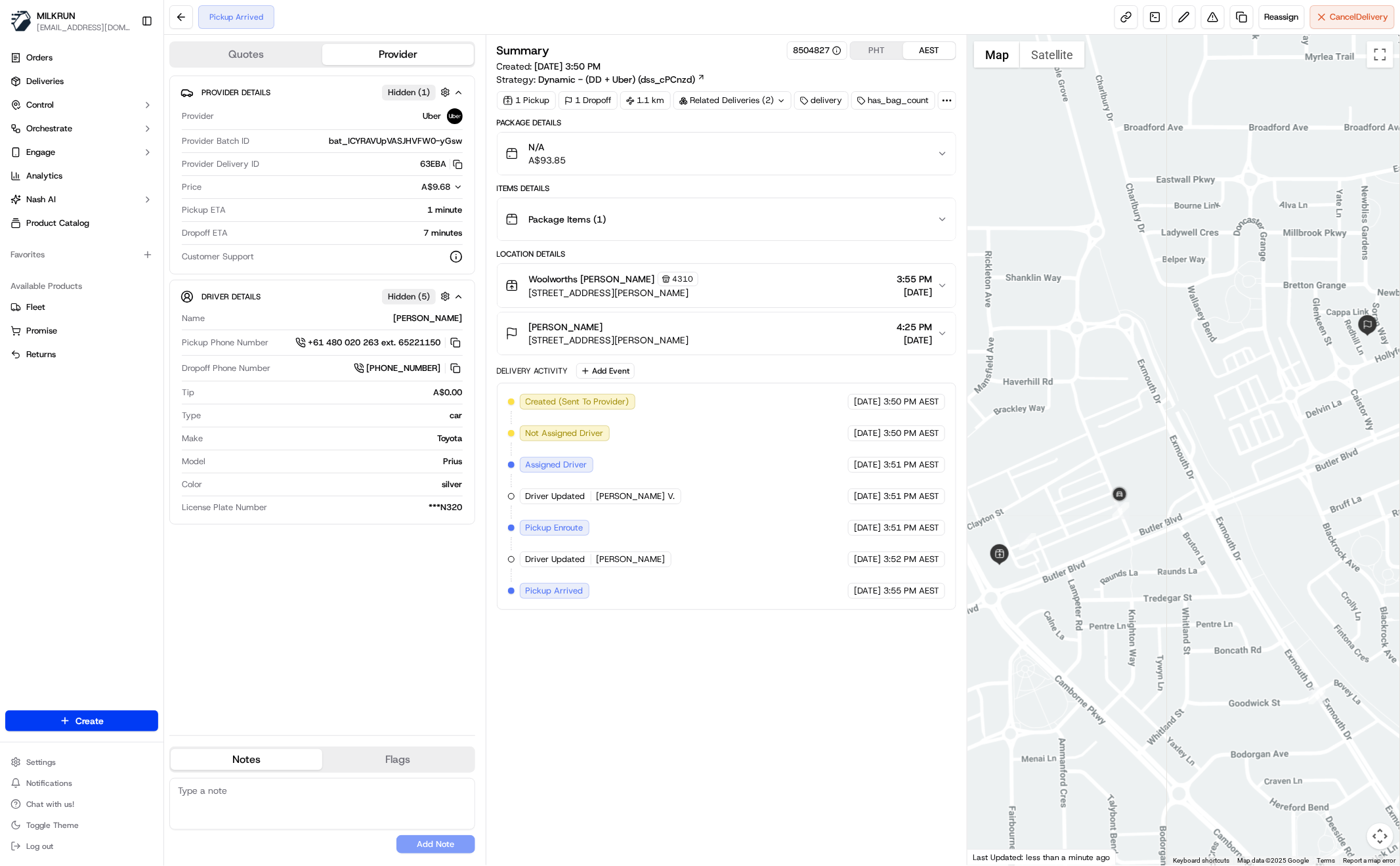
click at [363, 658] on div "Provider Details Hidden ( 1 ) Provider Uber Provider Batch ID bat_ICYRAVUpVASJH…" at bounding box center [322, 400] width 306 height 649
drag, startPoint x: 700, startPoint y: 668, endPoint x: 667, endPoint y: 643, distance: 41.4
click at [699, 668] on div "Summary 8504827 PHT AEST Created: [DATE] 3:50 PM Strategy: Dynamic - (DD + Uber…" at bounding box center [726, 450] width 460 height 818
drag, startPoint x: 744, startPoint y: 706, endPoint x: 738, endPoint y: 677, distance: 29.6
click at [744, 706] on div "Summary 8504827 PHT AEST Created: [DATE] 3:50 PM Strategy: Dynamic - (DD + Uber…" at bounding box center [726, 450] width 460 height 818
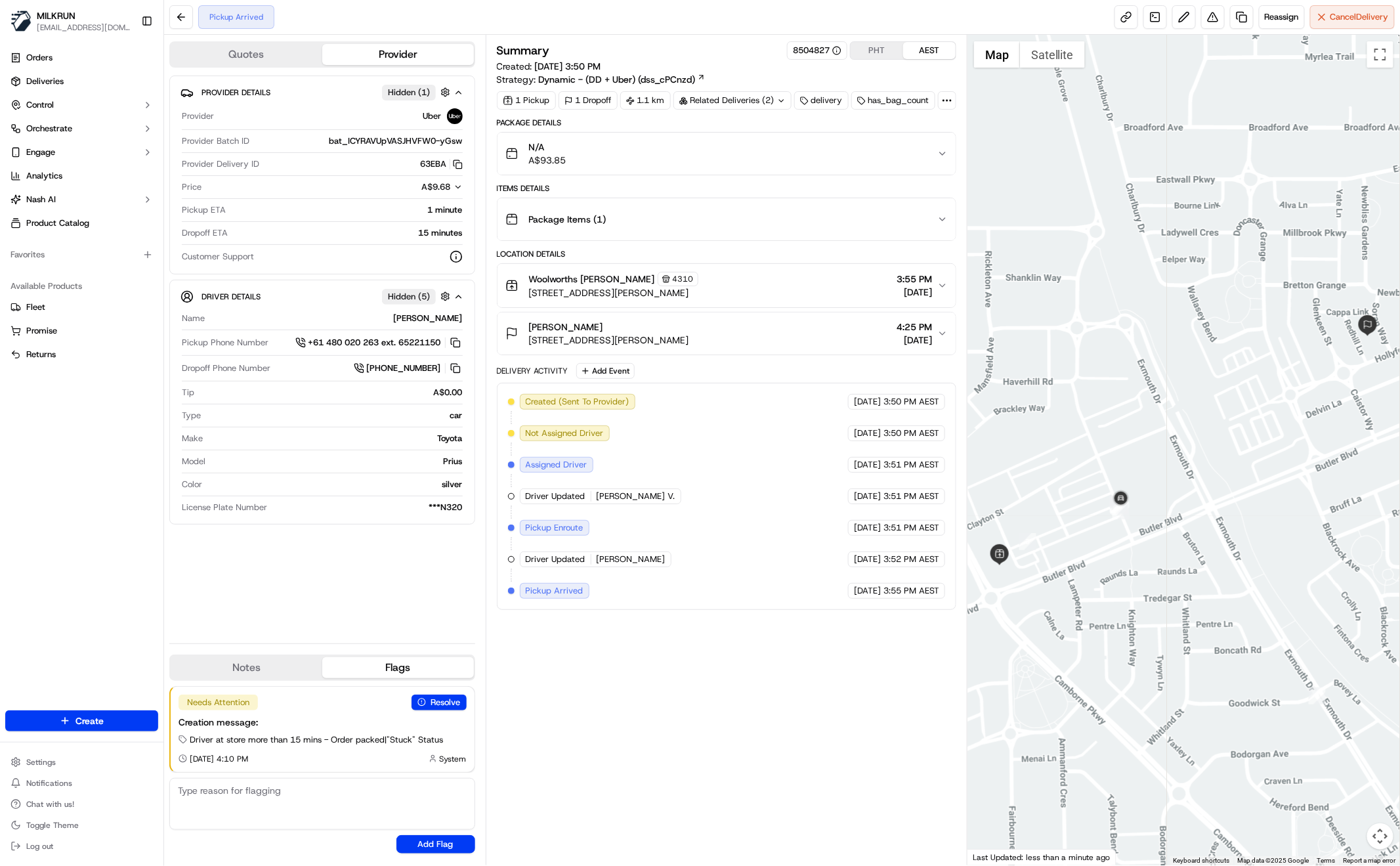
drag, startPoint x: 697, startPoint y: 739, endPoint x: 687, endPoint y: 770, distance: 32.6
click at [697, 737] on div "Summary 8504827 PHT AEST Created: [DATE] 3:50 PM Strategy: Dynamic - (DD + Uber…" at bounding box center [726, 450] width 460 height 818
drag, startPoint x: 680, startPoint y: 699, endPoint x: 683, endPoint y: 684, distance: 15.3
click at [680, 690] on div "Summary 8504827 PHT AEST Created: [DATE] 3:50 PM Strategy: Dynamic - (DD + Uber…" at bounding box center [726, 450] width 460 height 818
click at [302, 561] on div "Provider Details Hidden ( 1 ) Provider Uber Provider Batch ID bat_ICYRAVUpVASJH…" at bounding box center [322, 354] width 306 height 558
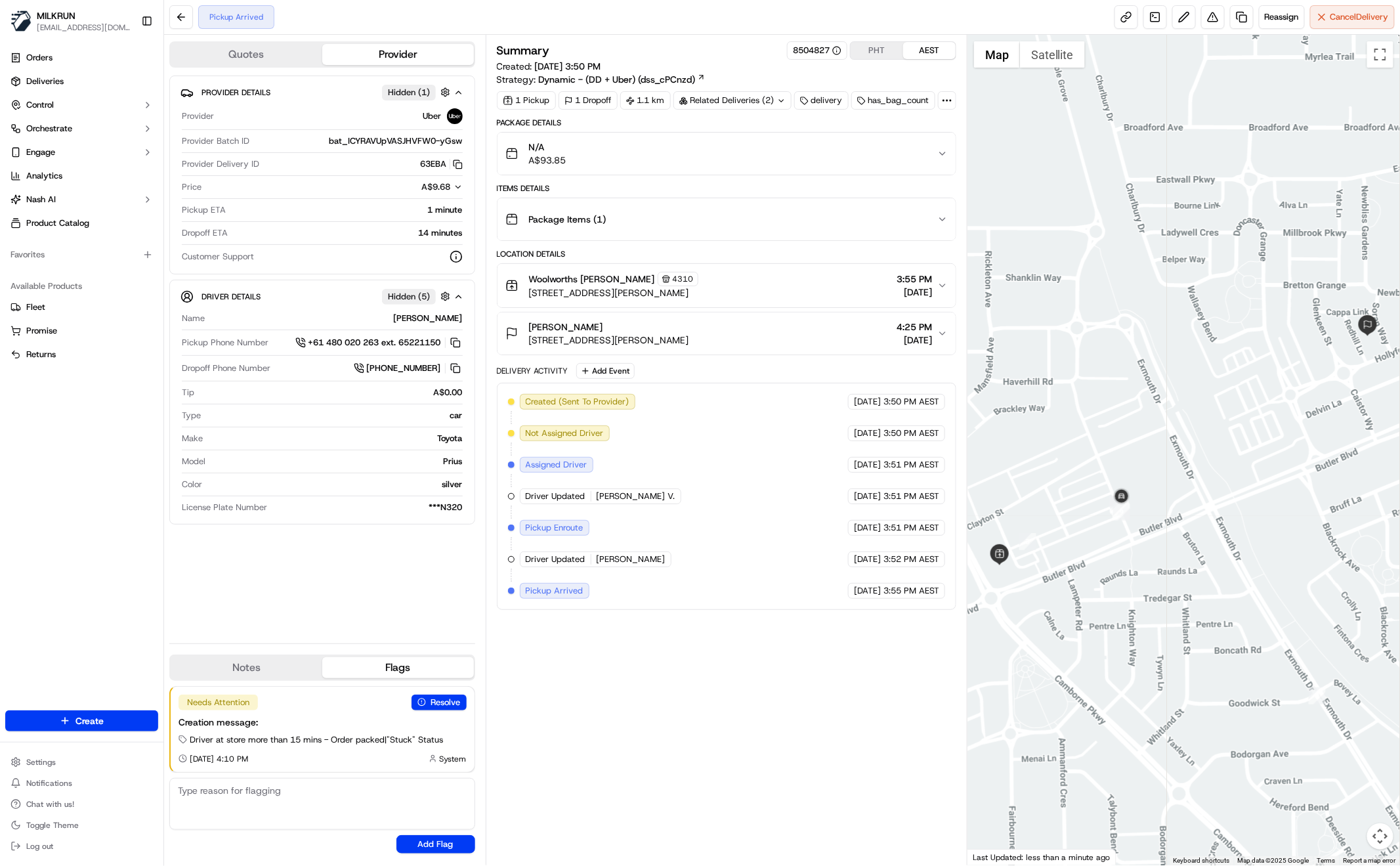
click at [657, 682] on div "Summary 8504827 PHT AEST Created: [DATE] 3:50 PM Strategy: Dynamic - (DD + Uber…" at bounding box center [726, 450] width 460 height 818
click at [672, 677] on div "Summary 8504827 PHT AEST Created: [DATE] 3:50 PM Strategy: Dynamic - (DD + Uber…" at bounding box center [726, 450] width 460 height 818
click at [457, 346] on button at bounding box center [455, 342] width 14 height 14
drag, startPoint x: 760, startPoint y: 723, endPoint x: 756, endPoint y: 712, distance: 11.7
click at [760, 721] on div "Summary 8504827 PHT AEST Created: [DATE] 3:50 PM Strategy: Dynamic - (DD + Uber…" at bounding box center [726, 450] width 460 height 818
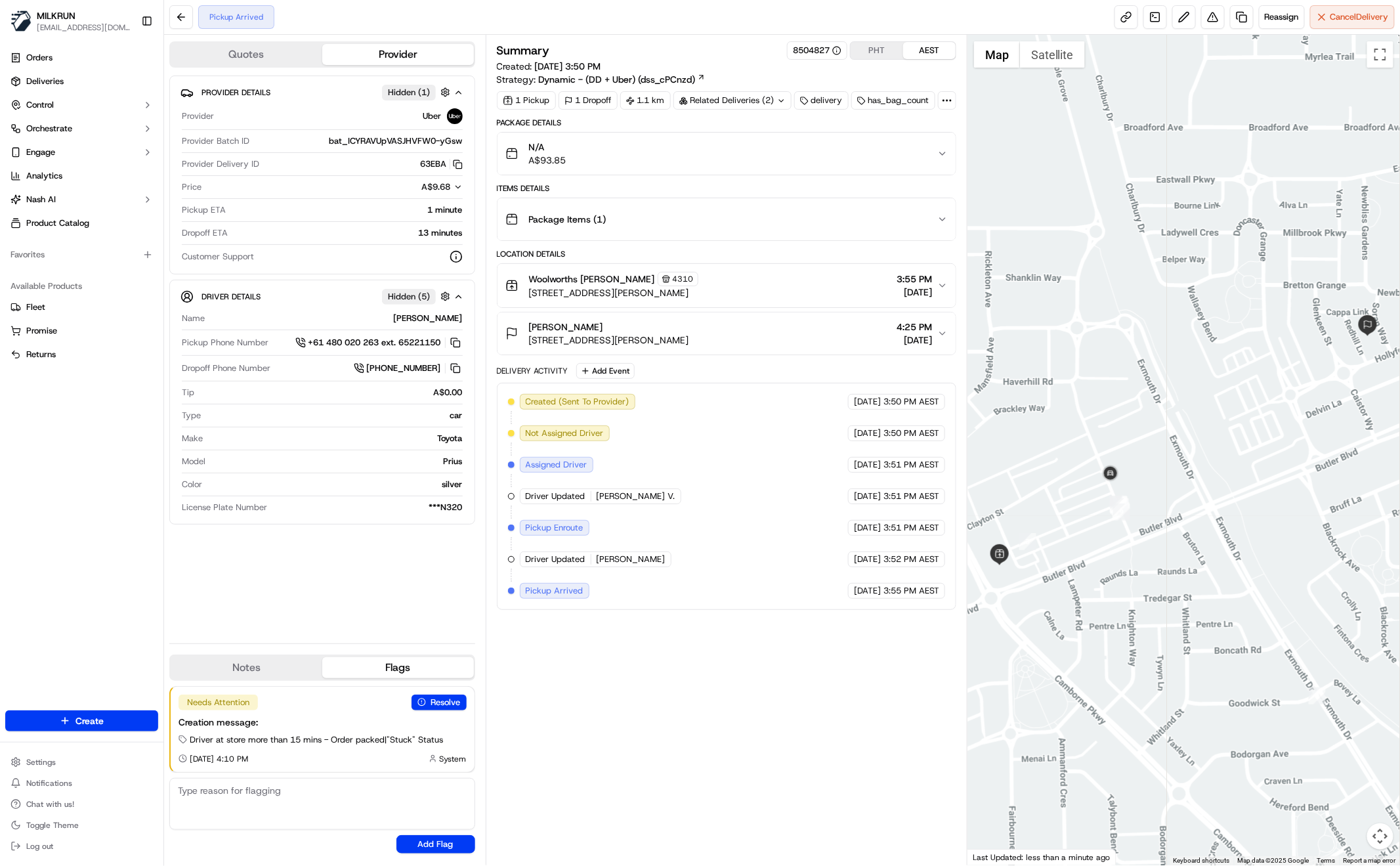
click at [658, 687] on div "Summary 8504827 PHT AEST Created: [DATE] 3:50 PM Strategy: Dynamic - (DD + Uber…" at bounding box center [726, 450] width 460 height 818
drag, startPoint x: 717, startPoint y: 739, endPoint x: 668, endPoint y: 750, distance: 50.2
click at [716, 736] on div "Summary 8504827 PHT AEST Created: [DATE] 3:50 PM Strategy: Dynamic - (DD + Uber…" at bounding box center [726, 450] width 460 height 818
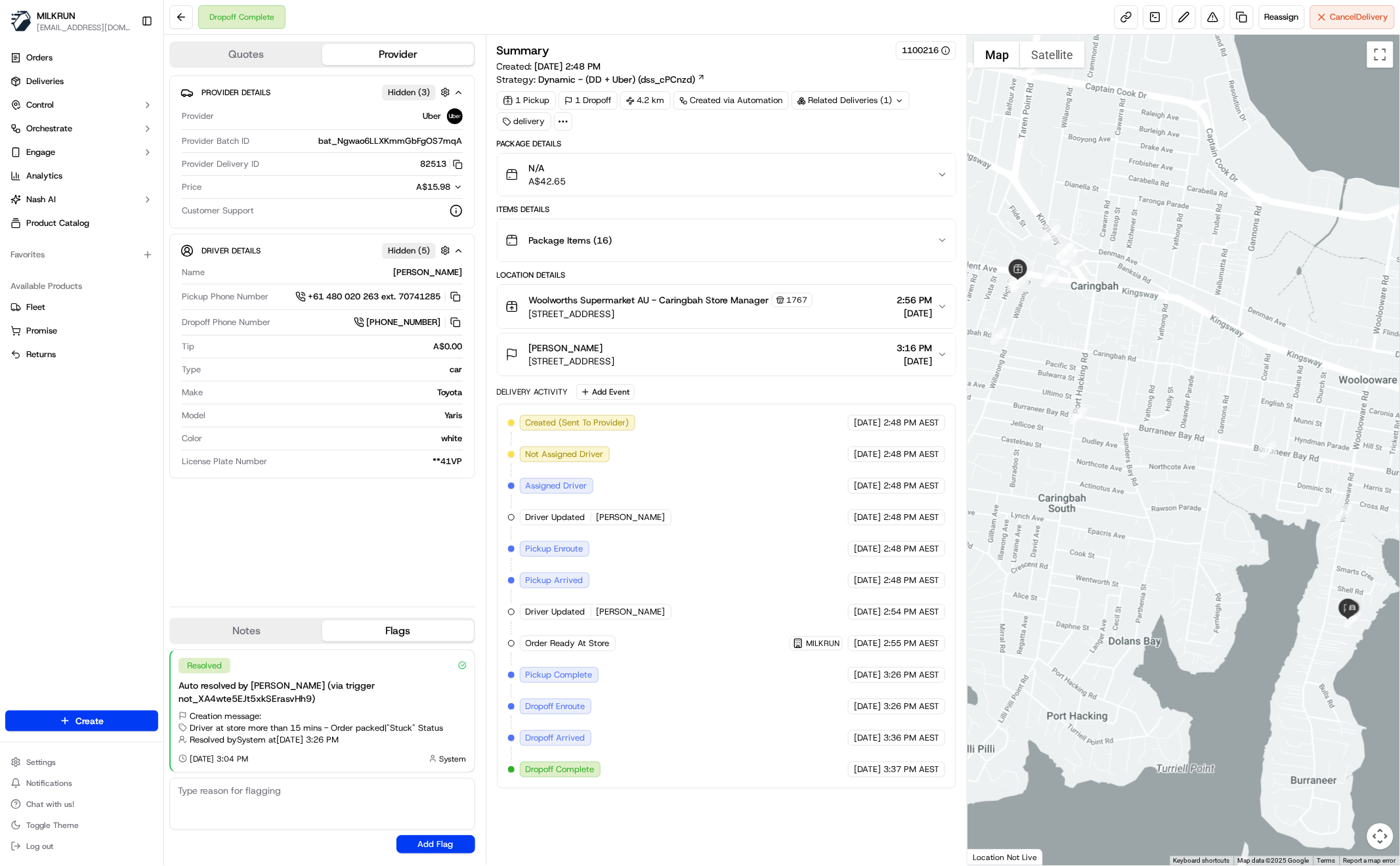
click at [324, 574] on div "Provider Details Hidden ( 3 ) Provider Uber Provider Batch ID bat_Ngwao6LLXKmmG…" at bounding box center [322, 335] width 306 height 521
click at [680, 848] on div "Summary 1100216 Created: 17/09/2025 2:48 PM Strategy: Dynamic - (DD + Uber) (ds…" at bounding box center [726, 450] width 460 height 818
click at [672, 785] on div "Summary 1100216 Created: 17/09/2025 2:48 PM Strategy: Dynamic - (DD + Uber) (ds…" at bounding box center [726, 450] width 460 height 818
click at [942, 172] on icon "button" at bounding box center [943, 175] width 11 height 11
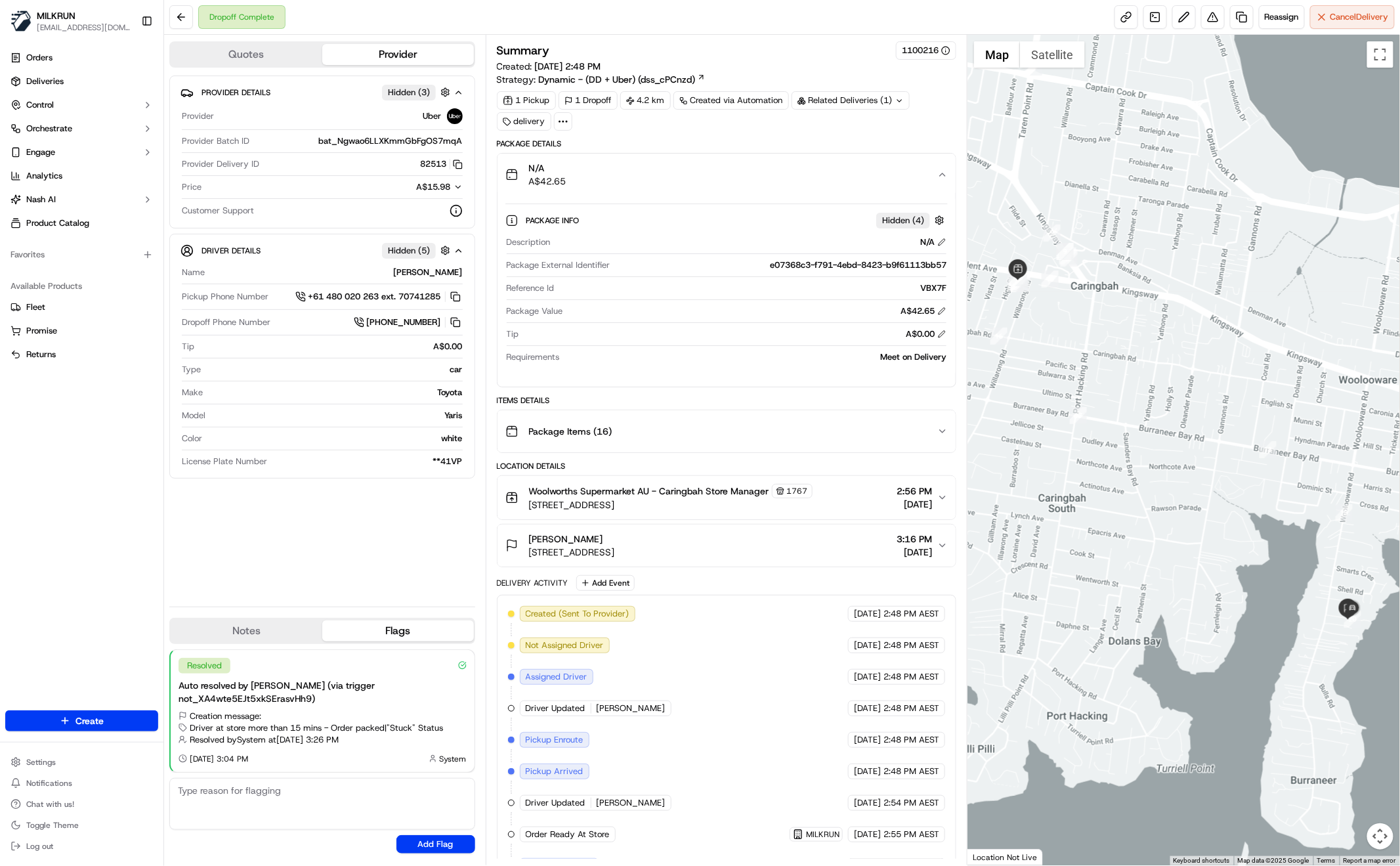
click at [946, 172] on icon "button" at bounding box center [943, 175] width 11 height 11
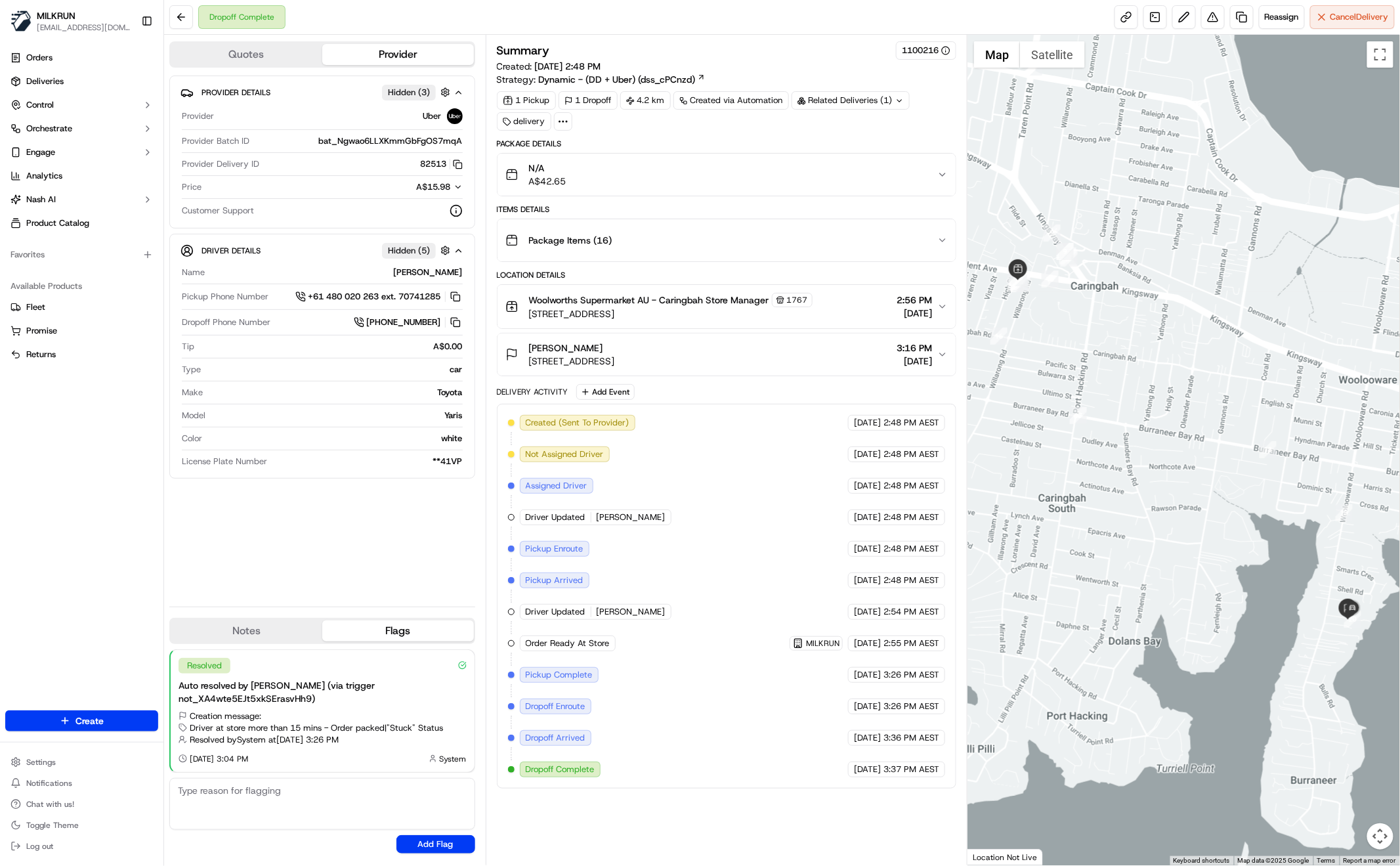
click at [939, 235] on icon "button" at bounding box center [943, 240] width 11 height 11
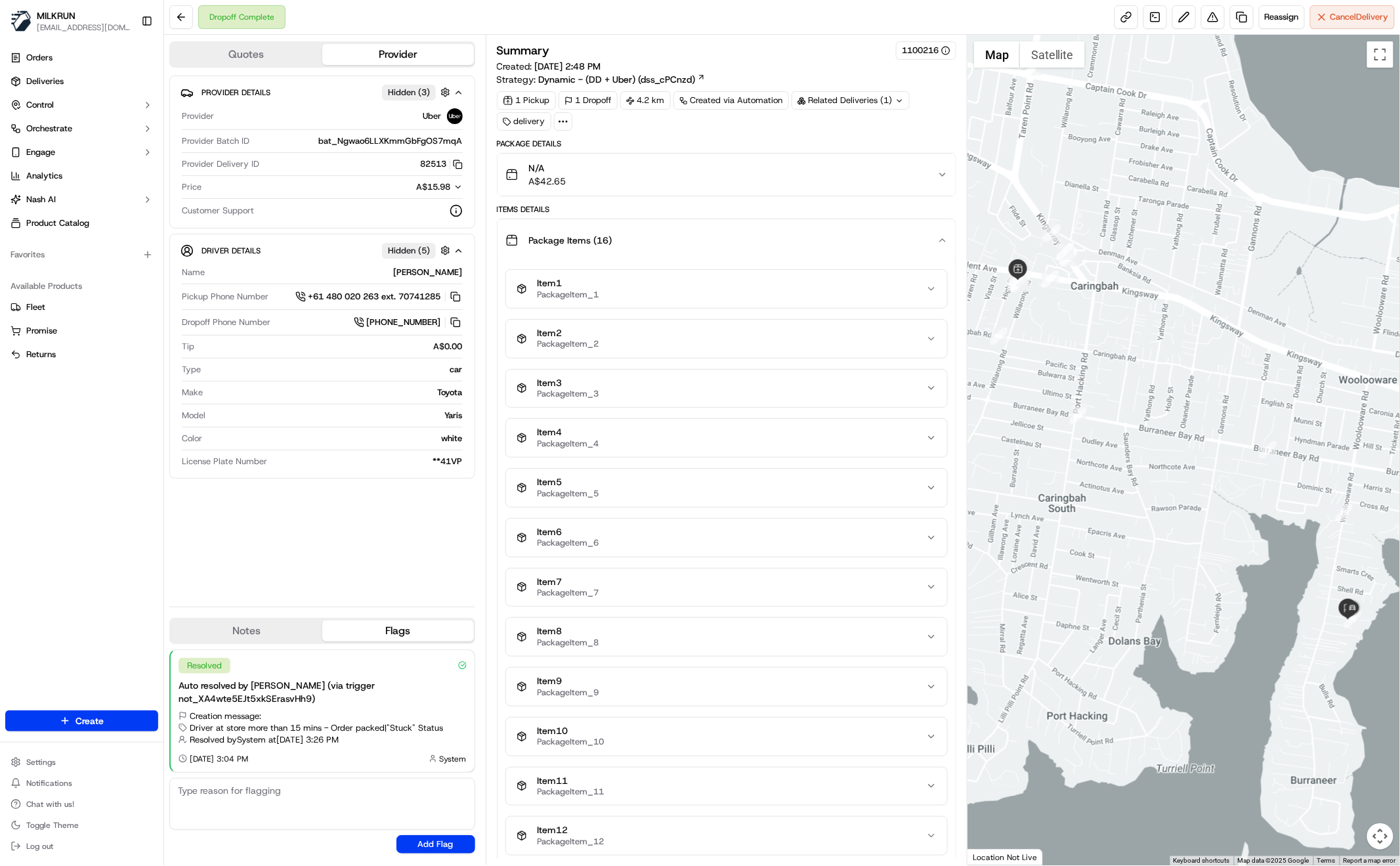
click at [936, 236] on div "Package Items ( 16 )" at bounding box center [722, 240] width 432 height 26
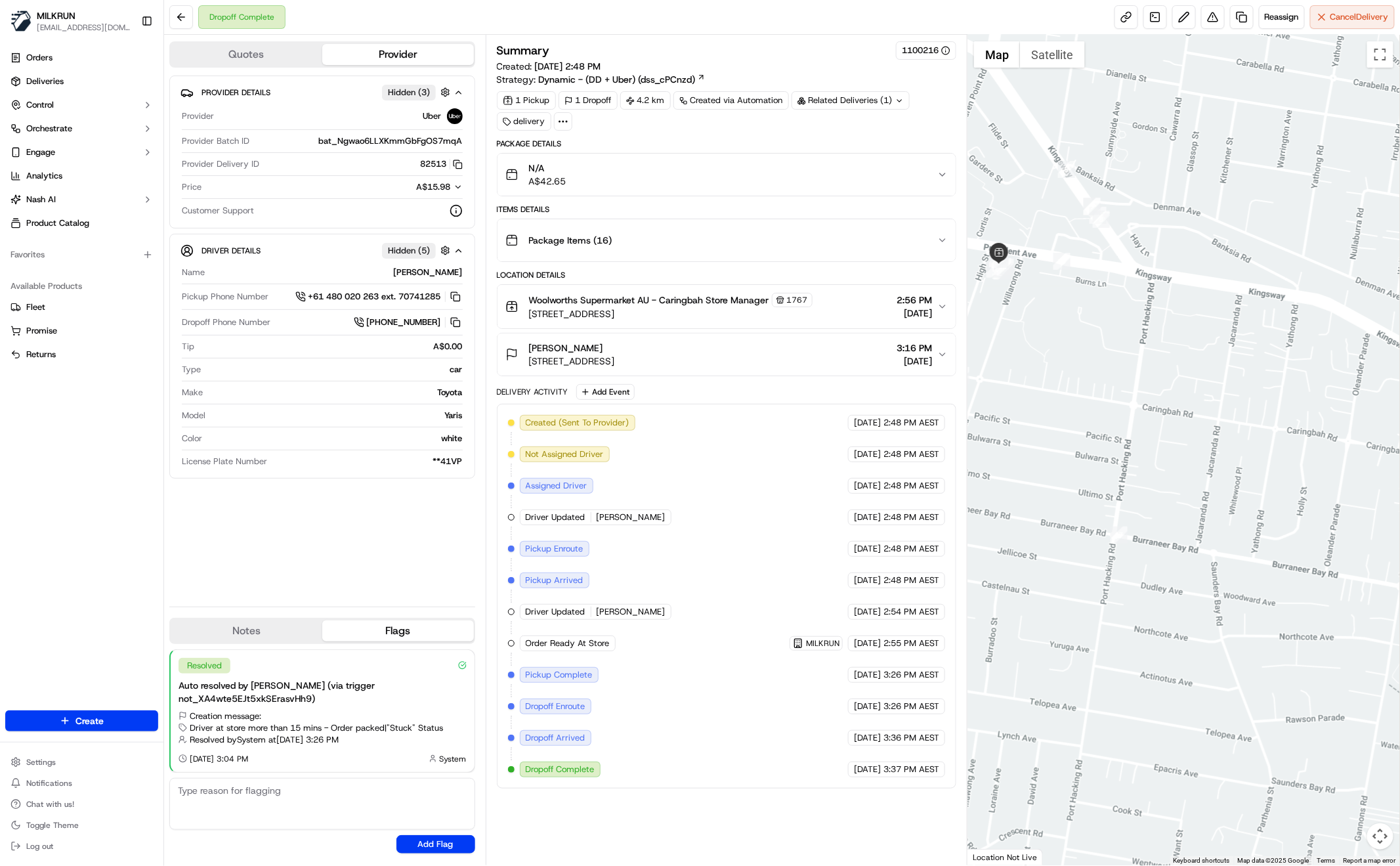
drag, startPoint x: 1044, startPoint y: 275, endPoint x: 1053, endPoint y: 277, distance: 9.2
click at [1053, 277] on div at bounding box center [1183, 451] width 433 height 831
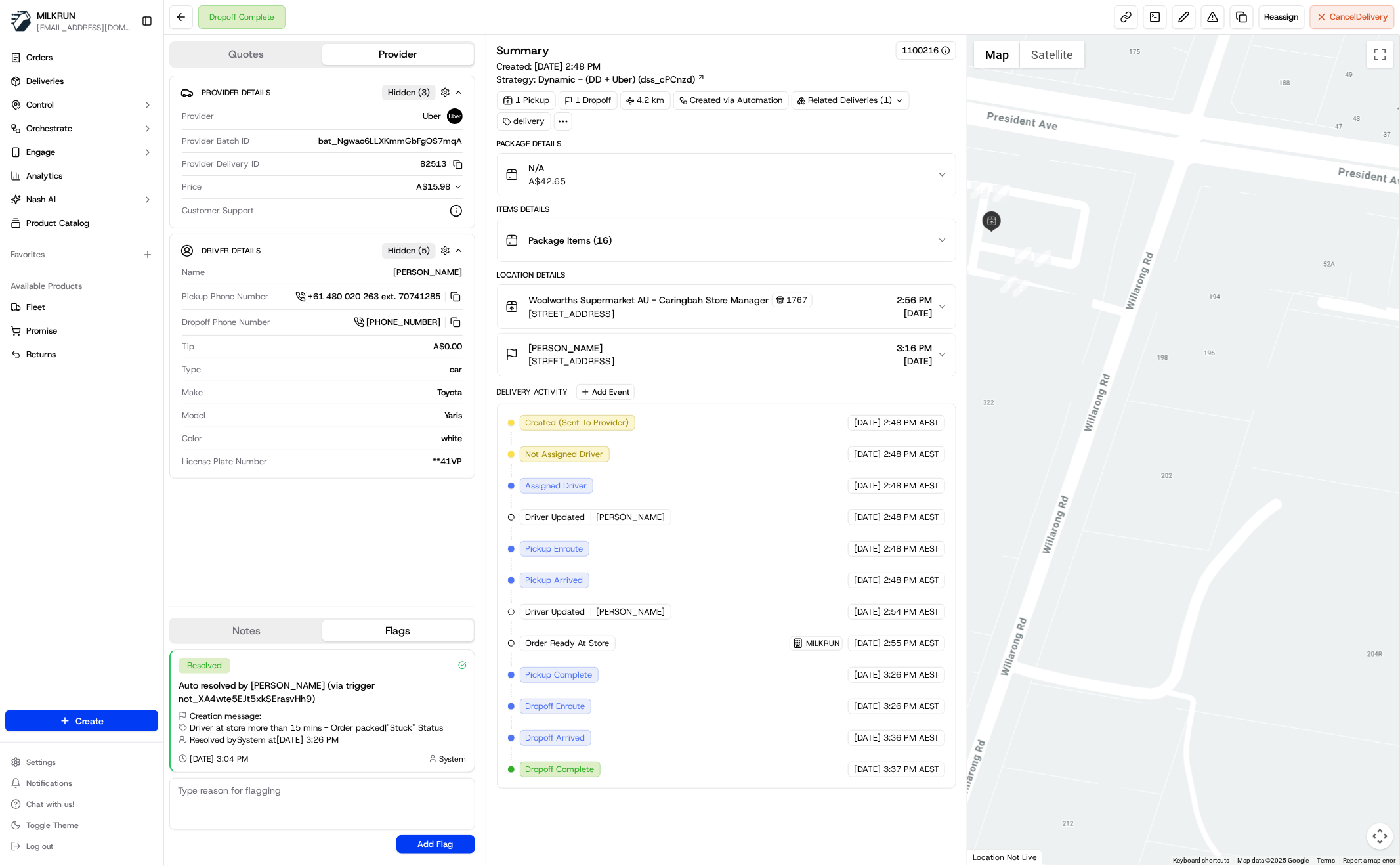
drag, startPoint x: 1062, startPoint y: 218, endPoint x: 1085, endPoint y: 218, distance: 23.0
click at [1093, 219] on div at bounding box center [1183, 451] width 433 height 831
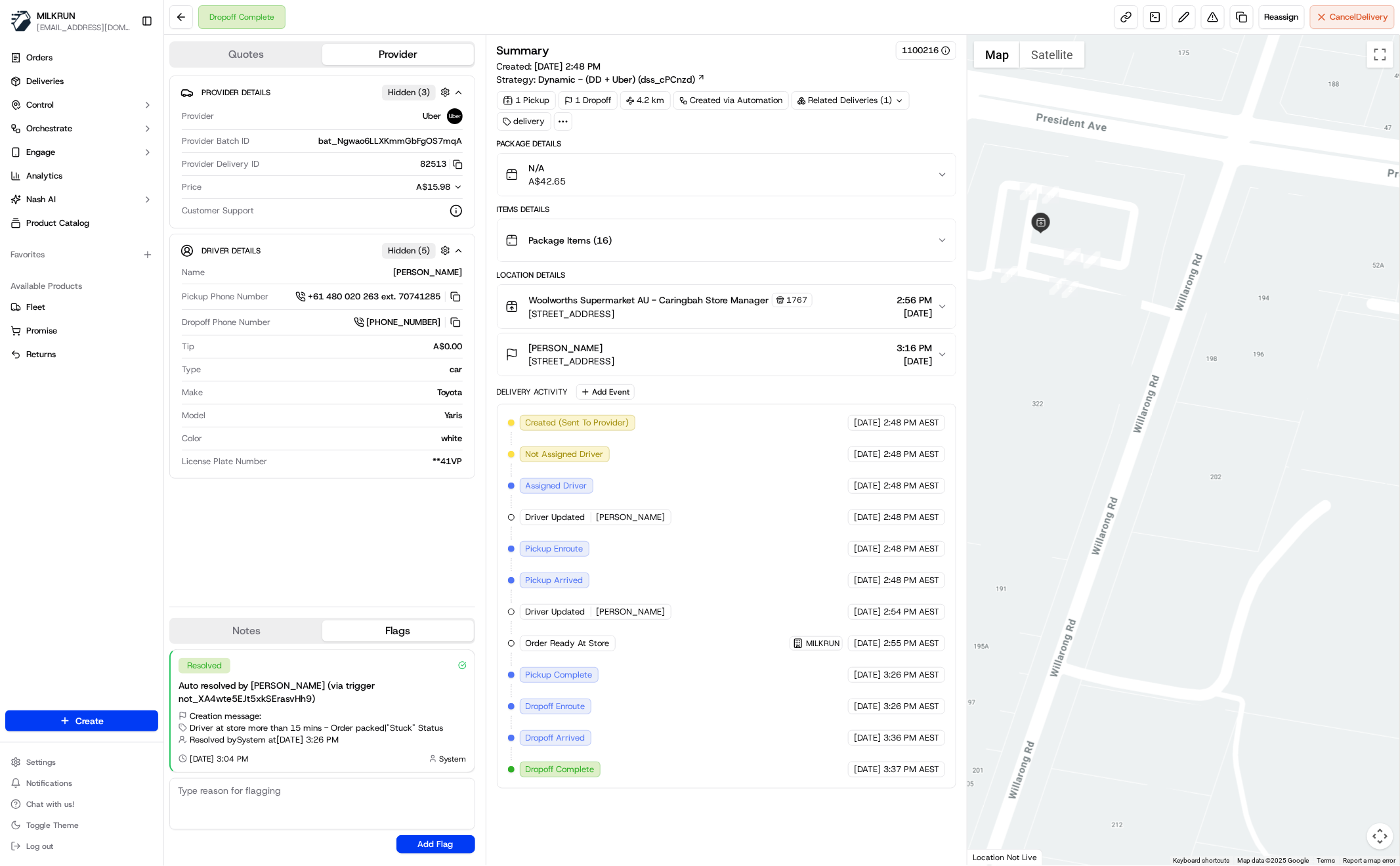
click at [360, 576] on div "Provider Details Hidden ( 3 ) Provider Uber Provider Batch ID bat_Ngwao6LLXKmmG…" at bounding box center [322, 335] width 306 height 521
click at [905, 242] on div "Package Items ( 16 )" at bounding box center [722, 240] width 432 height 26
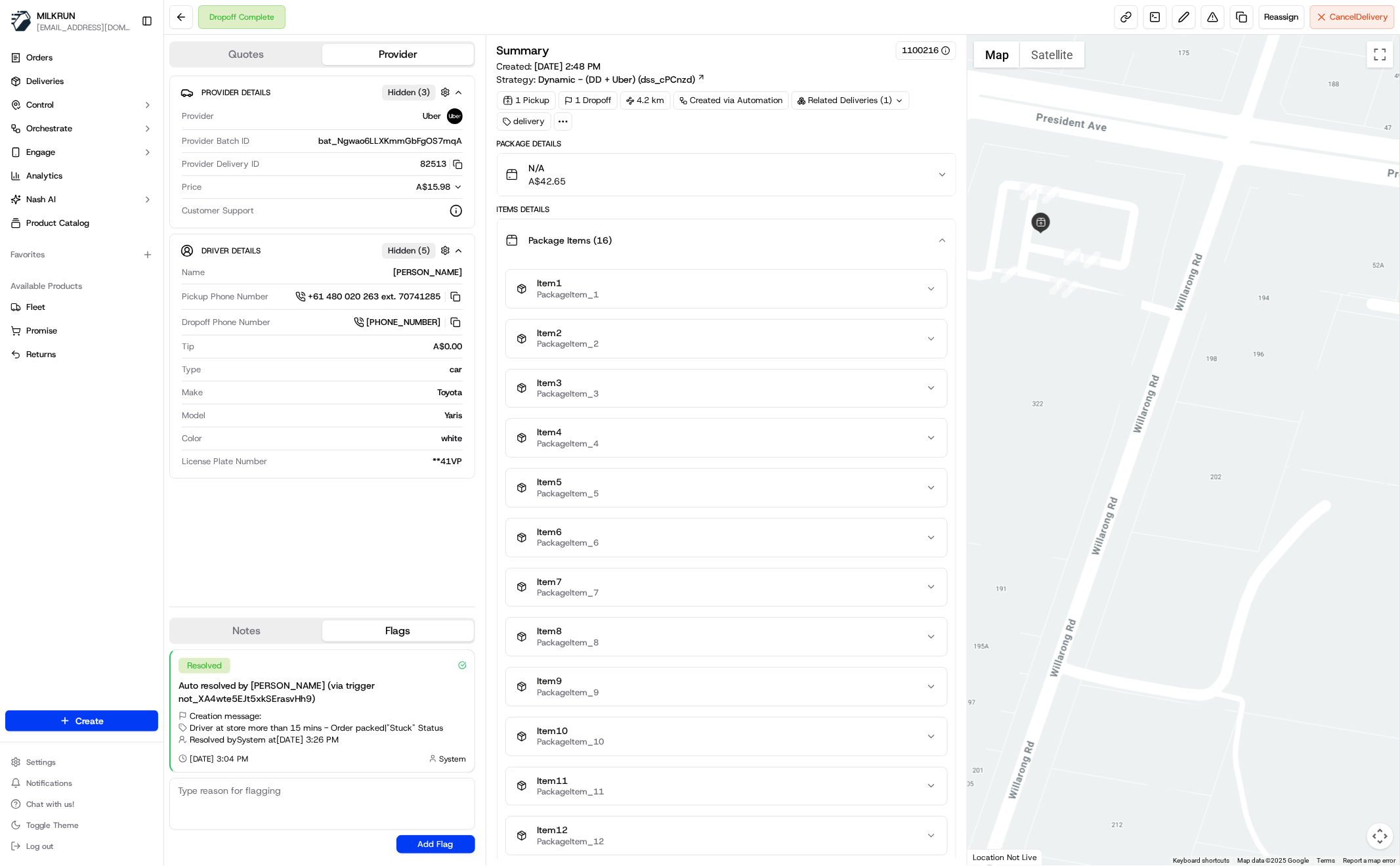
click at [925, 239] on div "Package Items ( 16 )" at bounding box center [722, 240] width 432 height 26
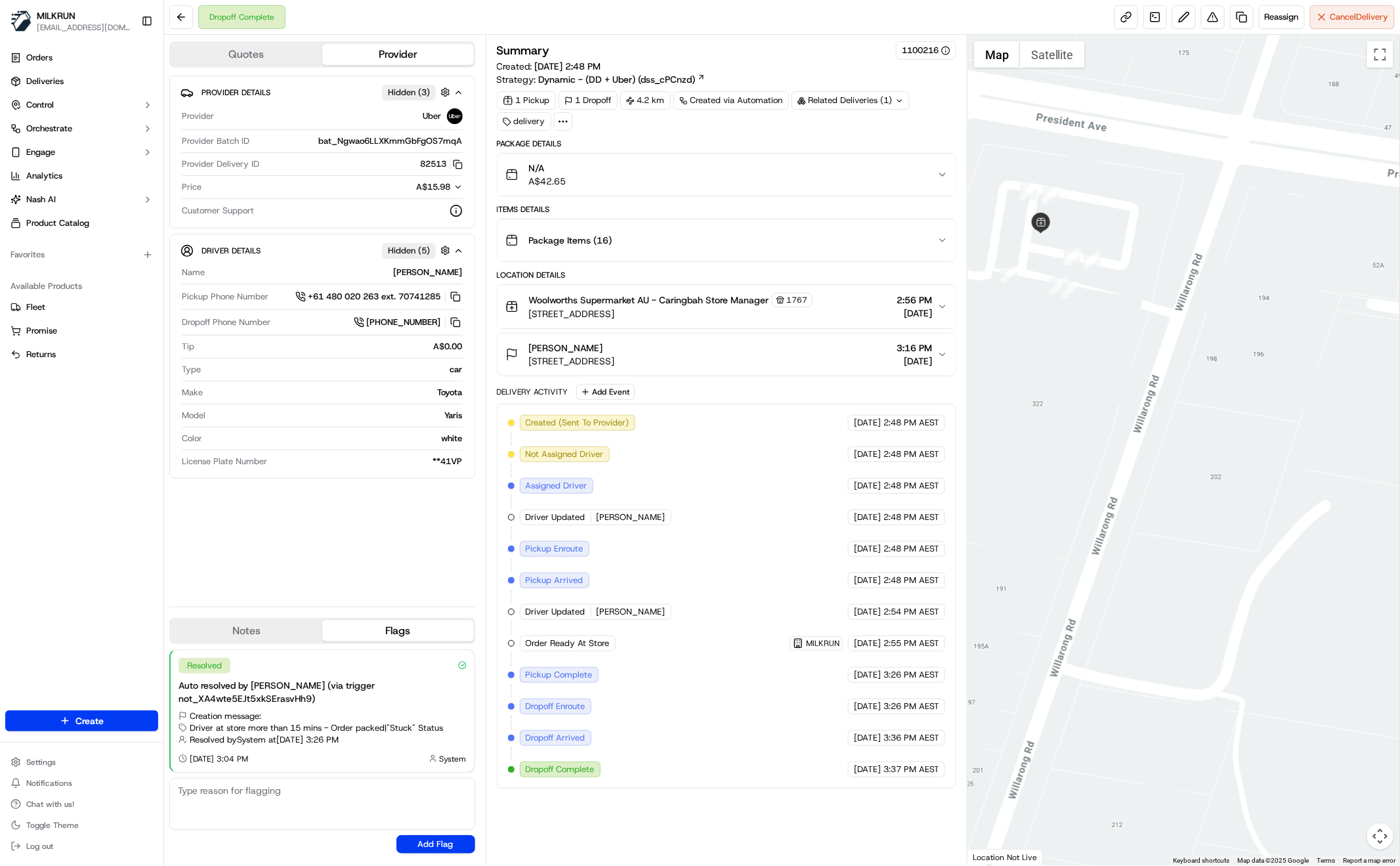
click at [936, 171] on div "N/A A$42.65" at bounding box center [722, 174] width 432 height 26
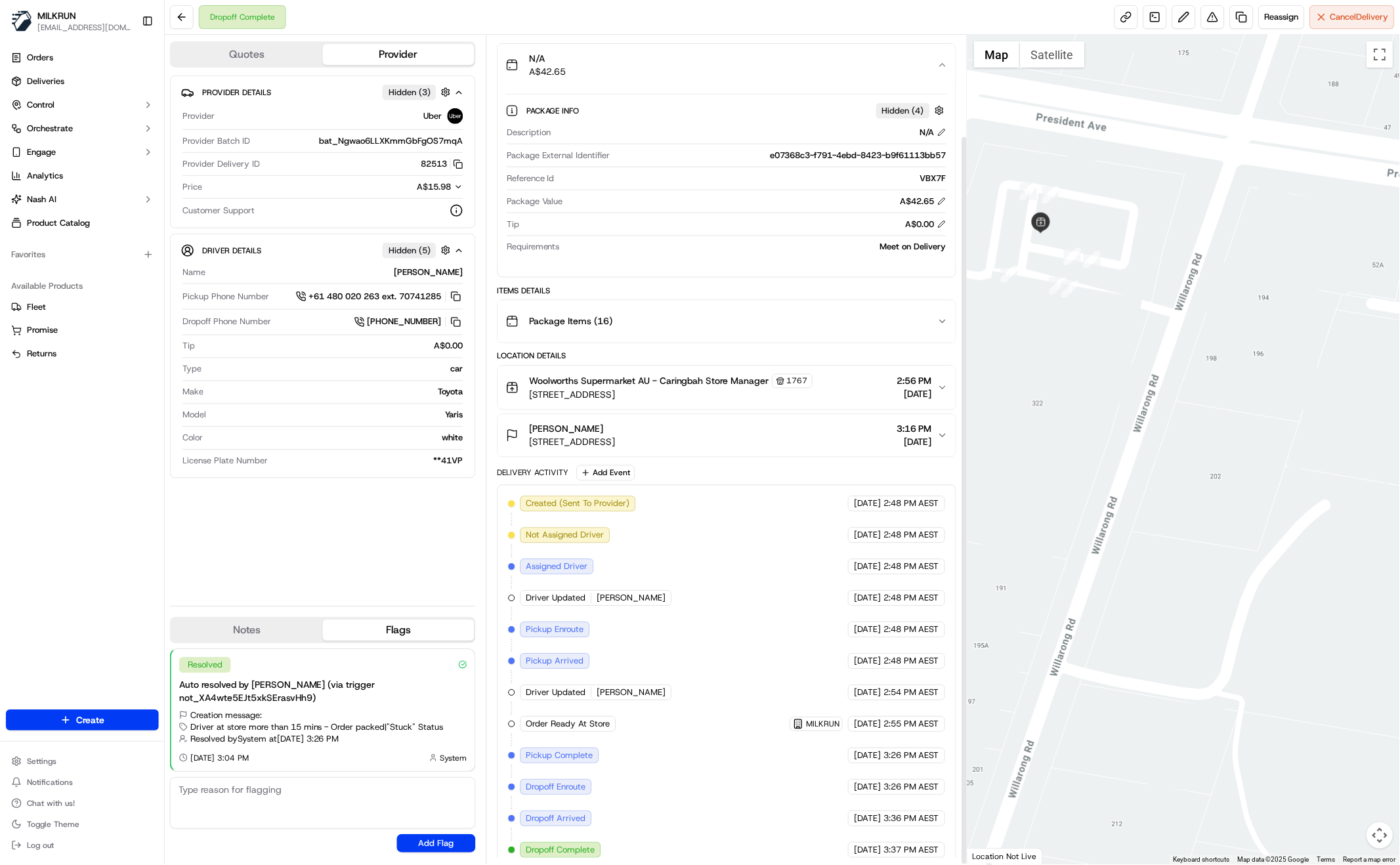
scroll to position [114, 0]
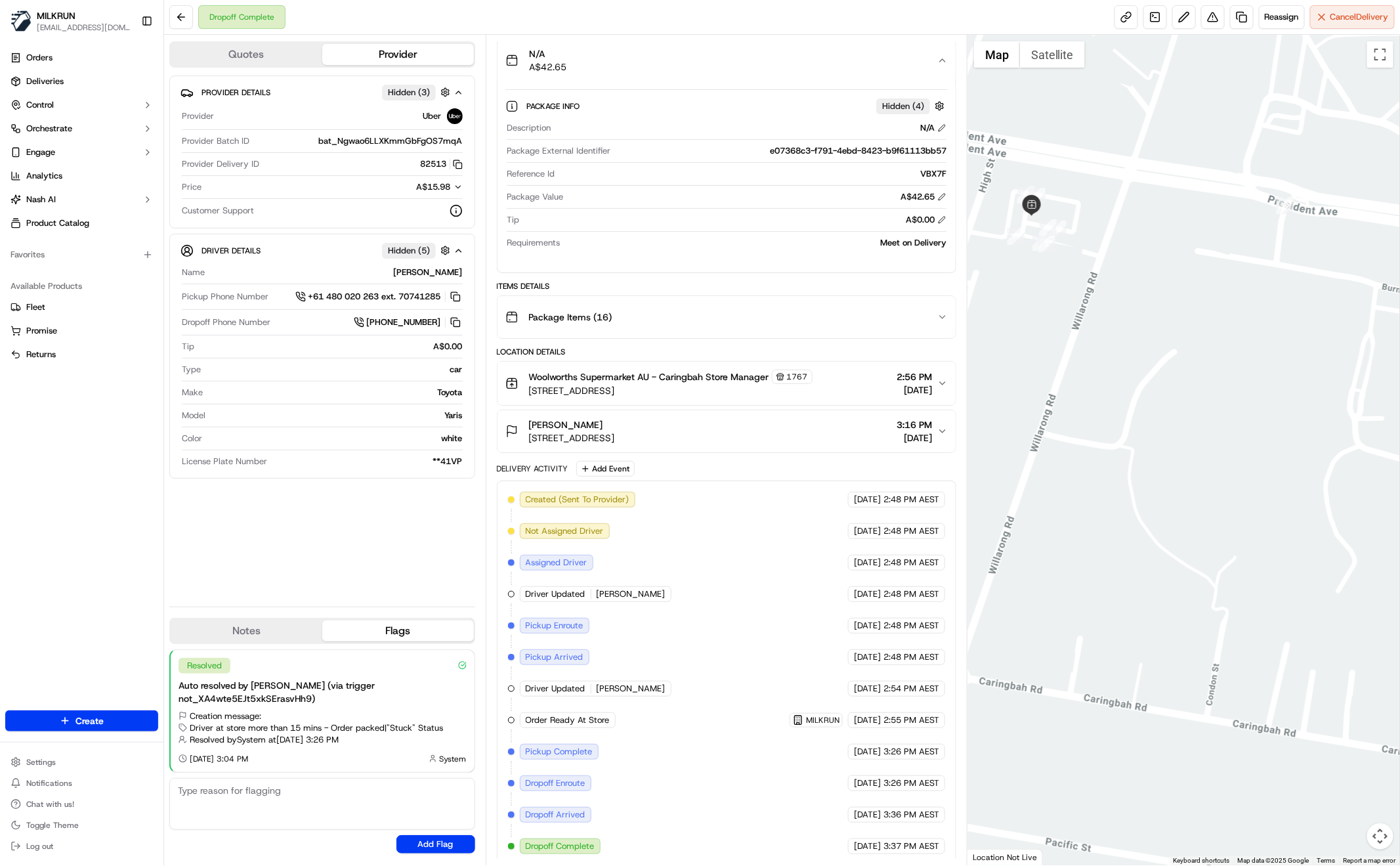
drag, startPoint x: 527, startPoint y: 432, endPoint x: 738, endPoint y: 434, distance: 211.0
click at [738, 435] on div "Mollie Blayney 8 Coolangatta Ave, Burraneer, NSW 2230, AU 3:16 PM 17/09/2025" at bounding box center [722, 431] width 432 height 26
copy span "8 Coolangatta Ave, Burraneer, NSW 2230, AU"
click at [394, 557] on div "Provider Details Hidden ( 3 ) Provider Uber Provider Batch ID bat_Ngwao6LLXKmmG…" at bounding box center [322, 335] width 306 height 521
drag, startPoint x: 524, startPoint y: 420, endPoint x: 587, endPoint y: 425, distance: 63.2
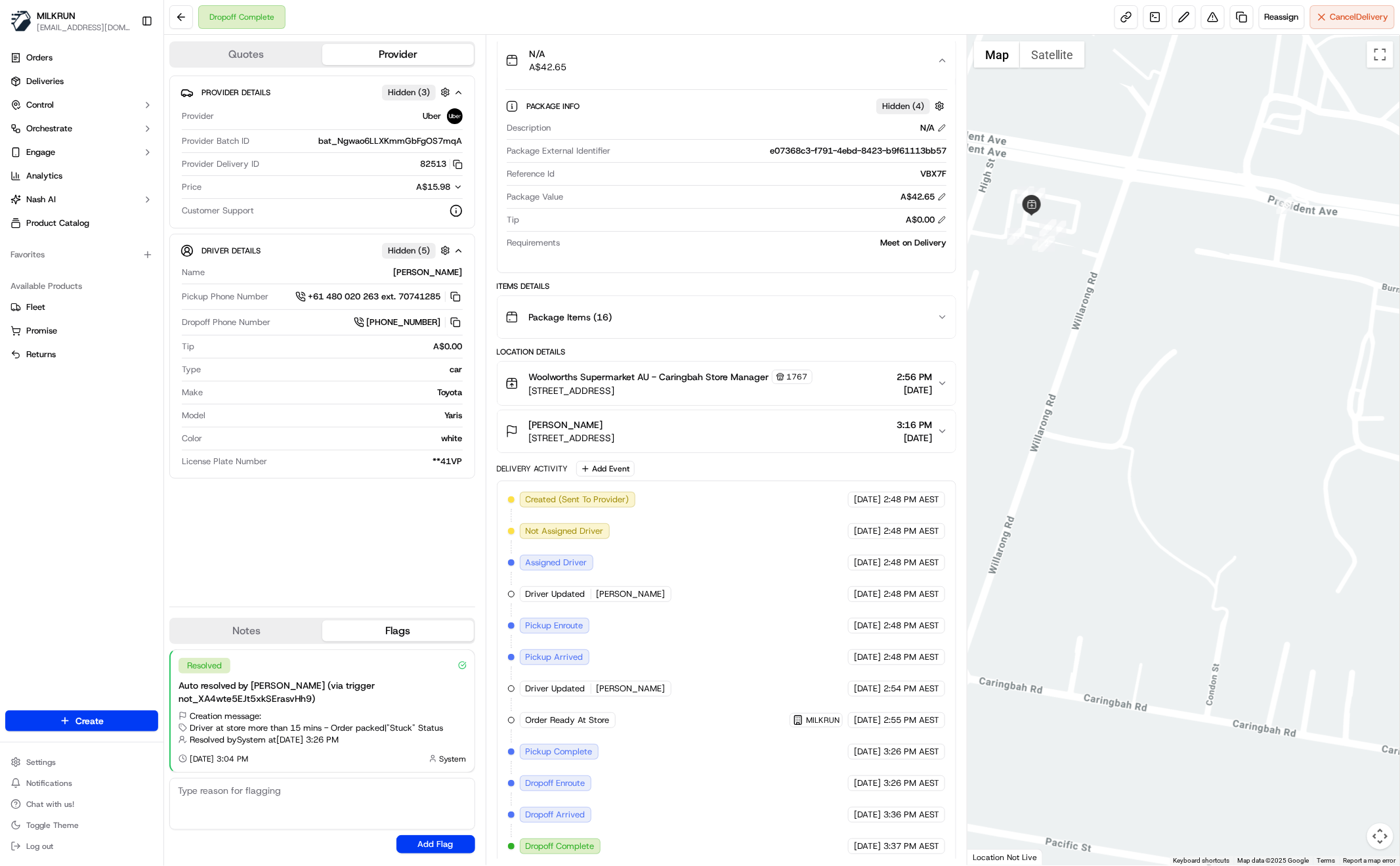
click at [589, 425] on div "Mollie Blayney 8 Coolangatta Ave, Burraneer, NSW 2230, AU" at bounding box center [560, 431] width 110 height 26
click at [297, 550] on div "Provider Details Hidden ( 3 ) Provider Uber Provider Batch ID bat_Ngwao6LLXKmmG…" at bounding box center [322, 335] width 306 height 521
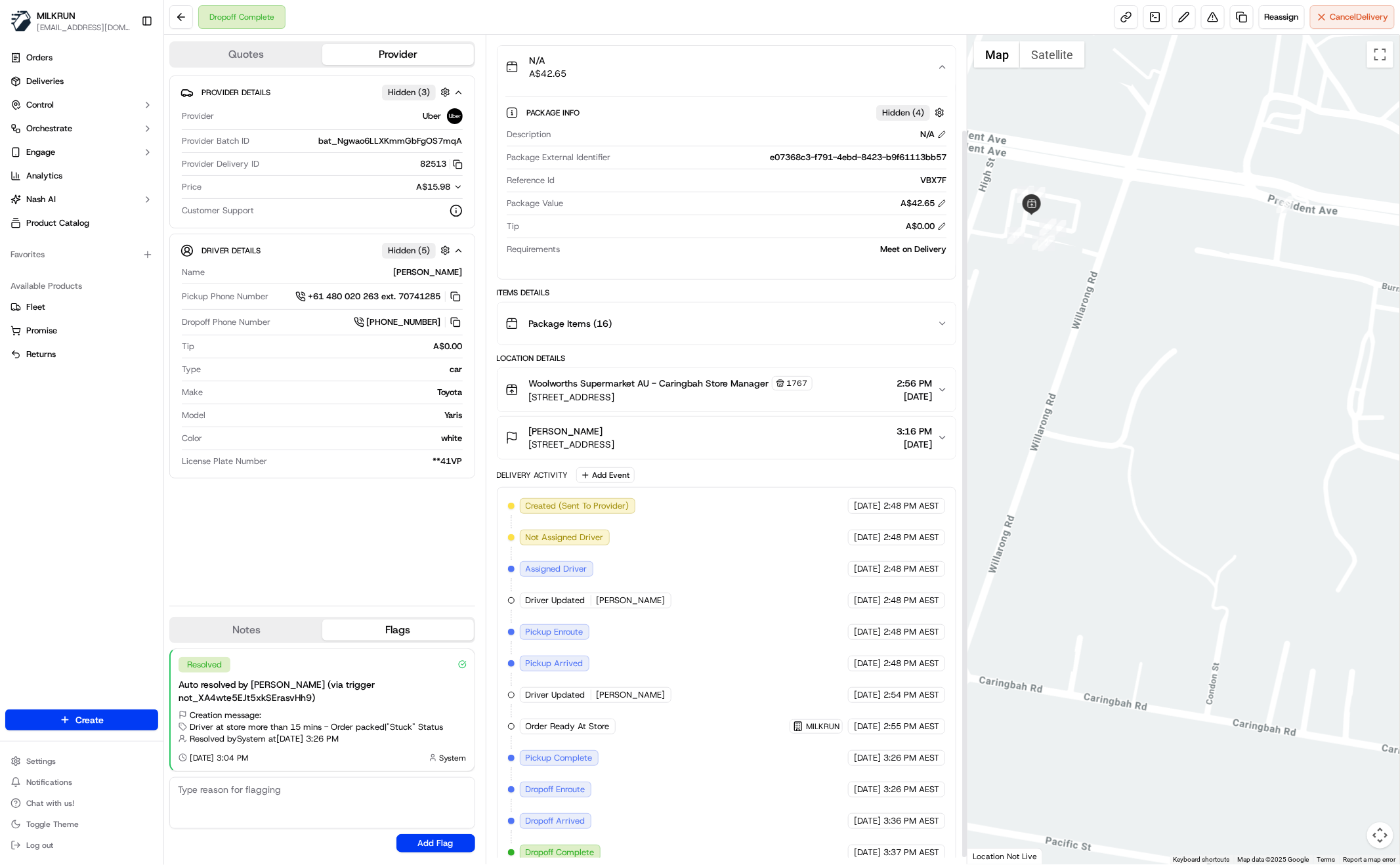
scroll to position [115, 0]
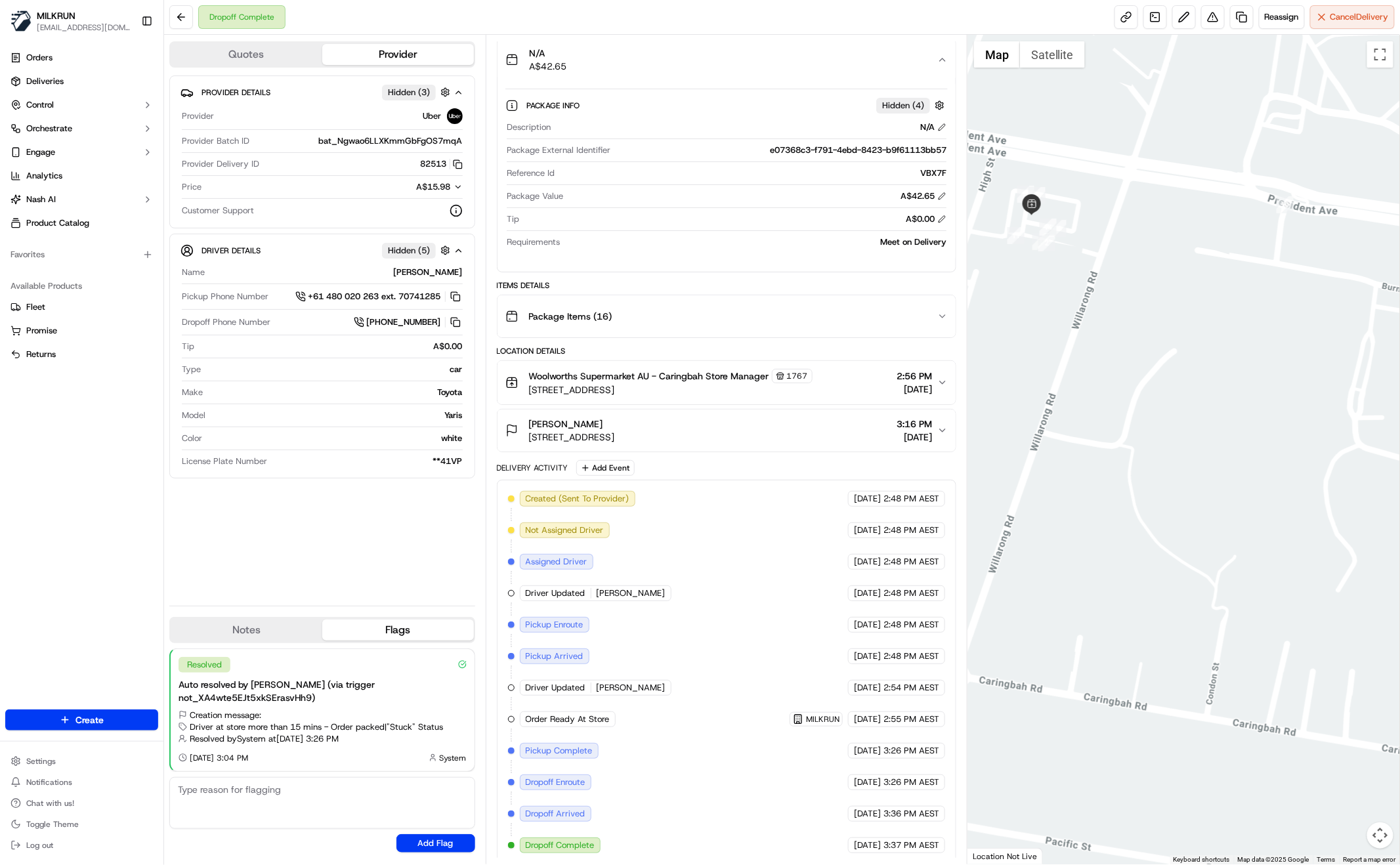
drag, startPoint x: 374, startPoint y: 554, endPoint x: 432, endPoint y: 566, distance: 59.2
click at [374, 554] on div "Provider Details Hidden ( 3 ) Provider Uber Provider Batch ID bat_Ngwao6LLXKmmG…" at bounding box center [322, 335] width 306 height 520
drag, startPoint x: 222, startPoint y: 571, endPoint x: 174, endPoint y: 655, distance: 96.7
click at [222, 571] on div "Provider Details Hidden ( 3 ) Provider Uber Provider Batch ID bat_Ngwao6LLXKmmG…" at bounding box center [322, 335] width 306 height 520
click at [373, 547] on div "Provider Details Hidden ( 3 ) Provider Uber Provider Batch ID bat_Ngwao6LLXKmmG…" at bounding box center [322, 335] width 306 height 520
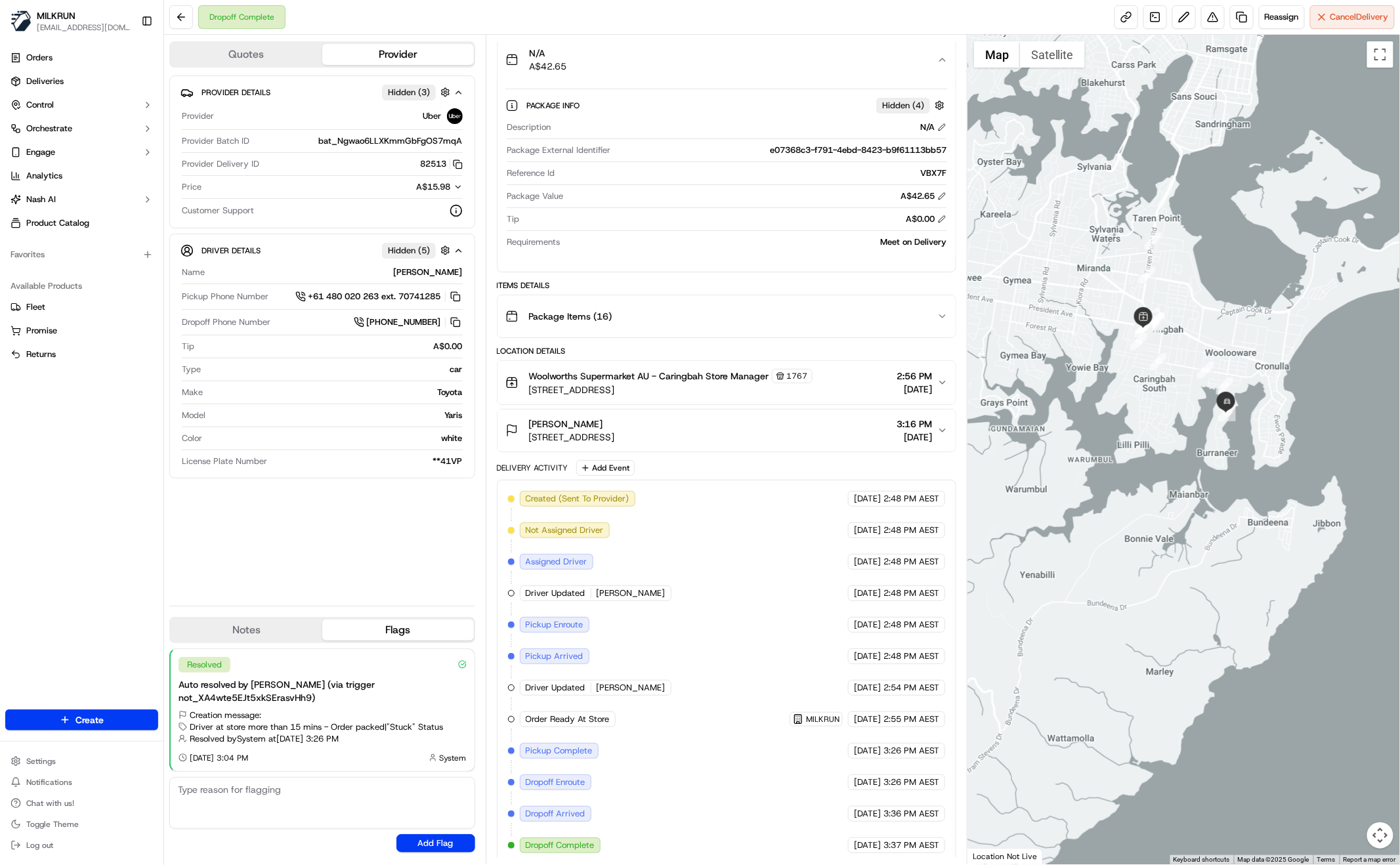
click at [308, 555] on div "Provider Details Hidden ( 3 ) Provider Uber Provider Batch ID bat_Ngwao6LLXKmmG…" at bounding box center [322, 335] width 306 height 520
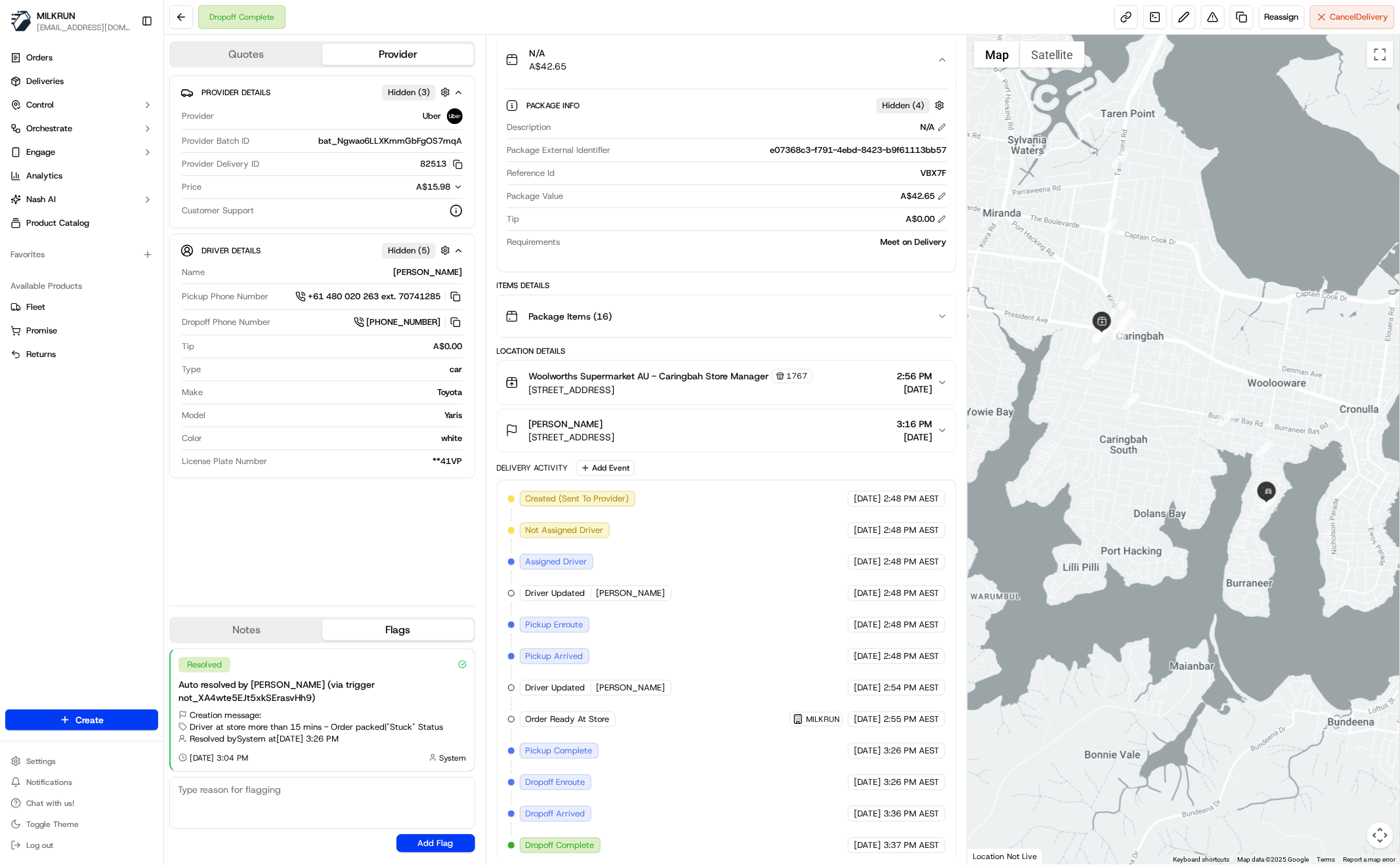
drag, startPoint x: 525, startPoint y: 435, endPoint x: 724, endPoint y: 430, distance: 199.1
click at [725, 430] on div "Mollie Blayney 8 Coolangatta Ave, Burraneer, NSW 2230, AU 3:16 PM 17/09/2025" at bounding box center [722, 430] width 432 height 26
copy span "8 Coolangatta Ave, Burraneer, NSW 2230, AU"
click at [1210, 13] on button at bounding box center [1213, 17] width 24 height 24
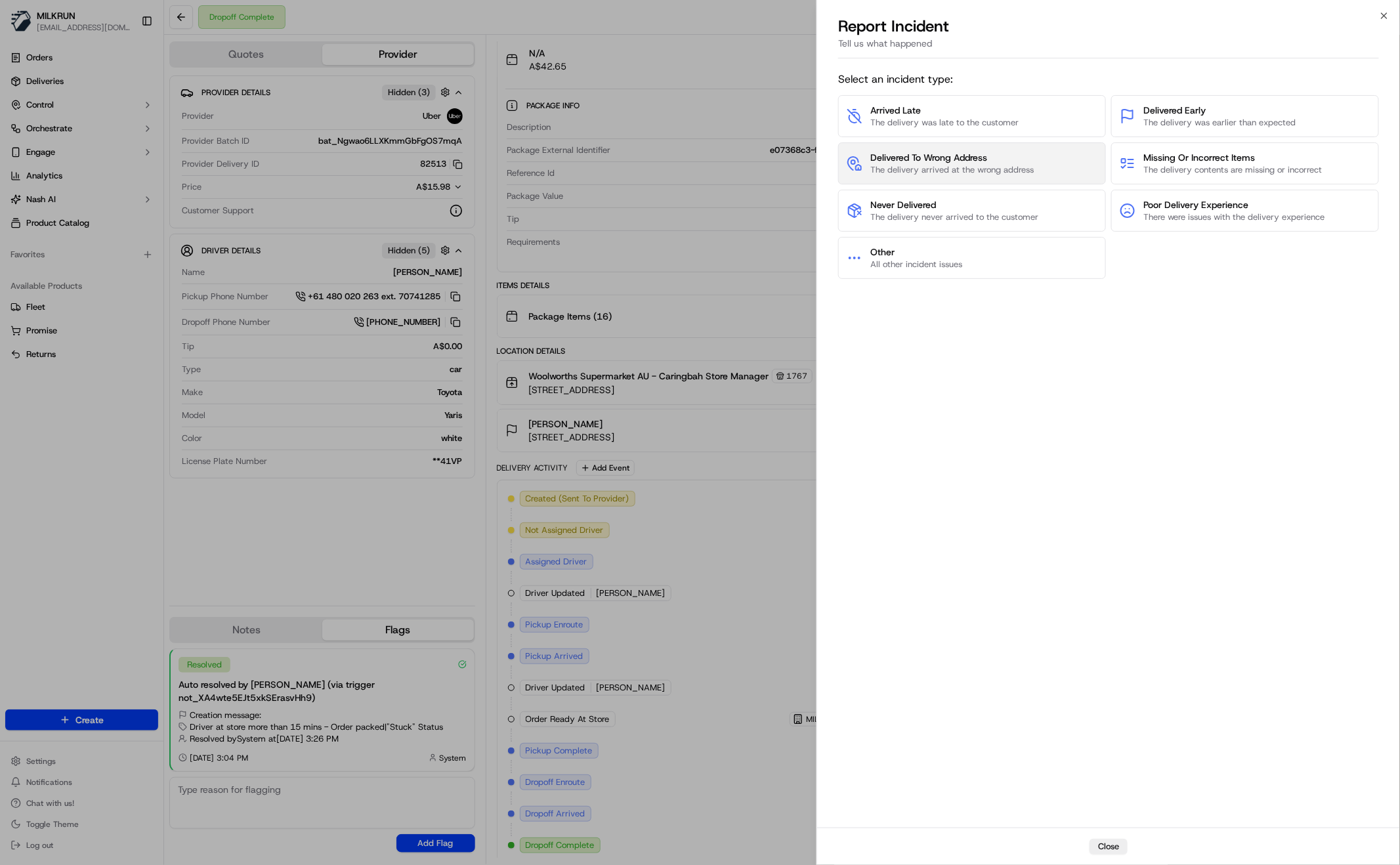
click at [931, 168] on span "The delivery arrived at the wrong address" at bounding box center [952, 170] width 164 height 12
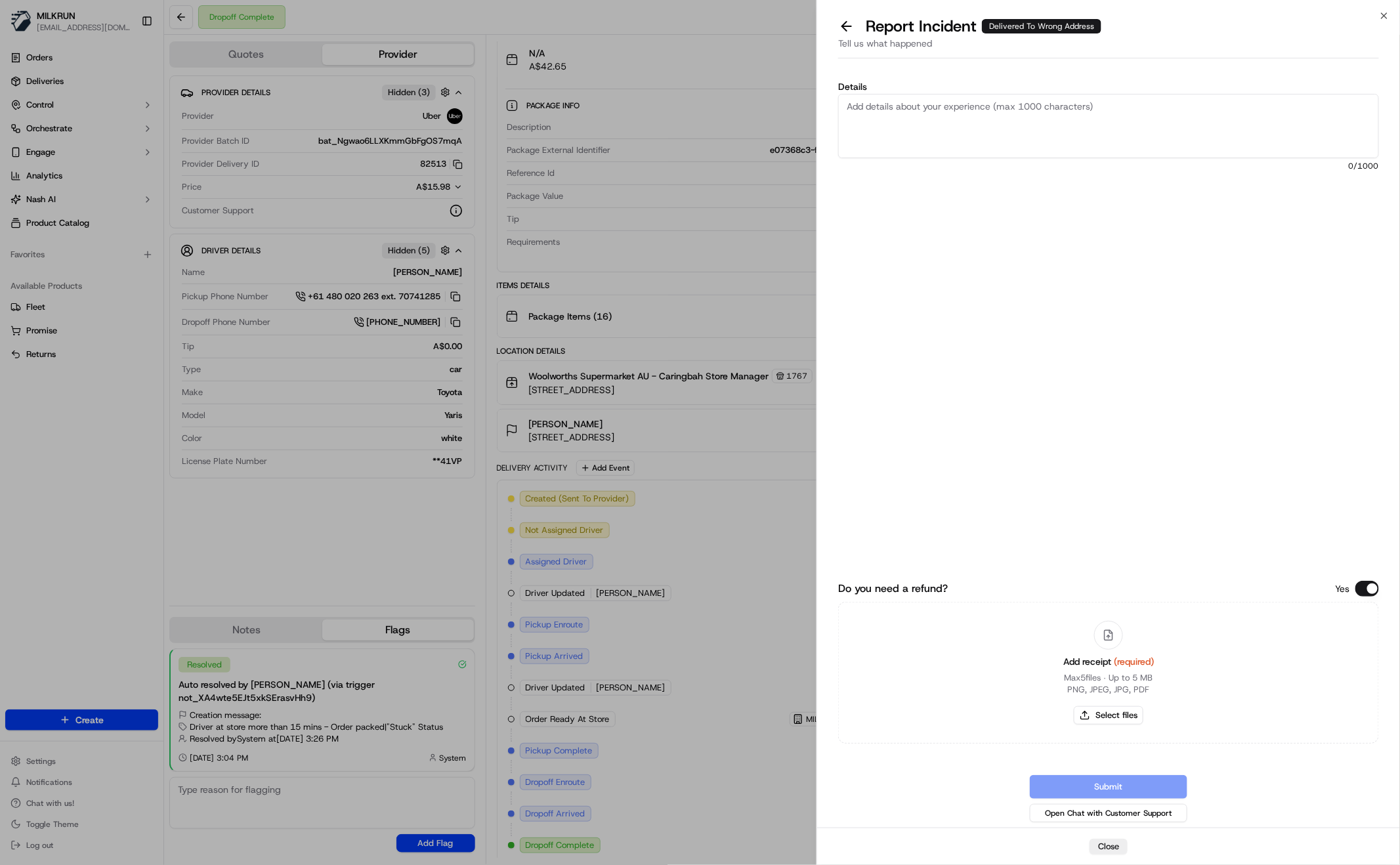
drag, startPoint x: 901, startPoint y: 131, endPoint x: 902, endPoint y: 120, distance: 11.0
click at [901, 126] on textarea "Details" at bounding box center [1109, 126] width 541 height 65
click at [931, 114] on textarea "Details" at bounding box center [1109, 126] width 541 height 65
click at [993, 129] on textarea "Details" at bounding box center [1109, 126] width 541 height 65
click at [1232, 114] on textarea "Driver delivered to the wrong address please refund $42.65" at bounding box center [1109, 126] width 541 height 65
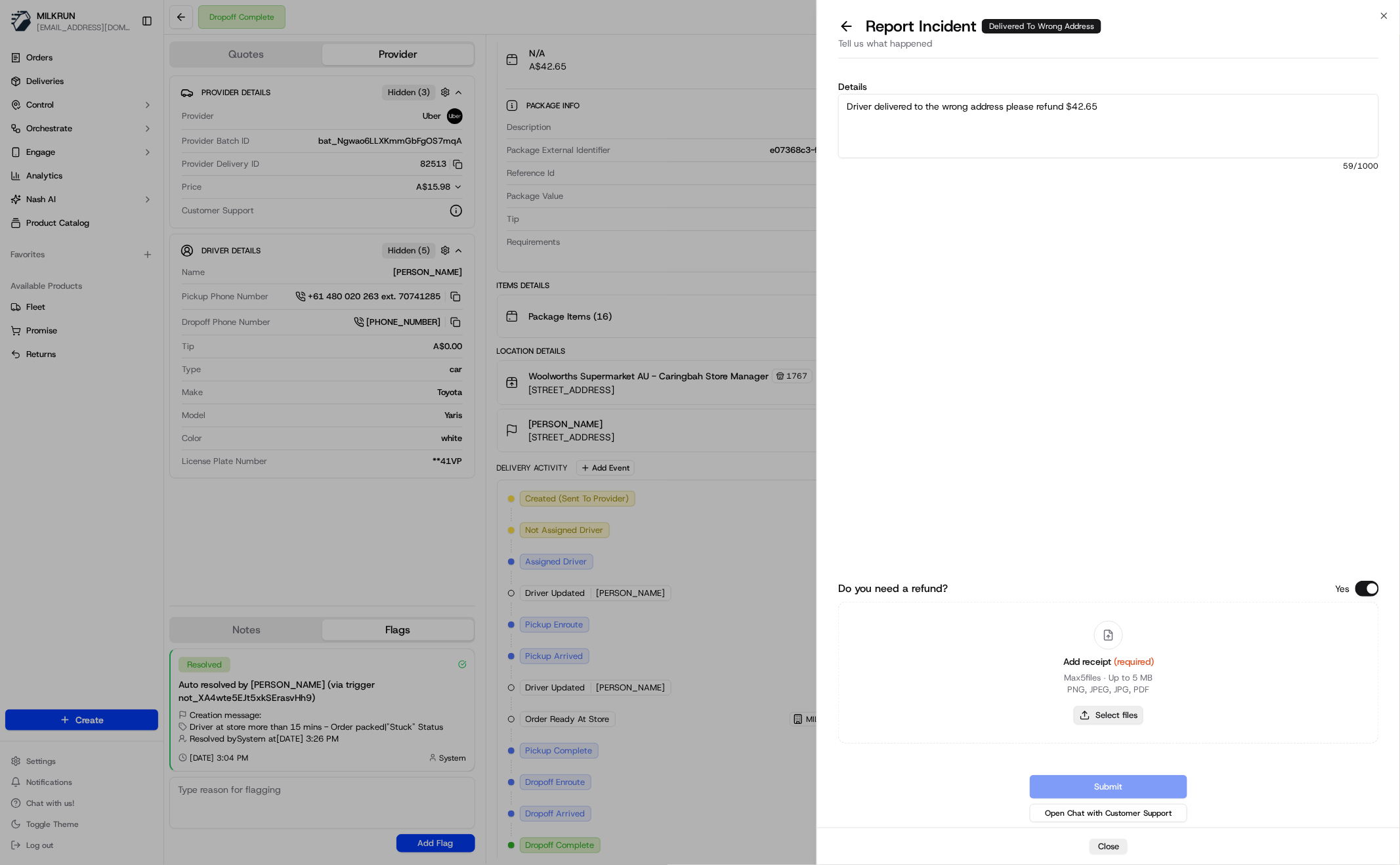
type textarea "Driver delivered to the wrong address please refund $42.65"
click at [1117, 719] on button "Select files" at bounding box center [1108, 715] width 69 height 18
type input "C:\fakepath\Screen Shot 2025-09-17 at 4.41.13 pm.png"
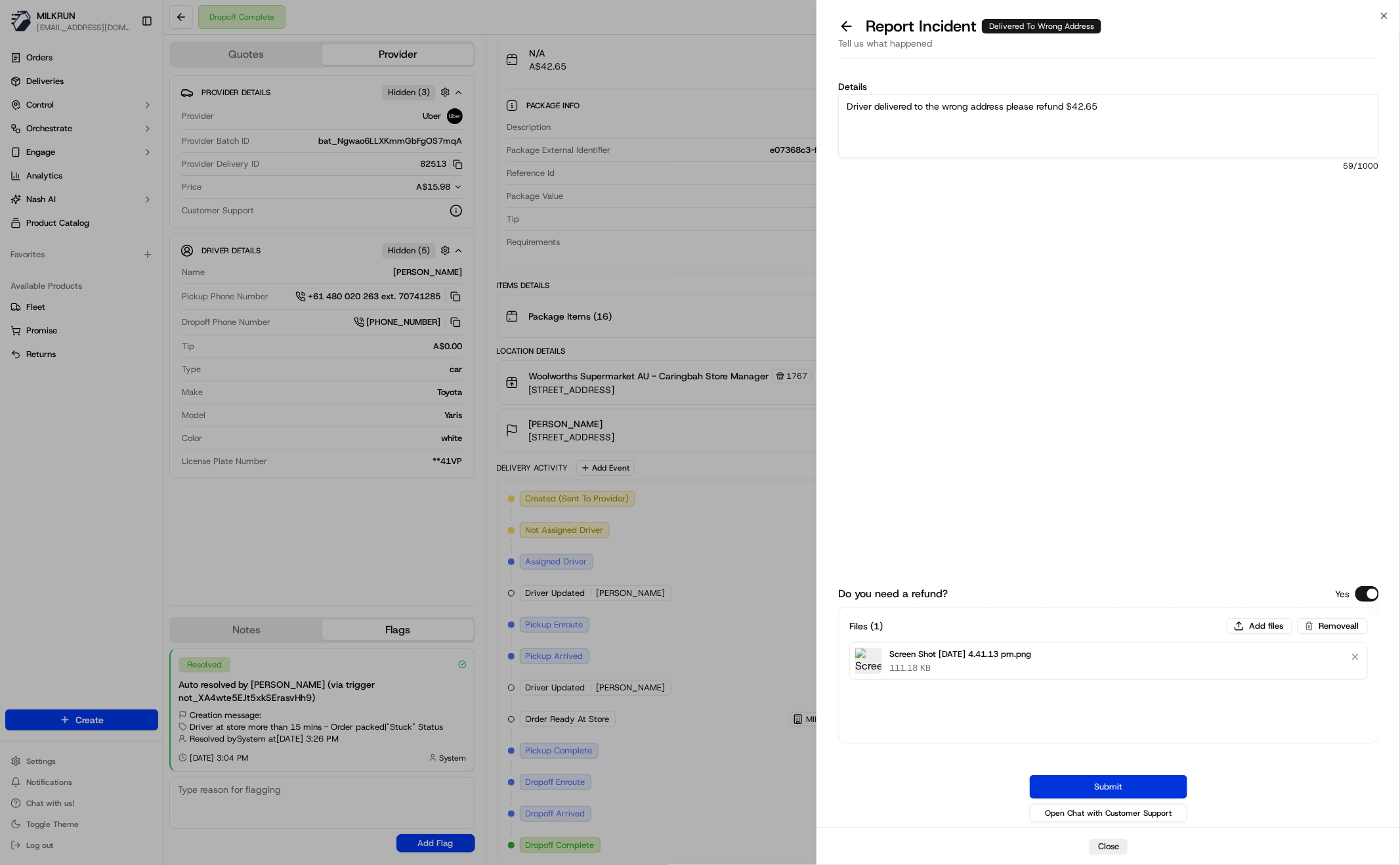
click at [1098, 778] on button "Submit" at bounding box center [1109, 787] width 158 height 24
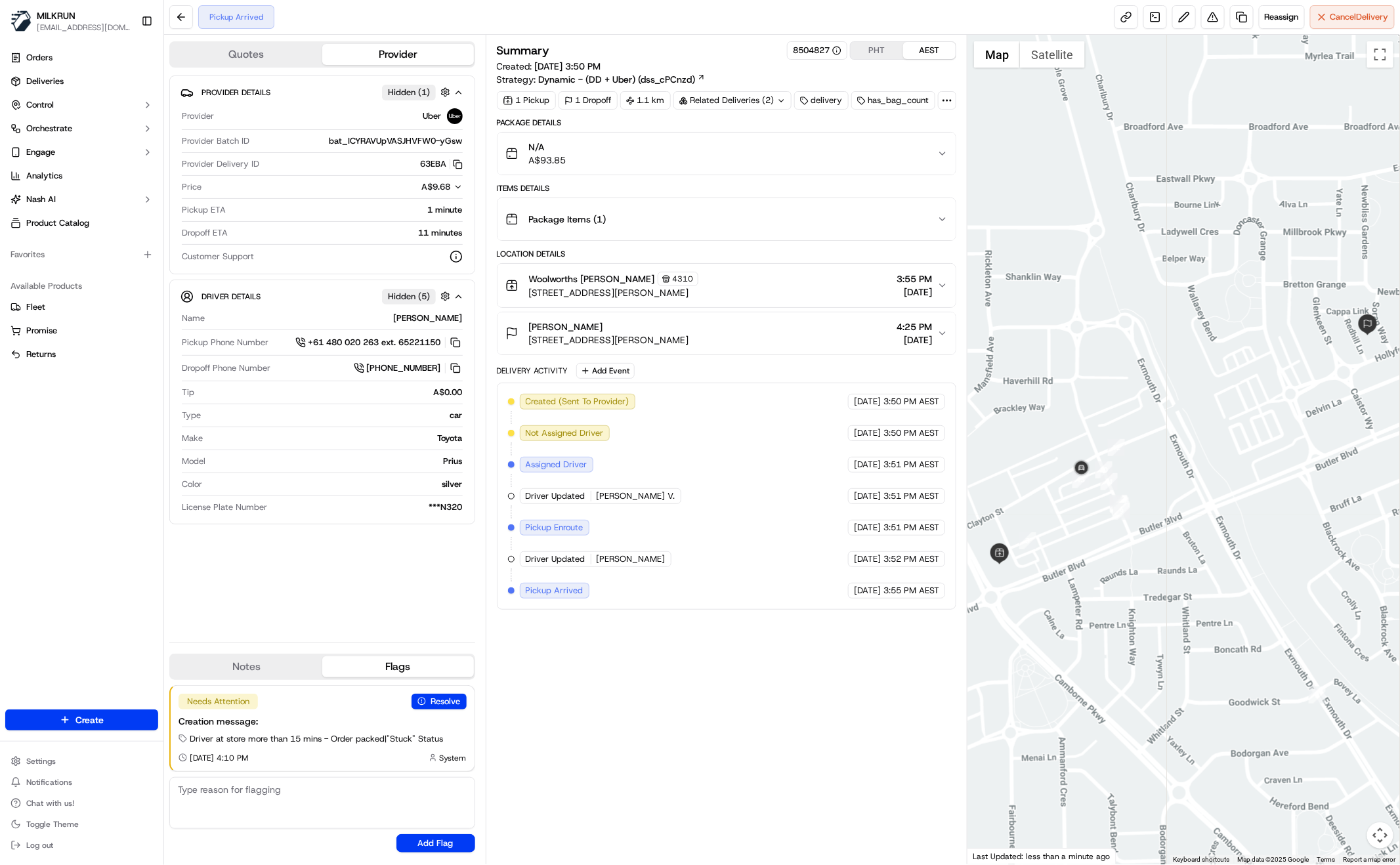
click at [574, 639] on div "Summary 8504827 PHT AEST Created: [DATE] 3:50 PM Strategy: Dynamic - (DD + Uber…" at bounding box center [726, 449] width 460 height 817
click at [575, 641] on div "Summary 8504827 PHT AEST Created: [DATE] 3:50 PM Strategy: Dynamic - (DD + Uber…" at bounding box center [726, 449] width 460 height 817
click at [350, 614] on div "Provider Details Hidden ( 1 ) Provider Uber Provider Batch ID bat_ICYRAVUpVASJH…" at bounding box center [322, 353] width 306 height 557
click at [376, 590] on div "Provider Details Hidden ( 1 ) Provider Uber Provider Batch ID bat_ICYRAVUpVASJH…" at bounding box center [322, 353] width 306 height 557
